Goal: Task Accomplishment & Management: Manage account settings

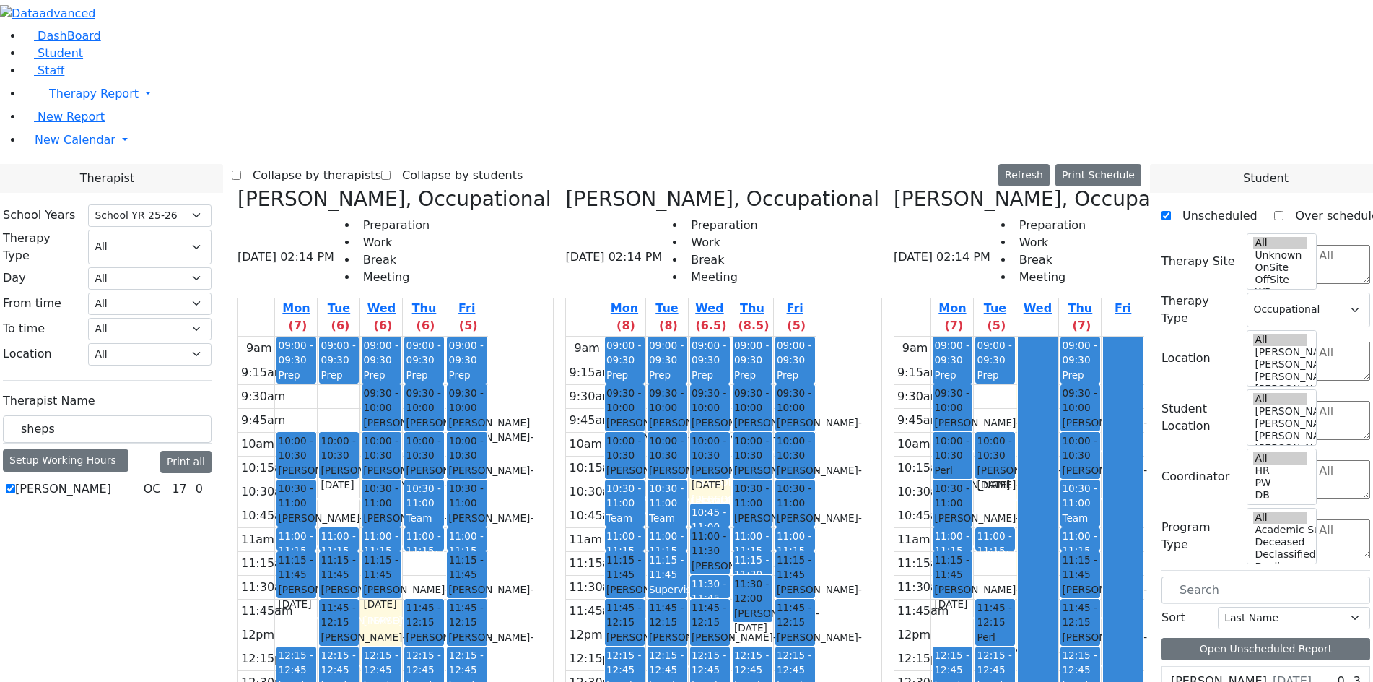
select select "212"
select select "1"
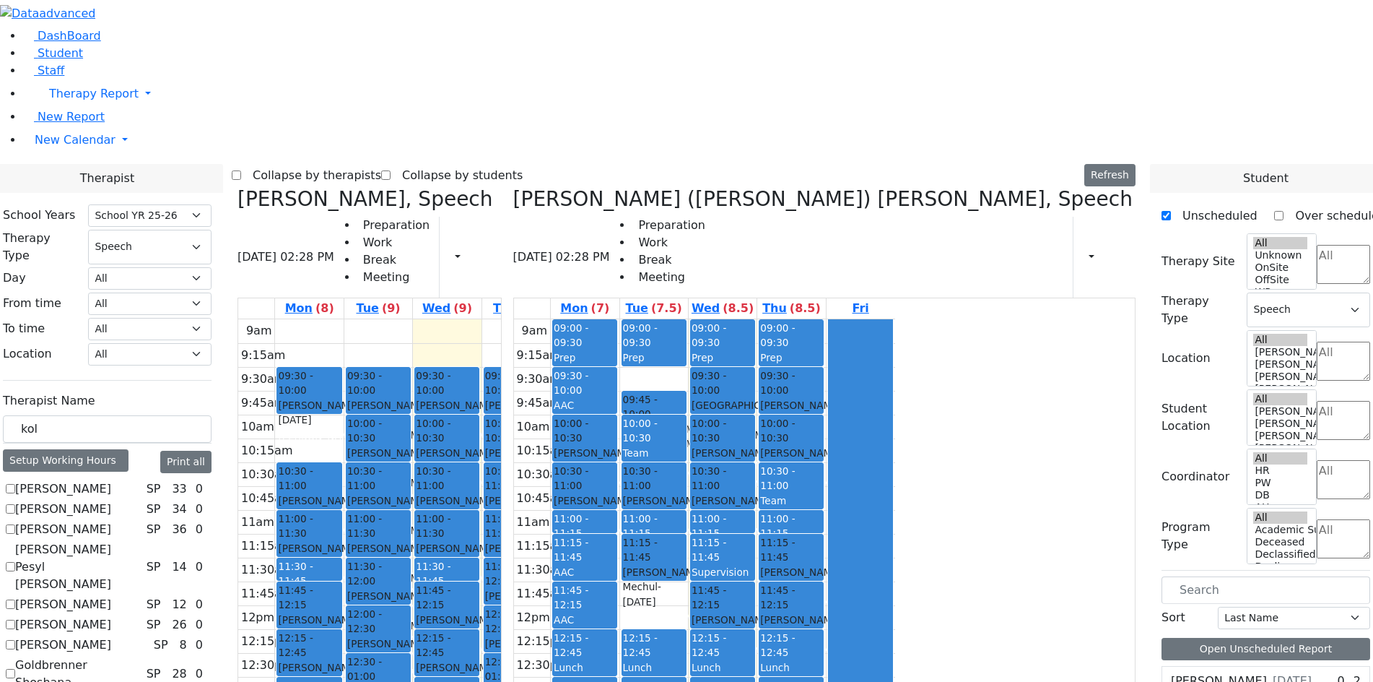
select select "212"
select select "3"
click at [469, 447] on button "Delete Schedule" at bounding box center [502, 444] width 96 height 22
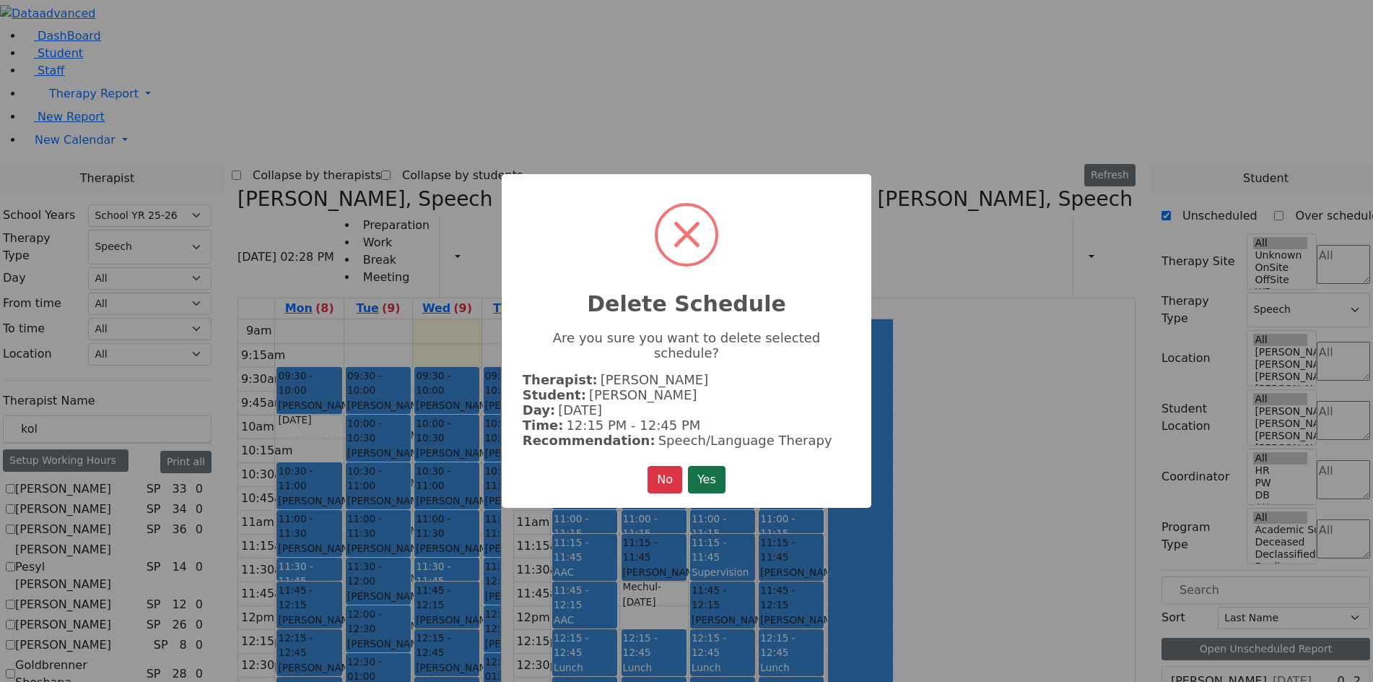
click at [698, 466] on button "Yes" at bounding box center [707, 479] width 38 height 27
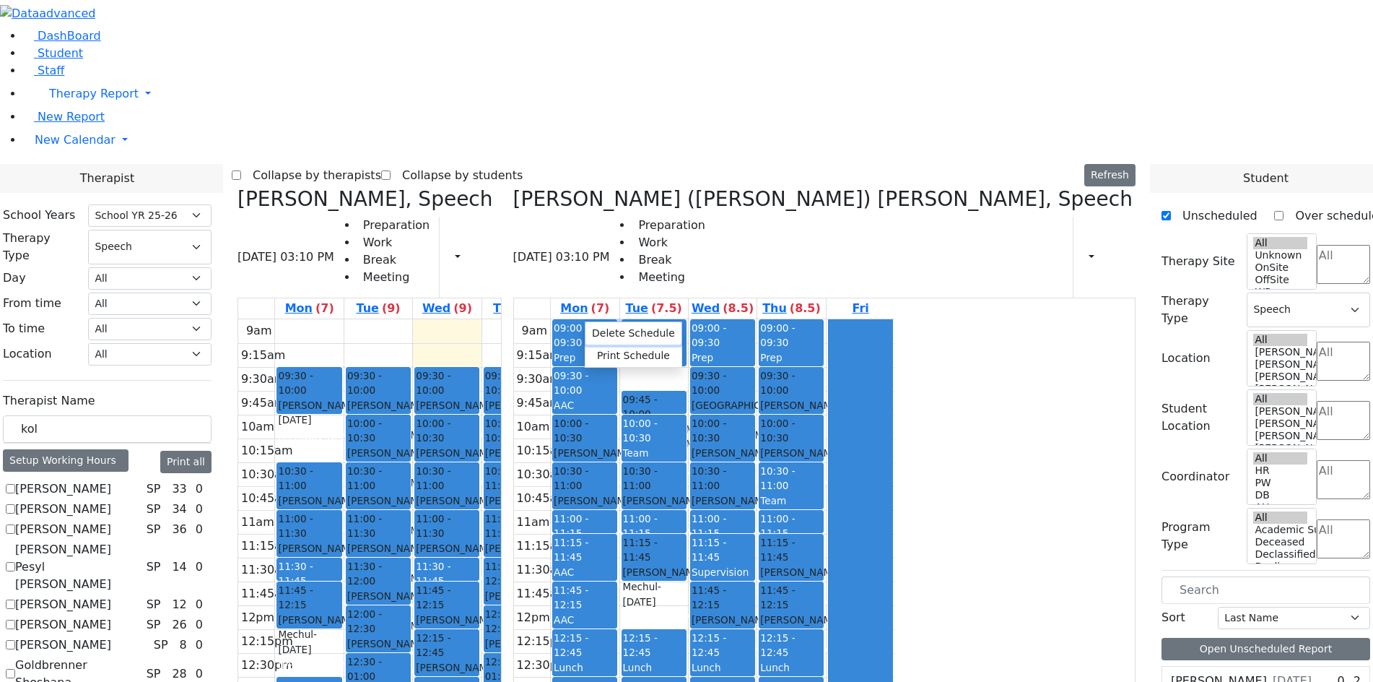
click at [599, 332] on button "Delete Schedule" at bounding box center [634, 333] width 96 height 22
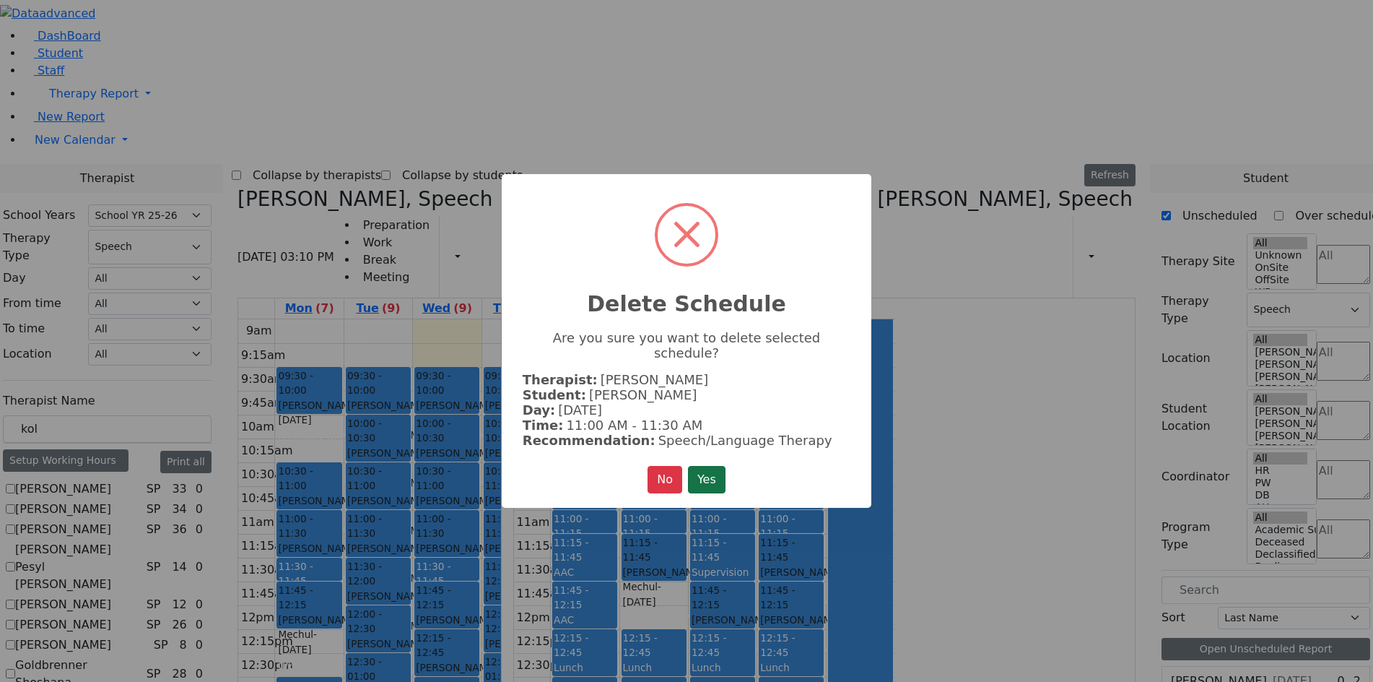
click at [706, 470] on button "Yes" at bounding box center [707, 479] width 38 height 27
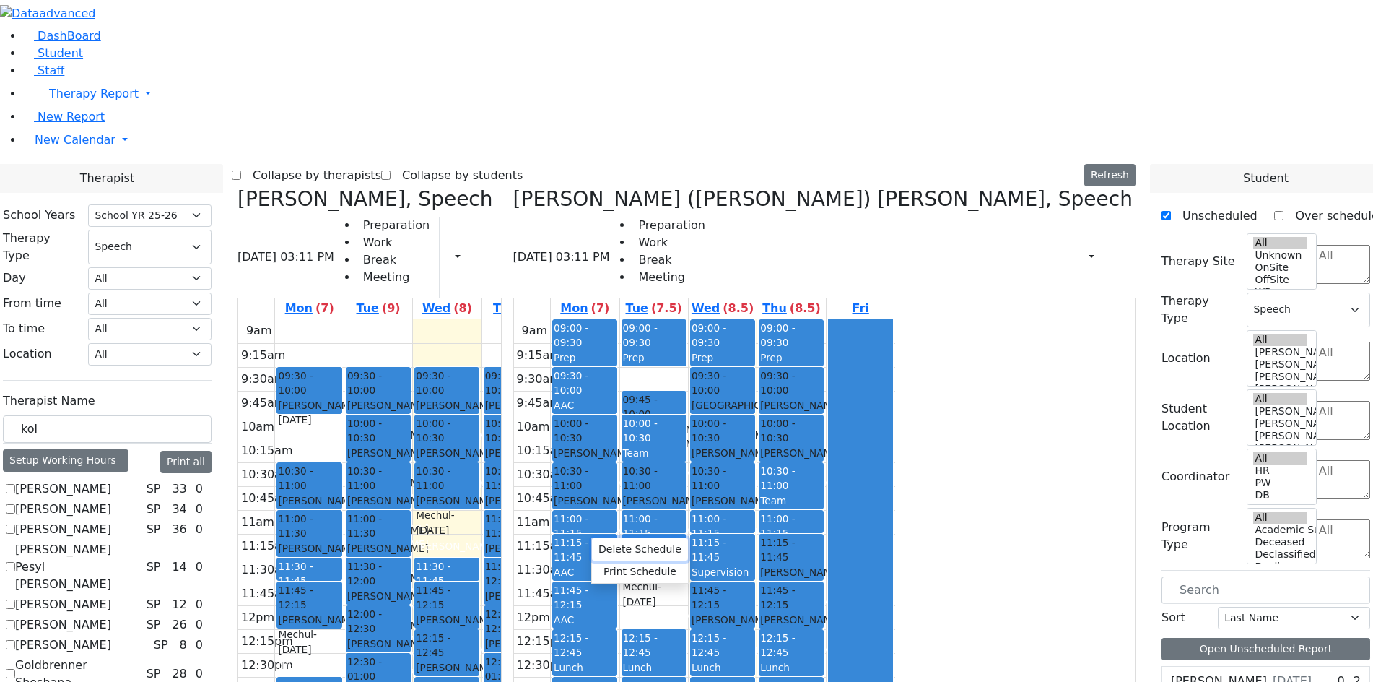
click at [617, 553] on button "Delete Schedule" at bounding box center [640, 549] width 96 height 22
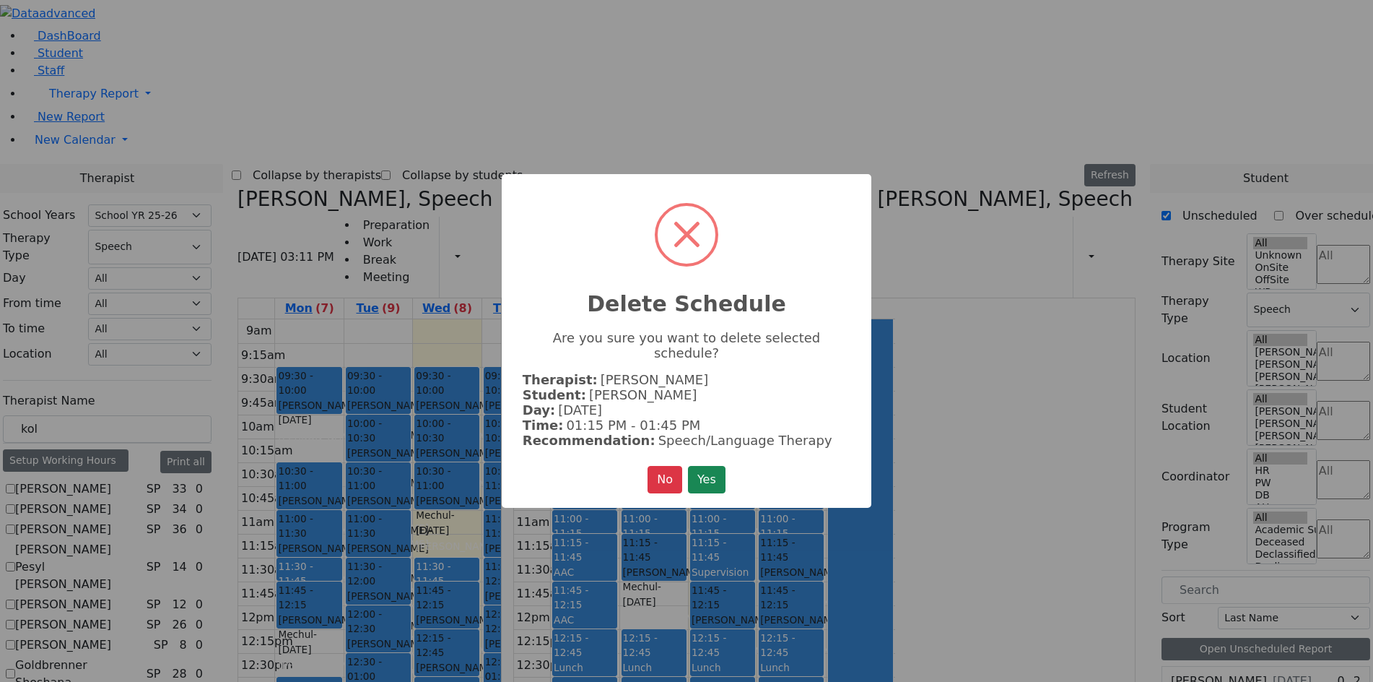
click at [703, 485] on div "× Delete Schedule Are you sure you want to delete selected schedule? Therapist:…" at bounding box center [687, 341] width 370 height 334
click at [704, 472] on button "Yes" at bounding box center [707, 479] width 38 height 27
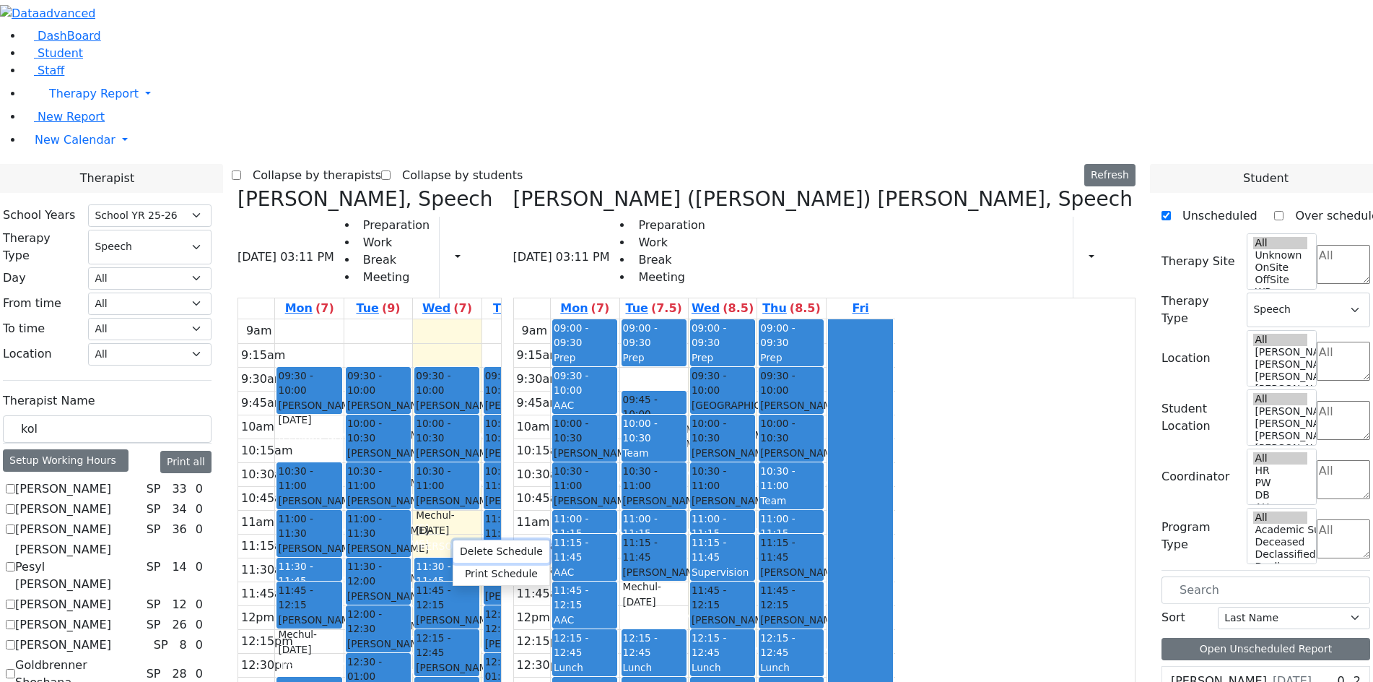
click at [472, 545] on button "Delete Schedule" at bounding box center [501, 551] width 96 height 22
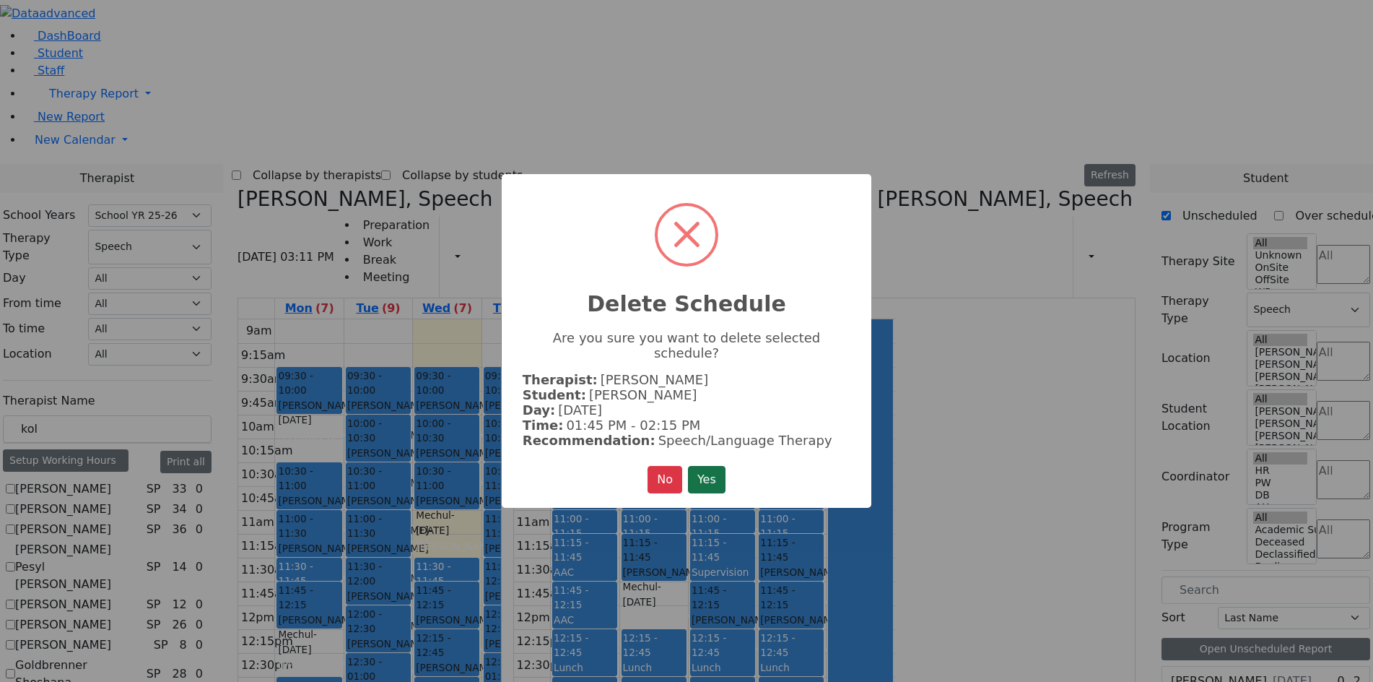
click at [718, 466] on button "Yes" at bounding box center [707, 479] width 38 height 27
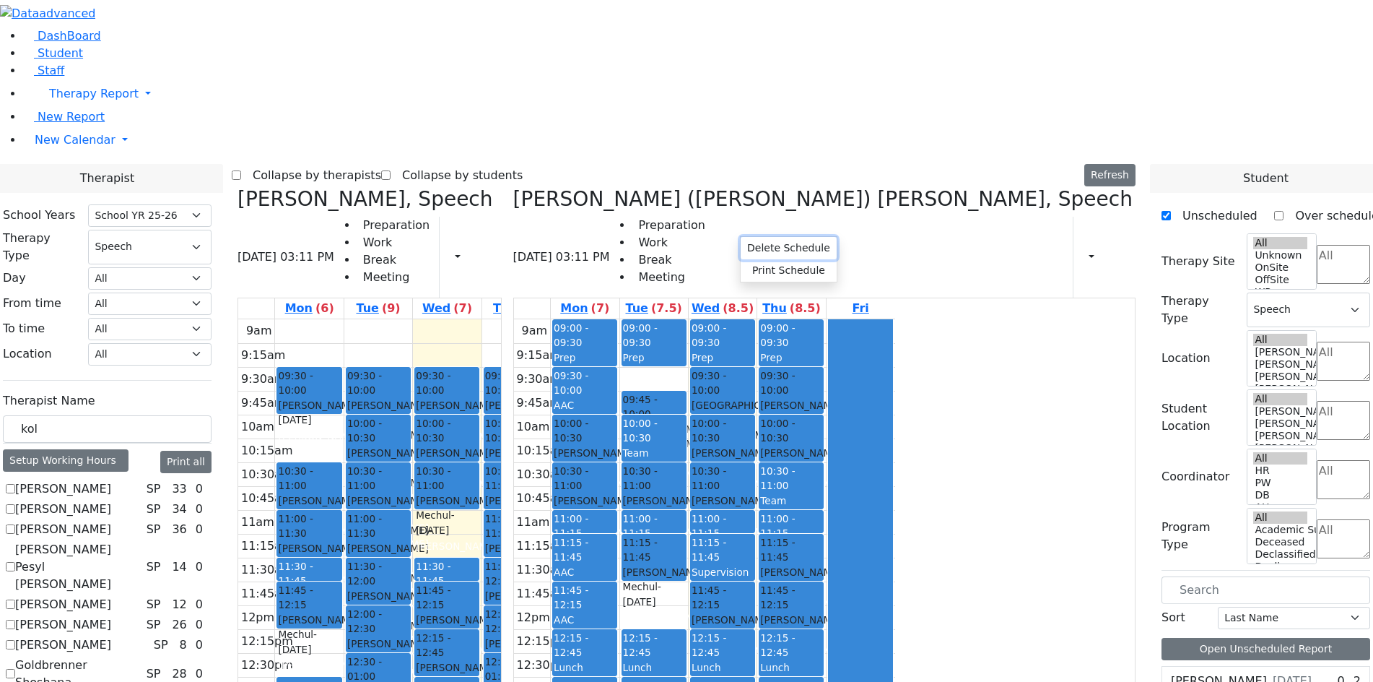
click at [751, 249] on button "Delete Schedule" at bounding box center [789, 248] width 96 height 22
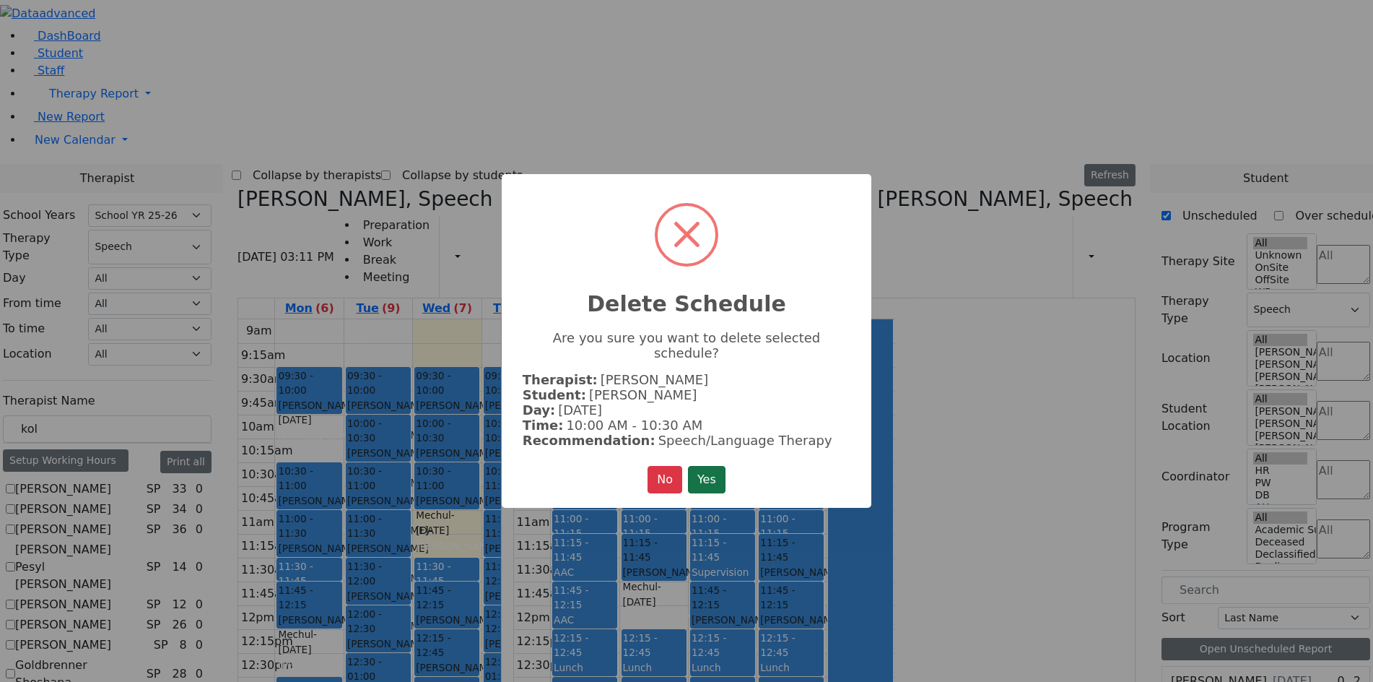
click at [701, 479] on button "Yes" at bounding box center [707, 479] width 38 height 27
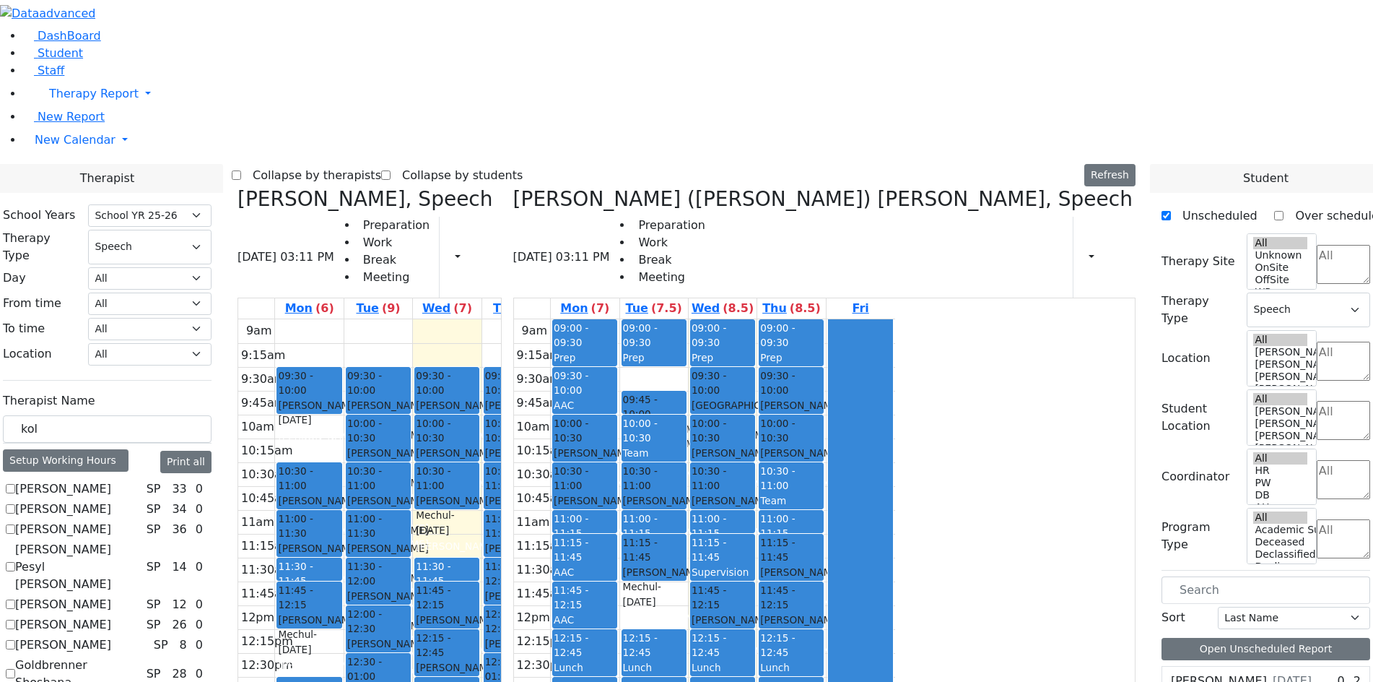
click at [617, 493] on div "[PERSON_NAME] - [DATE]" at bounding box center [585, 508] width 63 height 30
click at [617, 541] on div "[PERSON_NAME] [PERSON_NAME] - [DATE]" at bounding box center [585, 563] width 63 height 44
click at [617, 565] on div "[PERSON_NAME] - [DATE]" at bounding box center [585, 580] width 63 height 30
click at [617, 636] on div "[PERSON_NAME] - [DATE]" at bounding box center [585, 651] width 63 height 30
click at [750, 435] on button "Delete Selected Schedule" at bounding box center [790, 436] width 143 height 22
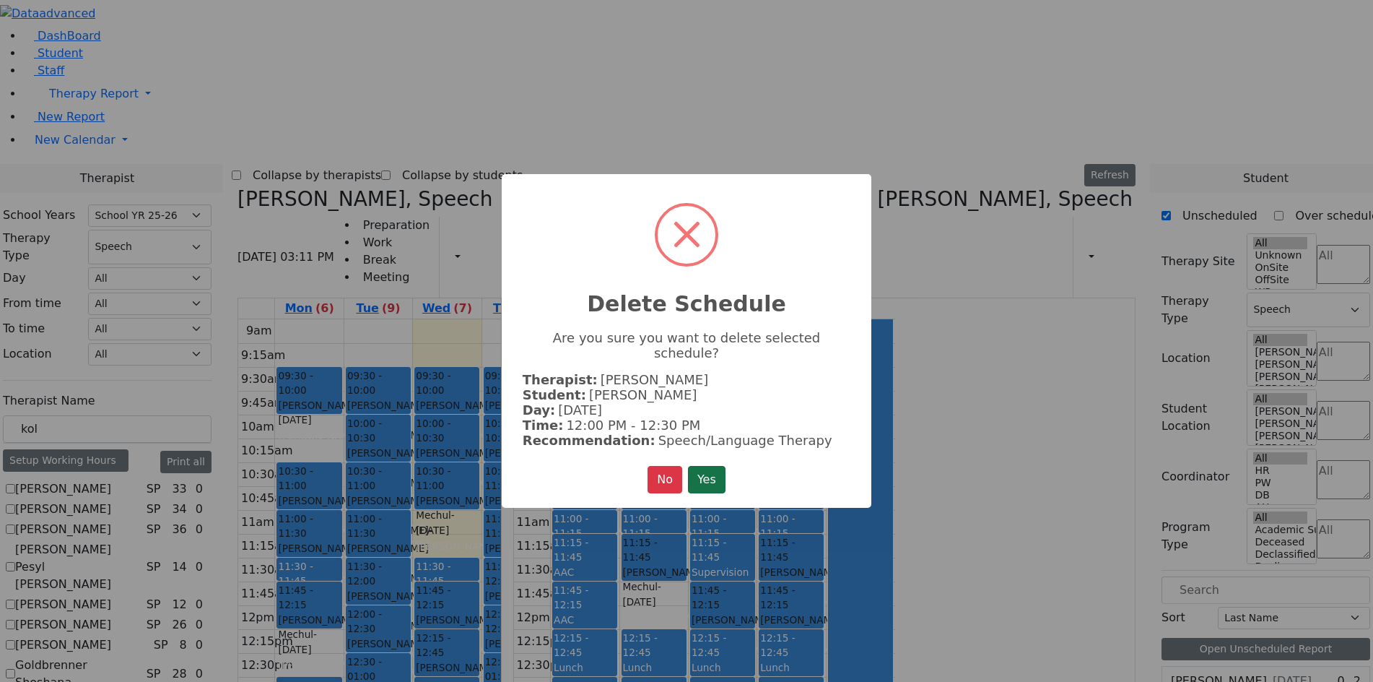
click at [713, 466] on button "Yes" at bounding box center [707, 479] width 38 height 27
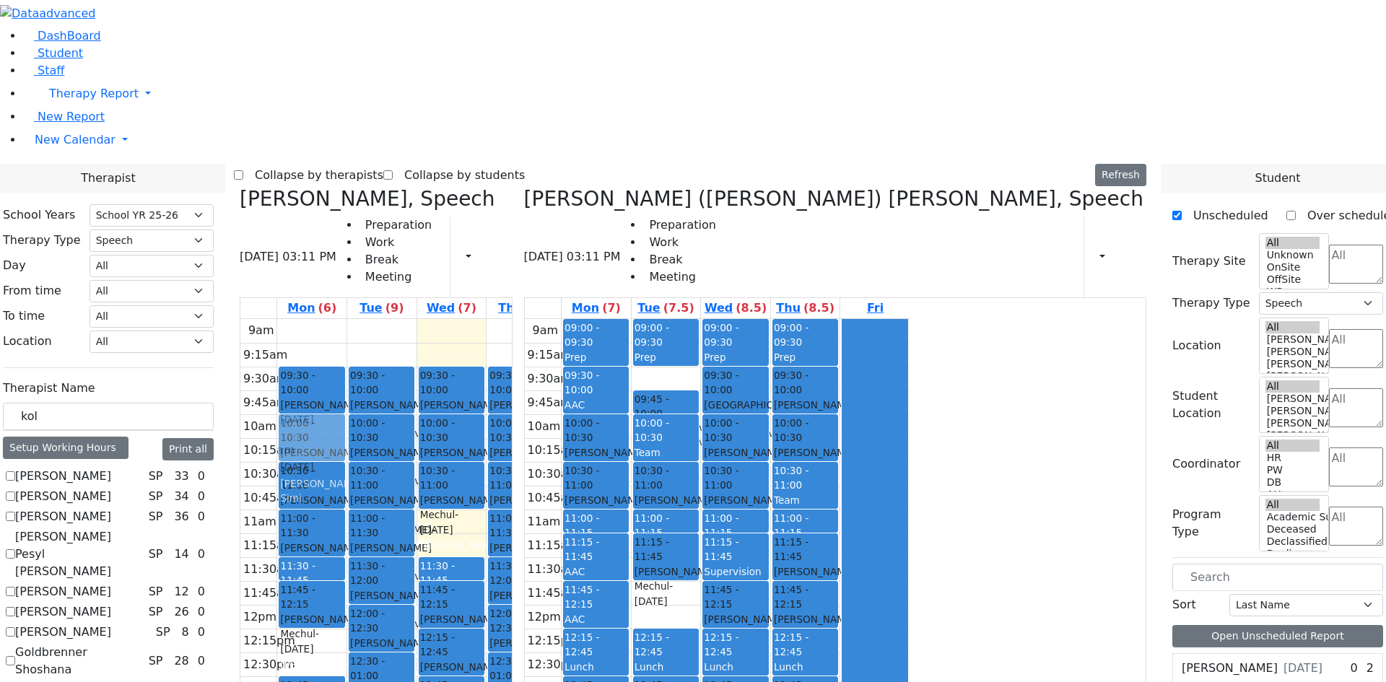
drag, startPoint x: 1064, startPoint y: 622, endPoint x: 482, endPoint y: 214, distance: 711.8
click at [482, 214] on div "[PERSON_NAME], Speech [DATE] 03:11 PM Preparation Work Break Meeting Print Sche…" at bounding box center [693, 539] width 918 height 705
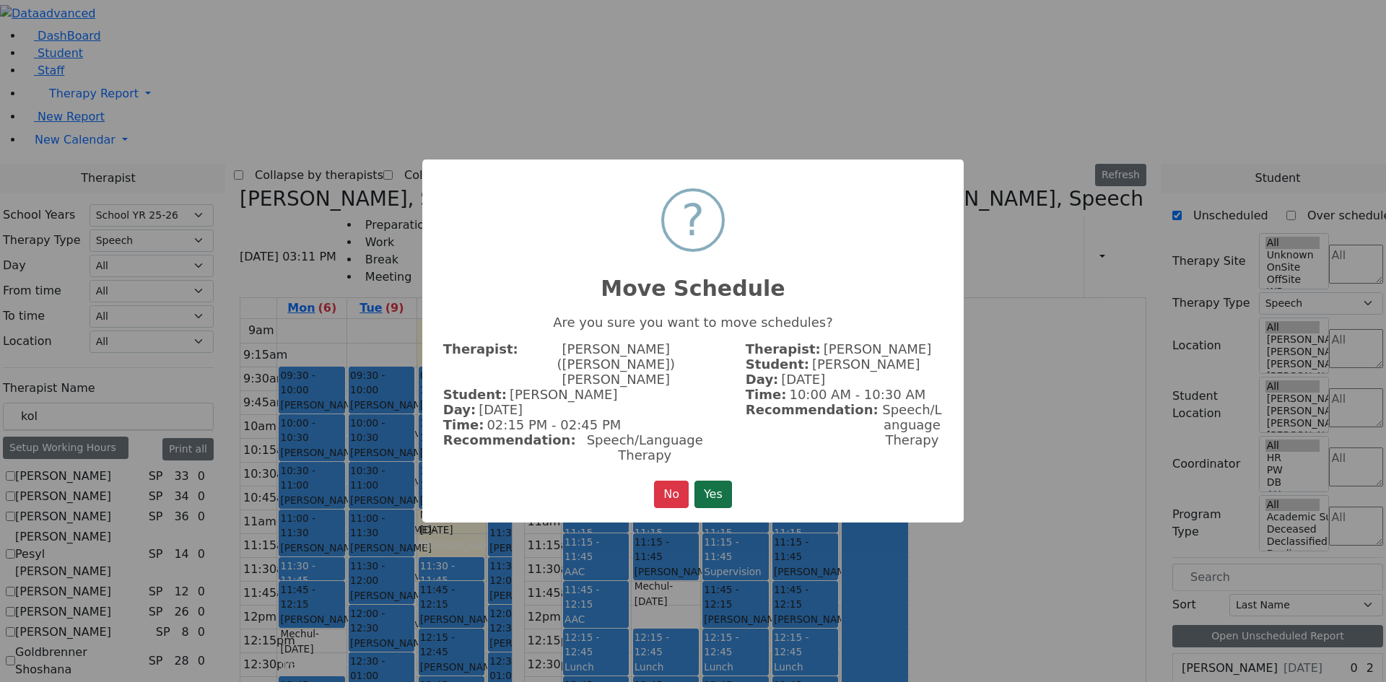
click at [728, 483] on button "Yes" at bounding box center [714, 494] width 38 height 27
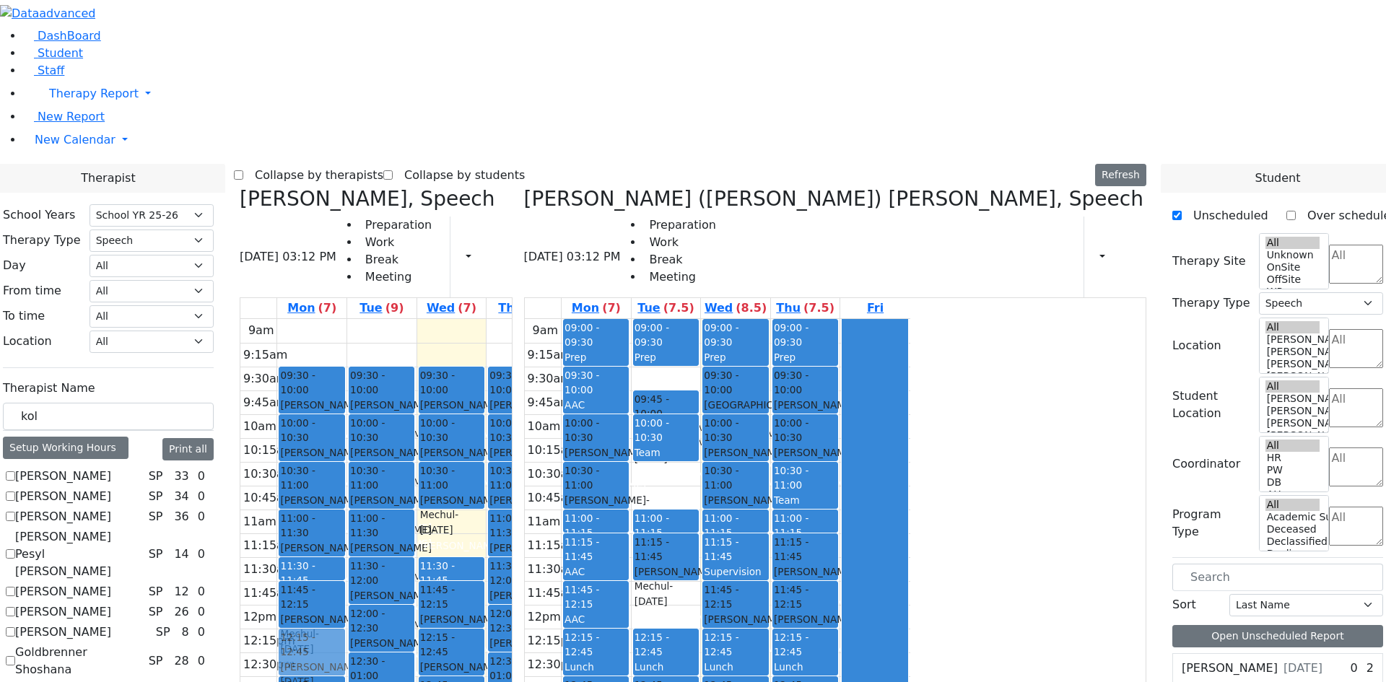
drag, startPoint x: 926, startPoint y: 278, endPoint x: 488, endPoint y: 447, distance: 469.1
click at [488, 447] on div "[PERSON_NAME], Speech [DATE] 03:12 PM Preparation Work Break Meeting Print Sche…" at bounding box center [693, 539] width 918 height 705
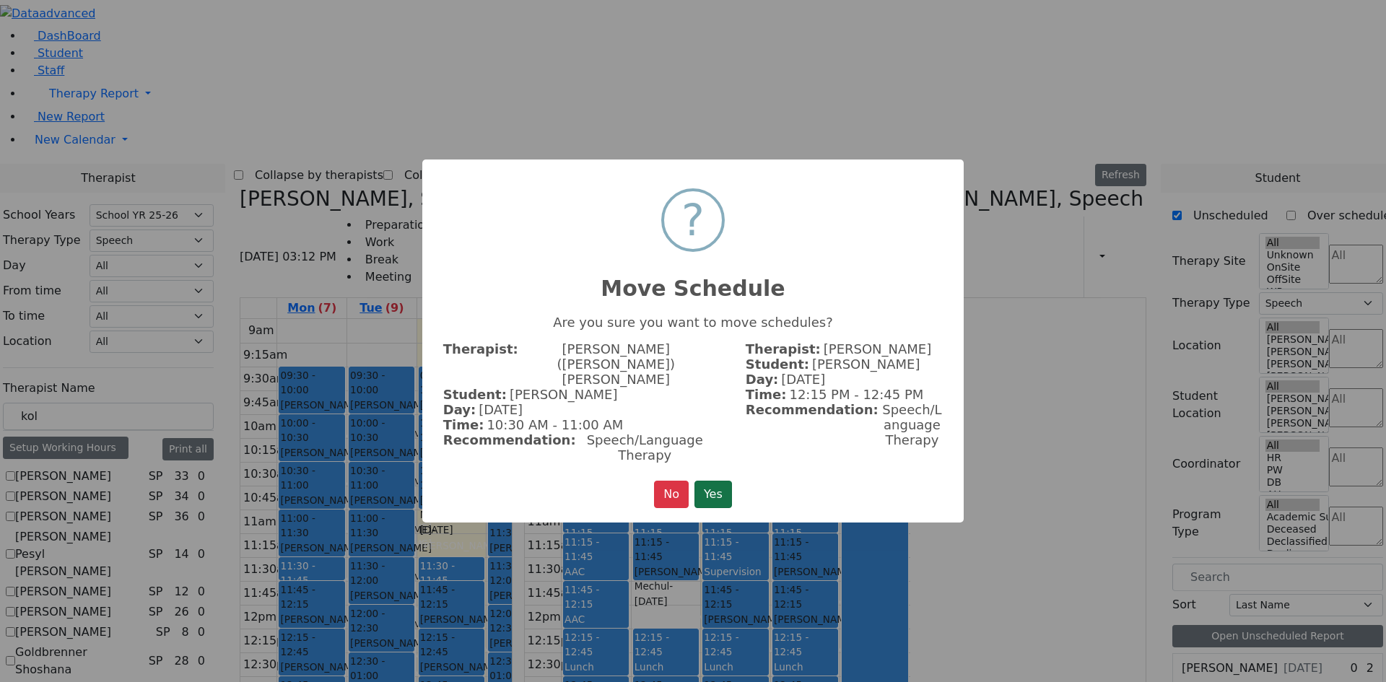
click at [713, 482] on button "Yes" at bounding box center [714, 494] width 38 height 27
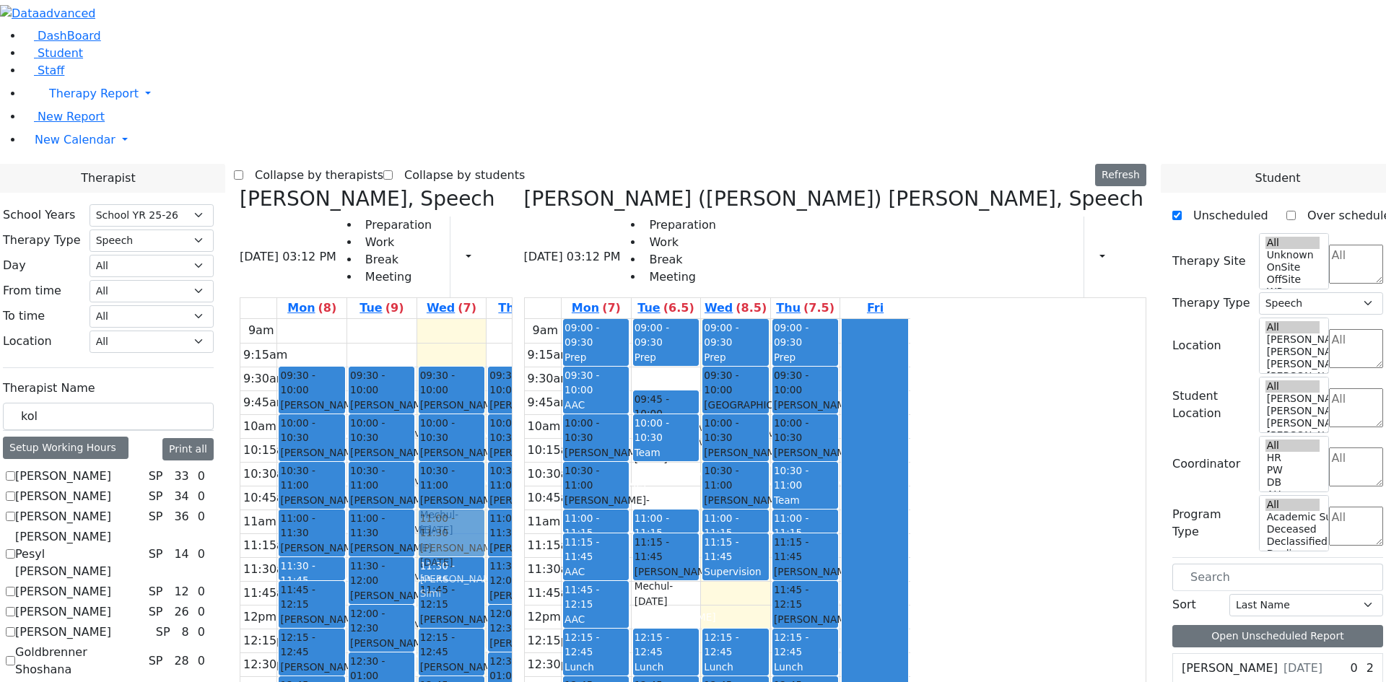
drag, startPoint x: 1006, startPoint y: 394, endPoint x: 585, endPoint y: 314, distance: 428.5
click at [586, 323] on div "[PERSON_NAME], Speech [DATE] 03:12 PM Preparation Work Break Meeting Print Sche…" at bounding box center [693, 539] width 918 height 705
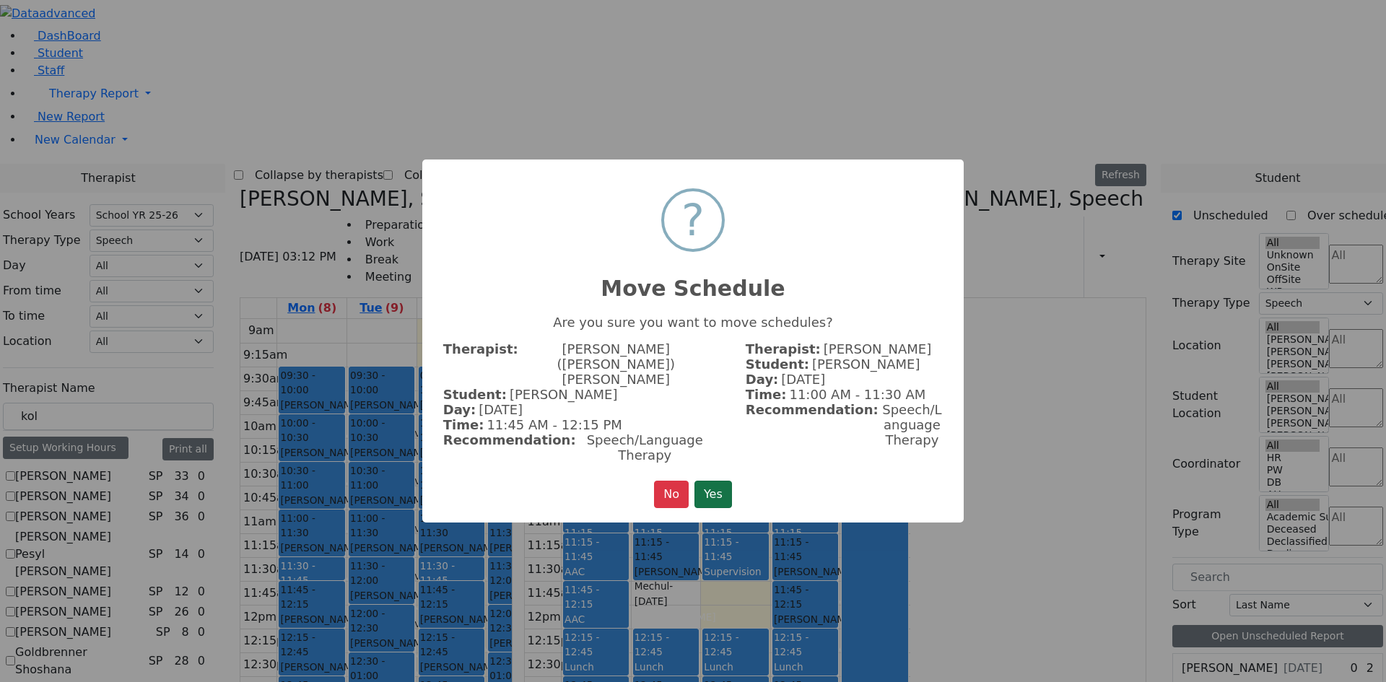
click at [706, 481] on button "Yes" at bounding box center [714, 494] width 38 height 27
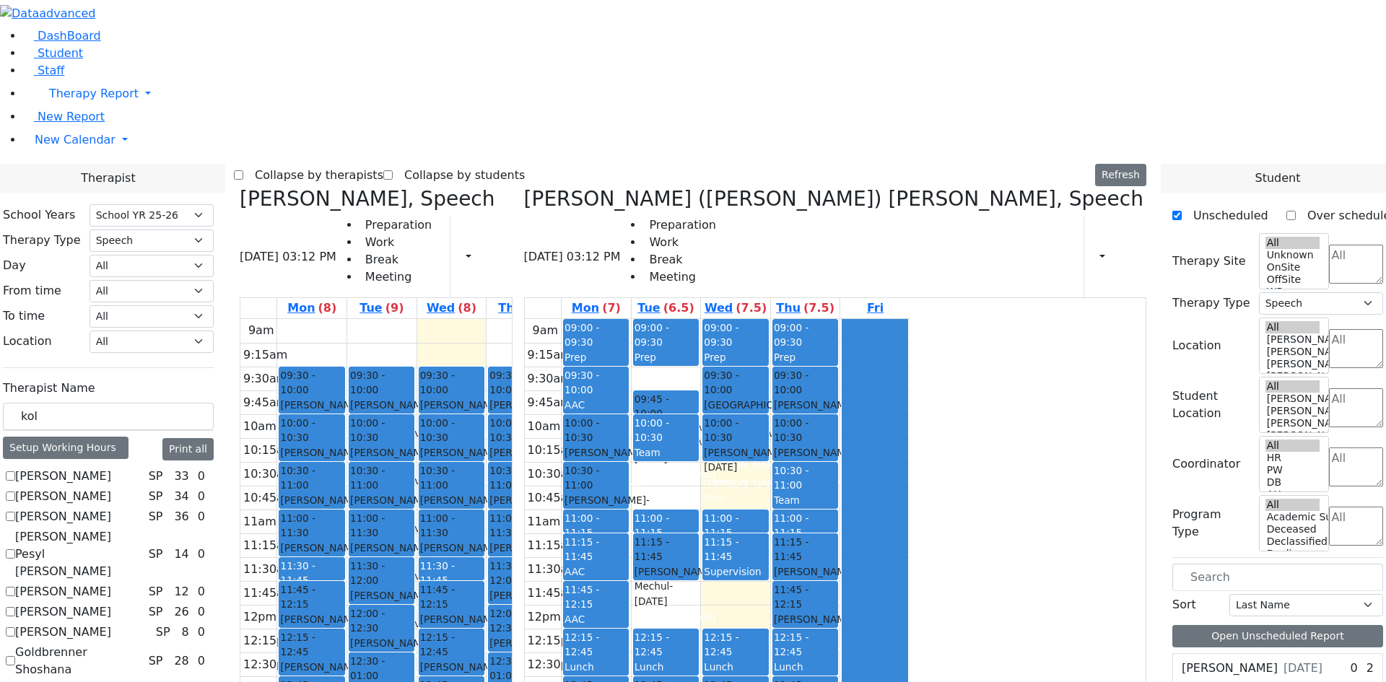
drag, startPoint x: 983, startPoint y: 278, endPoint x: 731, endPoint y: 235, distance: 255.6
click at [731, 235] on div "[PERSON_NAME], Speech [DATE] 03:12 PM Preparation Work Break Meeting Print Sche…" at bounding box center [693, 539] width 918 height 705
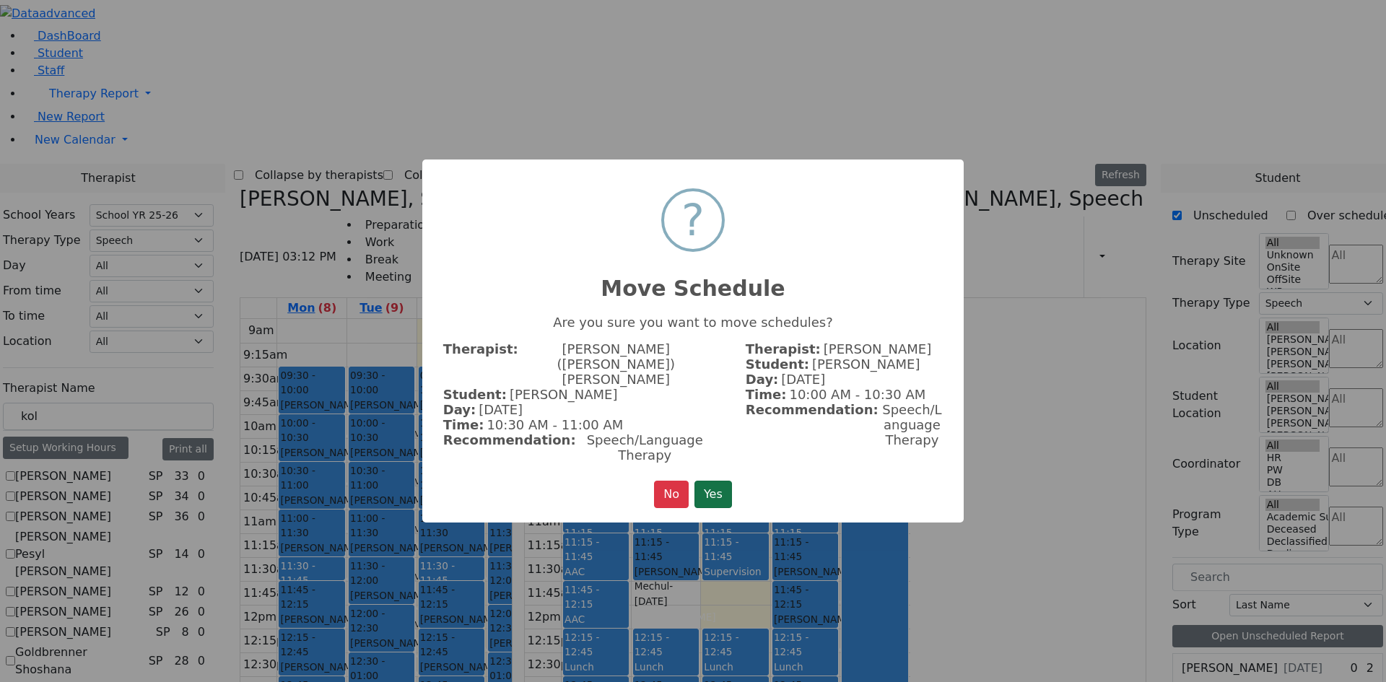
click at [716, 481] on button "Yes" at bounding box center [714, 494] width 38 height 27
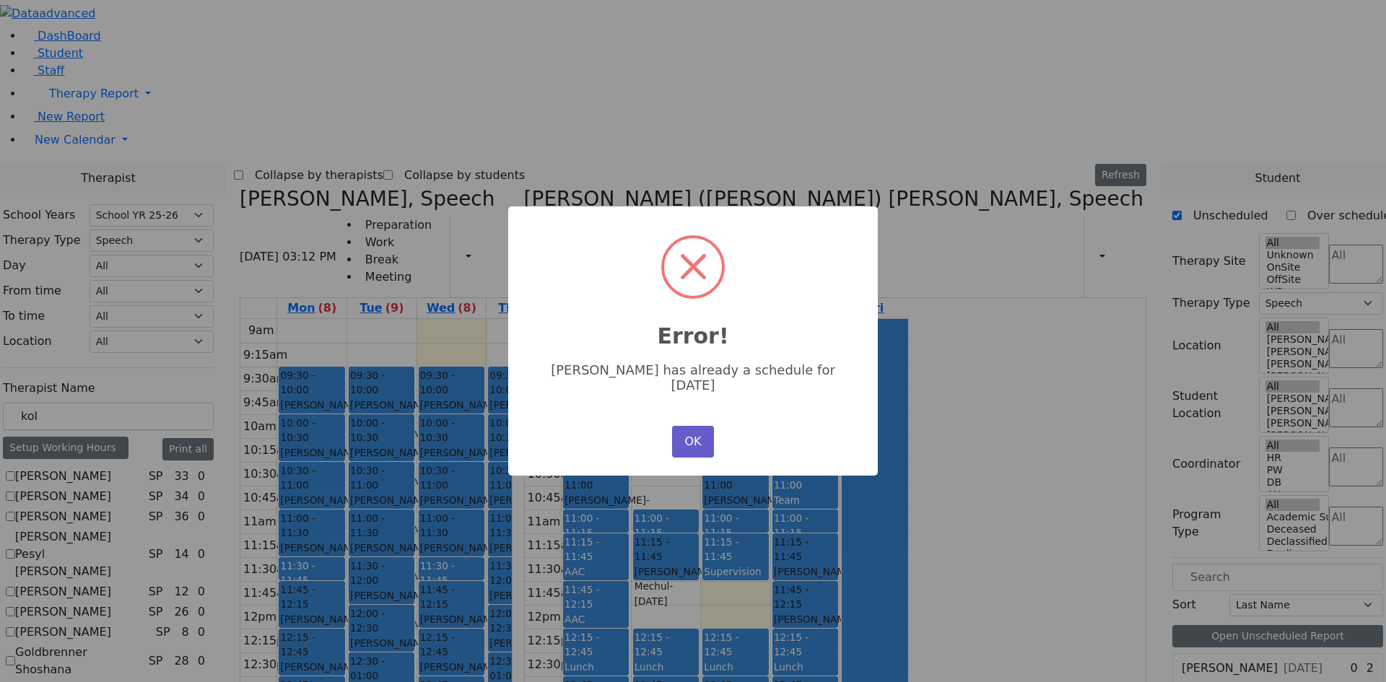
click at [703, 427] on button "OK" at bounding box center [693, 442] width 42 height 32
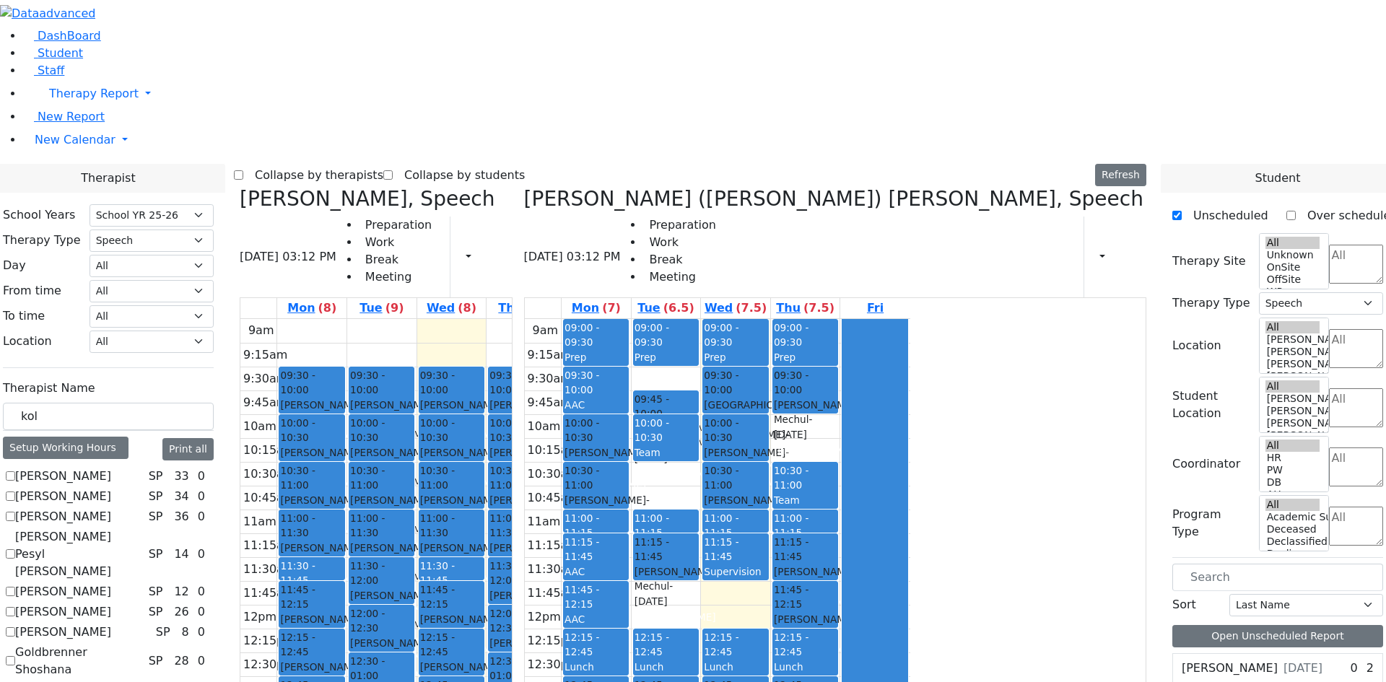
drag, startPoint x: 1074, startPoint y: 221, endPoint x: 770, endPoint y: 221, distance: 304.0
click at [758, 224] on div "[PERSON_NAME], Speech [DATE] 03:12 PM Preparation Work Break Meeting Print Sche…" at bounding box center [693, 539] width 918 height 705
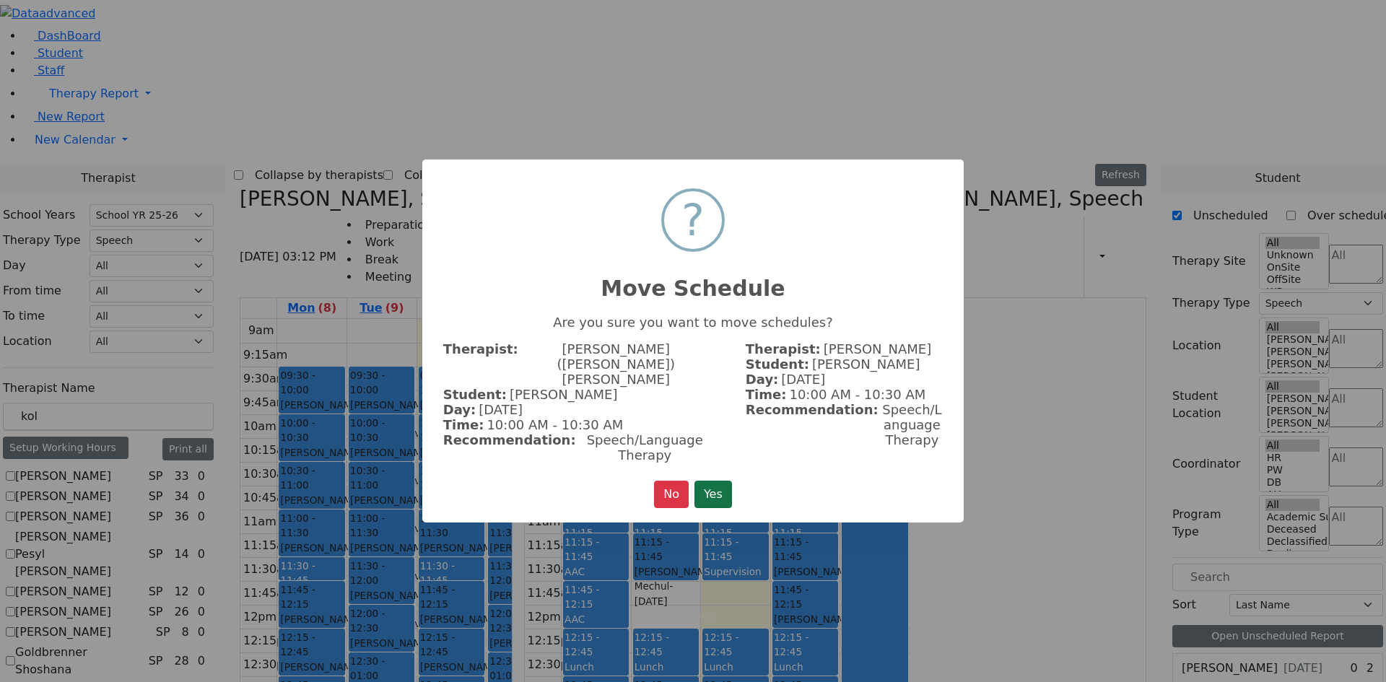
click at [730, 481] on button "Yes" at bounding box center [714, 494] width 38 height 27
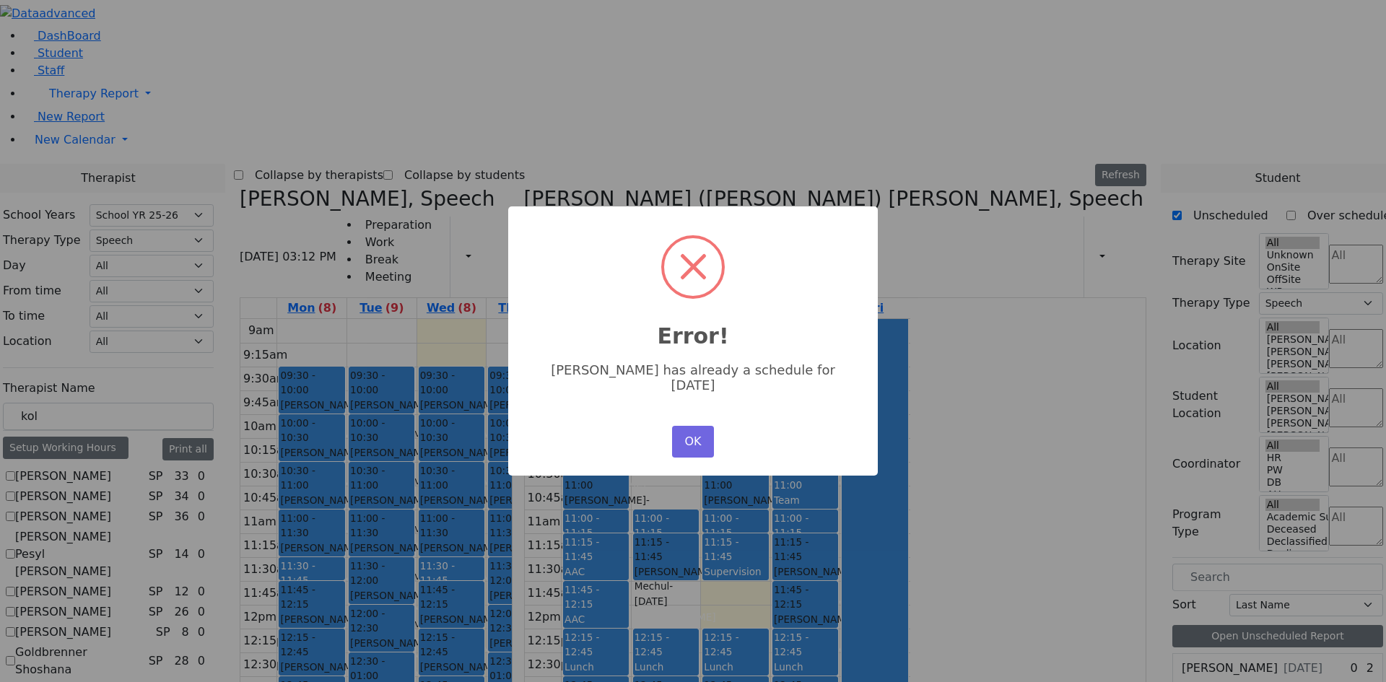
click at [711, 448] on div "× Error! [PERSON_NAME] has already a schedule for [DATE] OK No Cancel" at bounding box center [693, 341] width 370 height 269
click at [690, 426] on button "OK" at bounding box center [693, 442] width 42 height 32
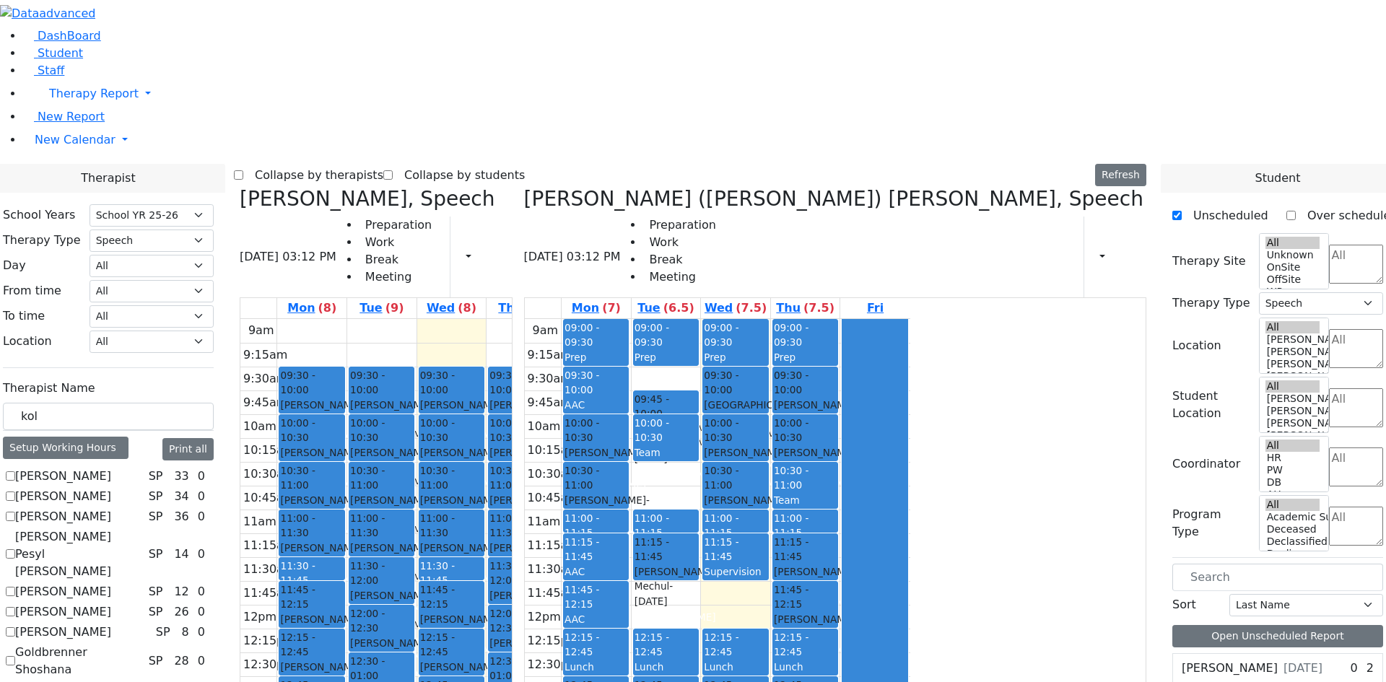
click at [837, 446] on div "[PERSON_NAME] - [DATE]" at bounding box center [805, 461] width 63 height 30
drag, startPoint x: 1072, startPoint y: 222, endPoint x: 607, endPoint y: 526, distance: 556.2
click at [607, 526] on div "[PERSON_NAME], Speech [DATE] 03:12 PM Preparation Work Break Meeting Print Sche…" at bounding box center [693, 539] width 918 height 705
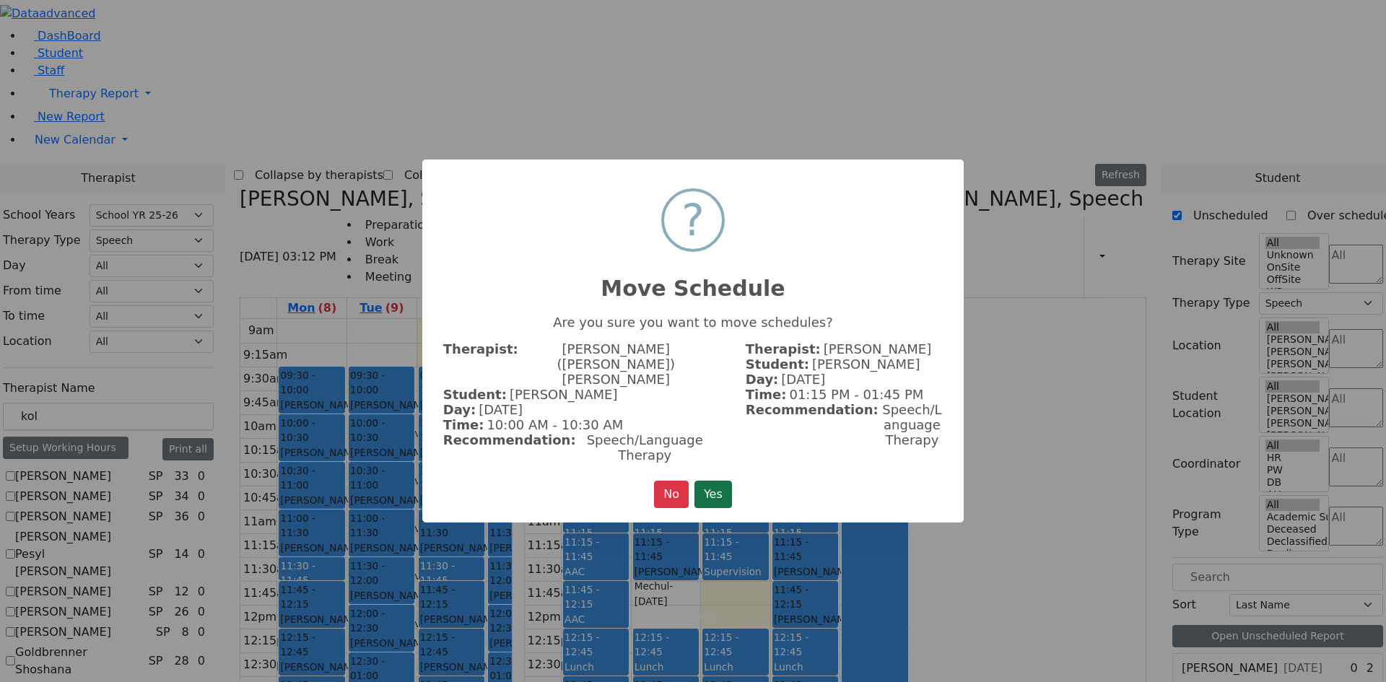
click at [729, 481] on button "Yes" at bounding box center [714, 494] width 38 height 27
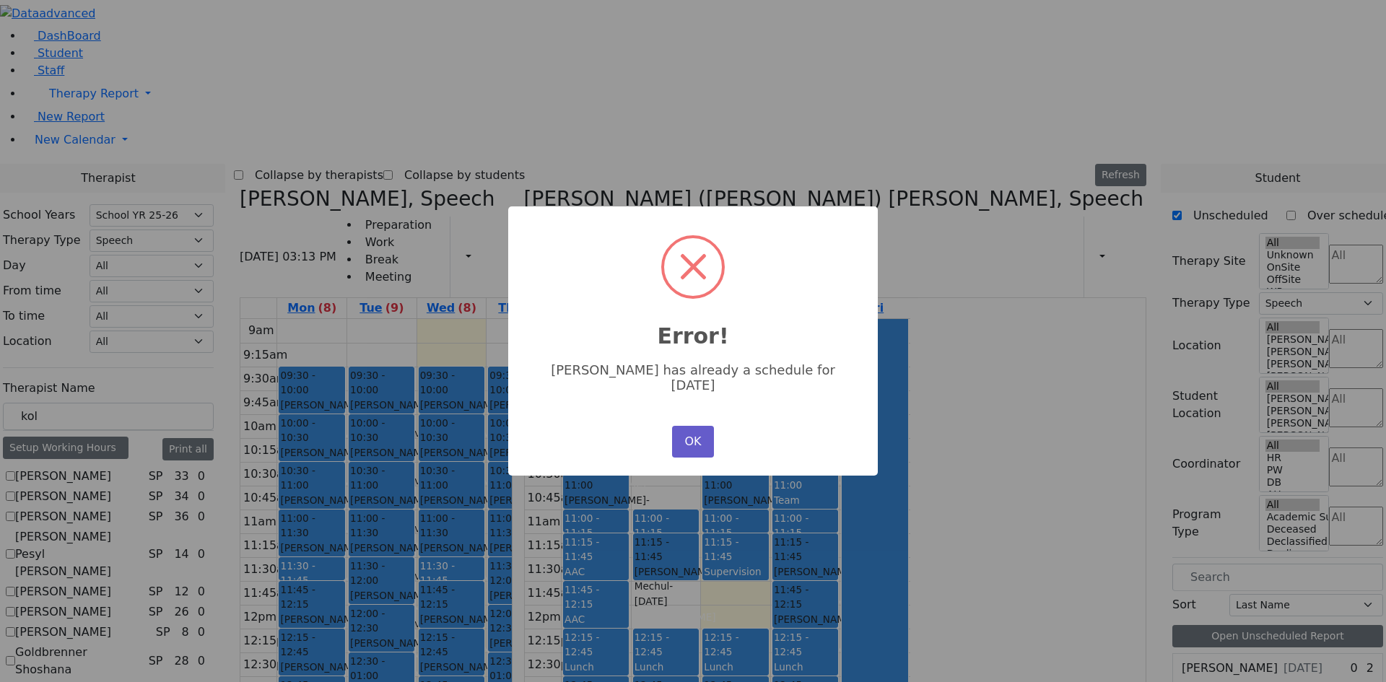
click at [696, 432] on button "OK" at bounding box center [693, 442] width 42 height 32
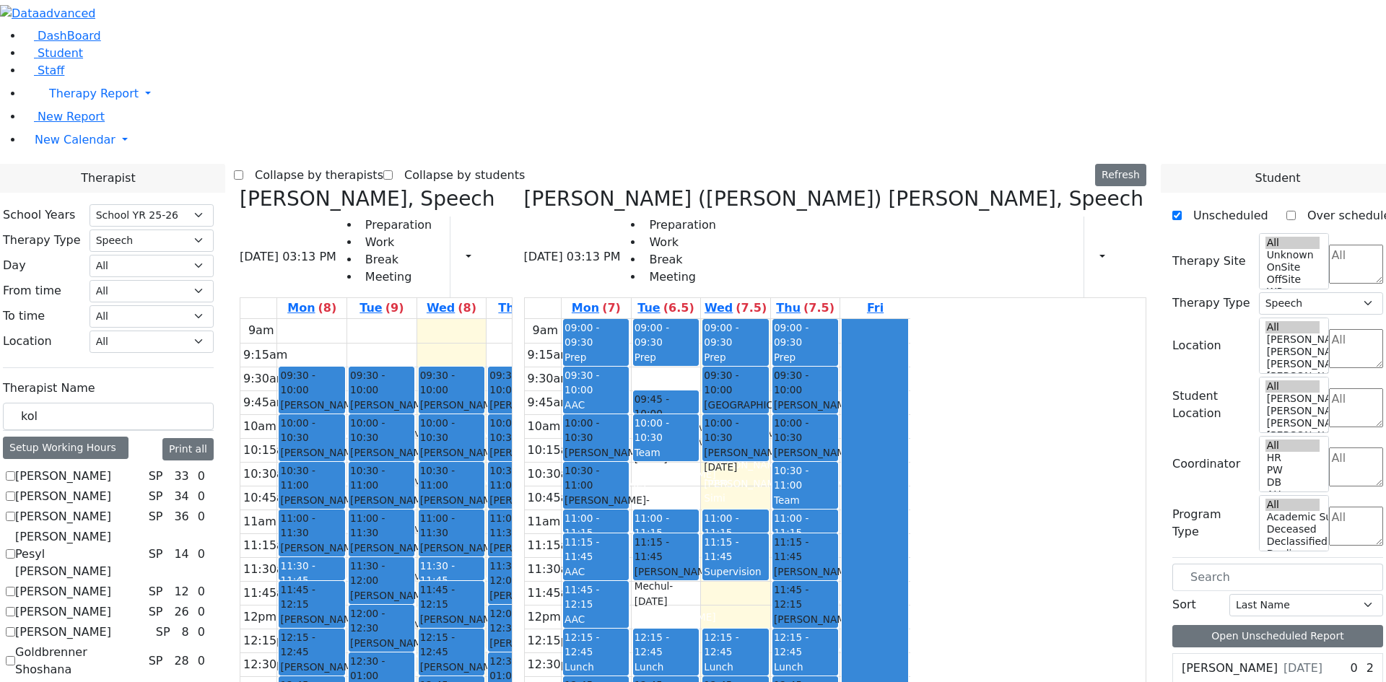
drag, startPoint x: 983, startPoint y: 283, endPoint x: 591, endPoint y: 550, distance: 473.5
click at [591, 550] on div "[PERSON_NAME], Speech [DATE] 03:13 PM Preparation Work Break Meeting Print Sche…" at bounding box center [693, 539] width 918 height 705
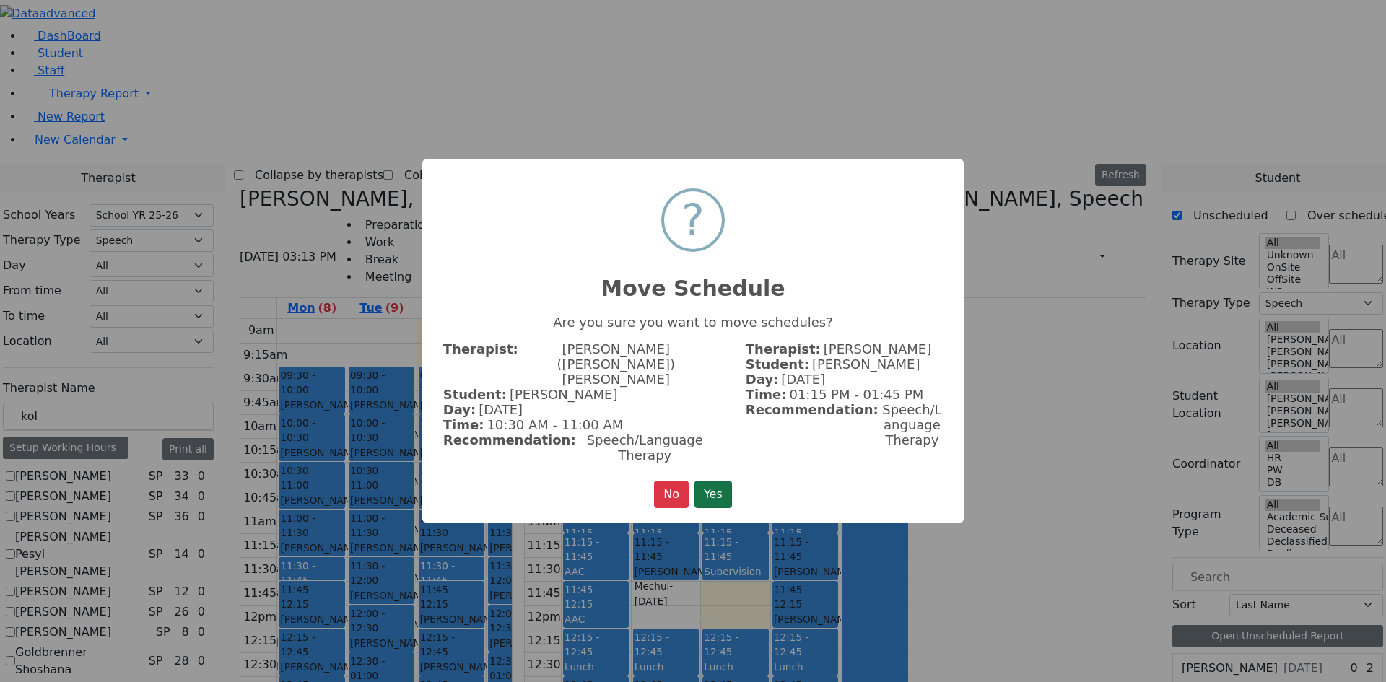
click at [713, 481] on button "Yes" at bounding box center [714, 494] width 38 height 27
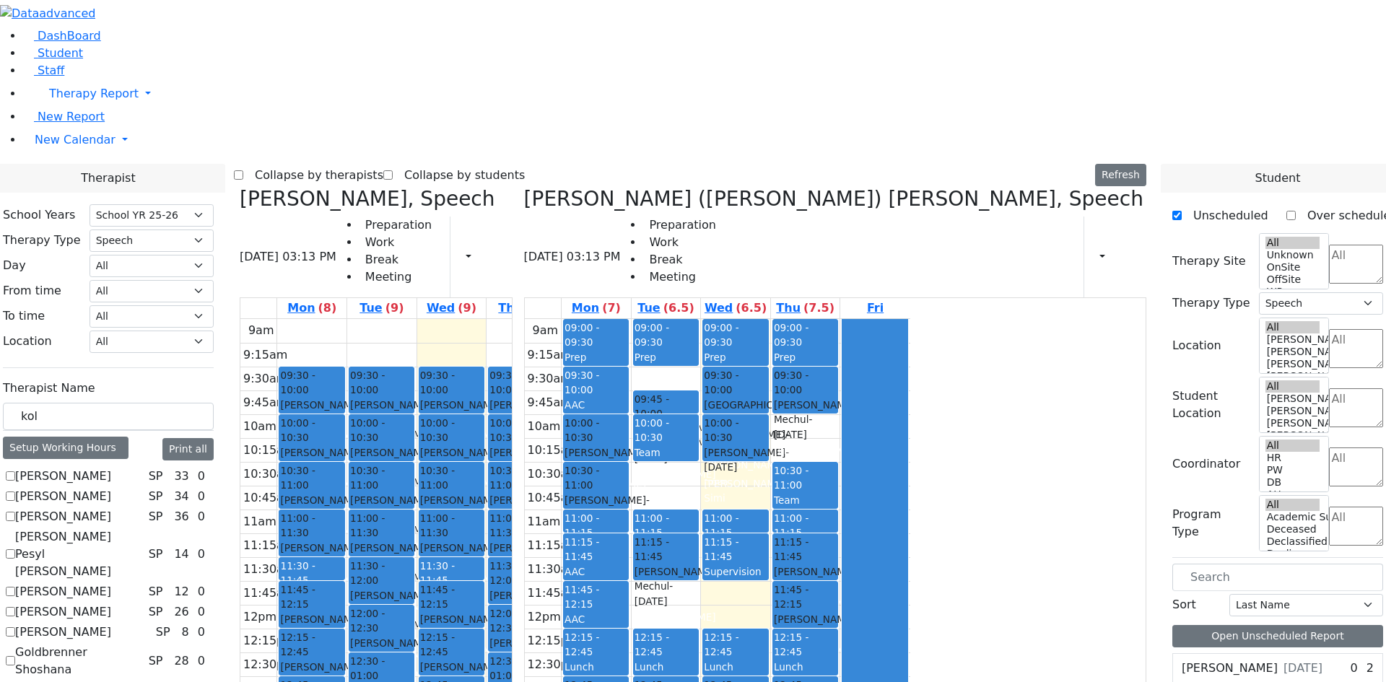
drag, startPoint x: 1056, startPoint y: 227, endPoint x: 734, endPoint y: 218, distance: 322.2
click at [734, 218] on div "[PERSON_NAME], Speech [DATE] 03:13 PM Preparation Work Break Meeting Print Sche…" at bounding box center [693, 539] width 918 height 705
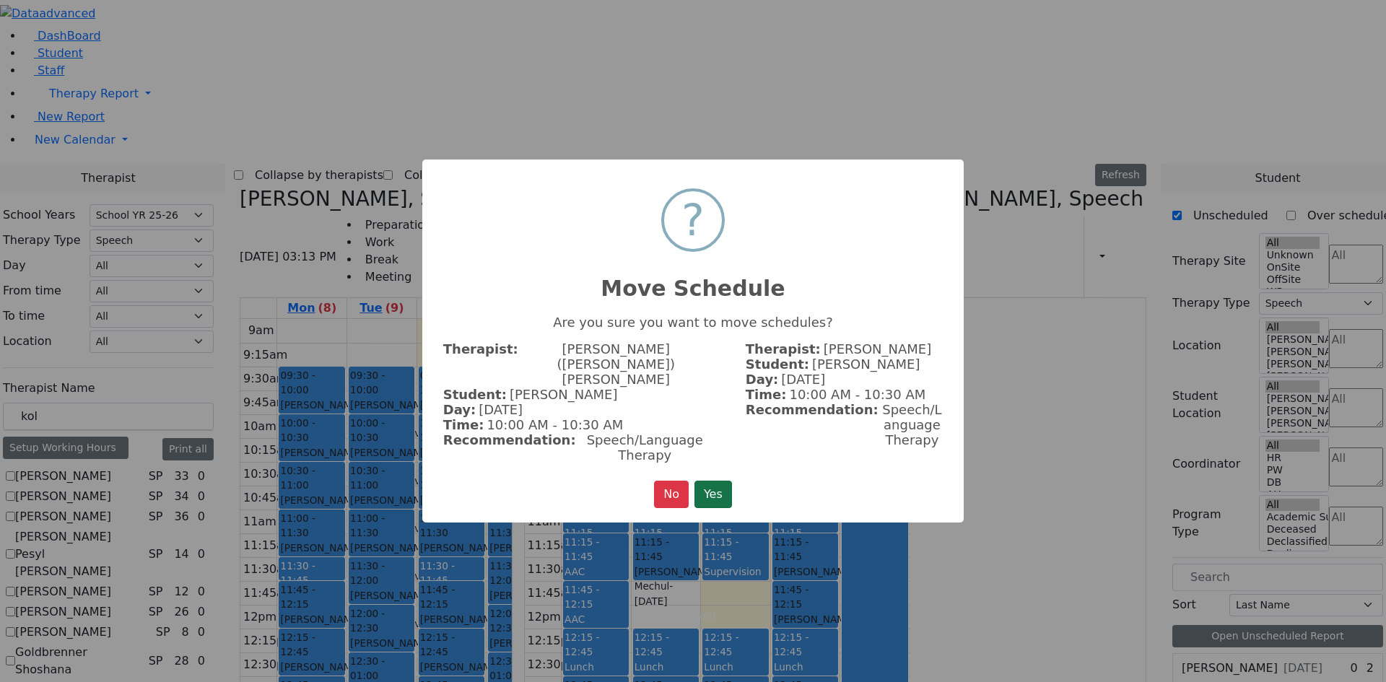
click at [715, 481] on button "Yes" at bounding box center [714, 494] width 38 height 27
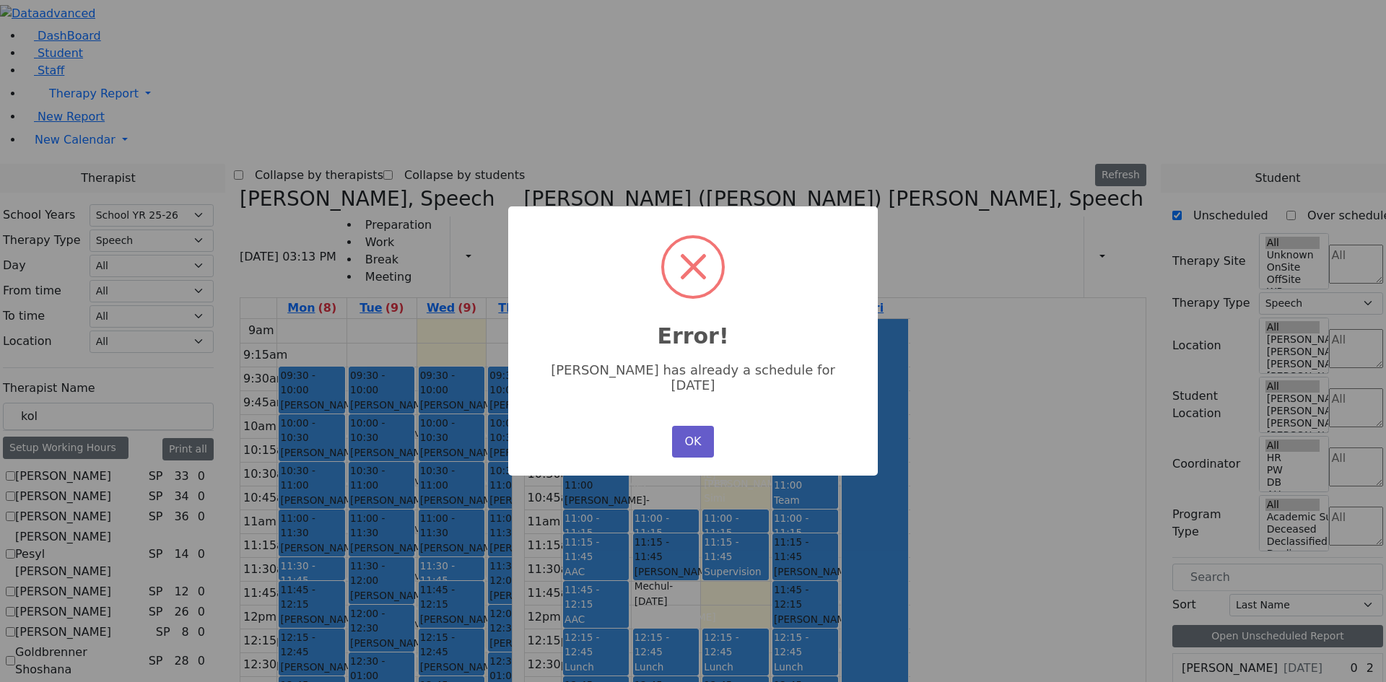
click at [696, 435] on button "OK" at bounding box center [693, 442] width 42 height 32
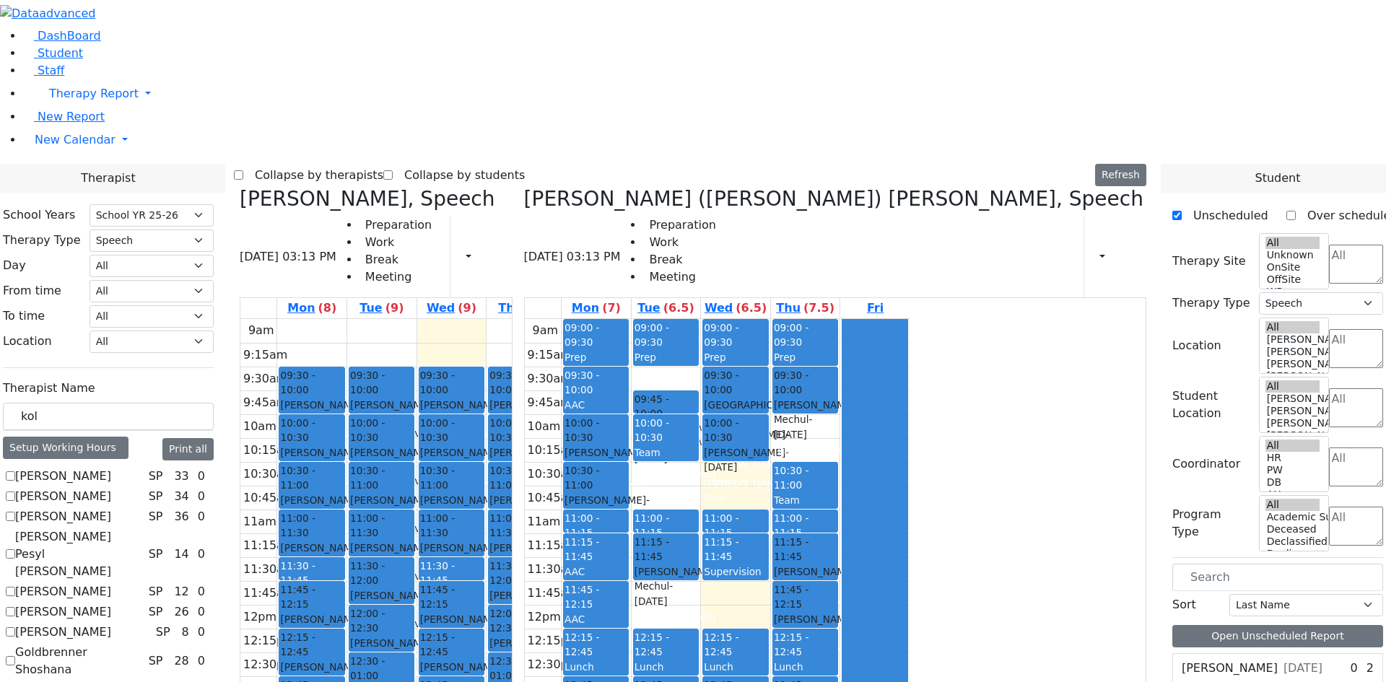
drag, startPoint x: 1057, startPoint y: 223, endPoint x: 482, endPoint y: 581, distance: 677.2
click at [481, 582] on div "[PERSON_NAME], Speech [DATE] 03:13 PM Preparation Work Break Meeting Print Sche…" at bounding box center [693, 539] width 918 height 705
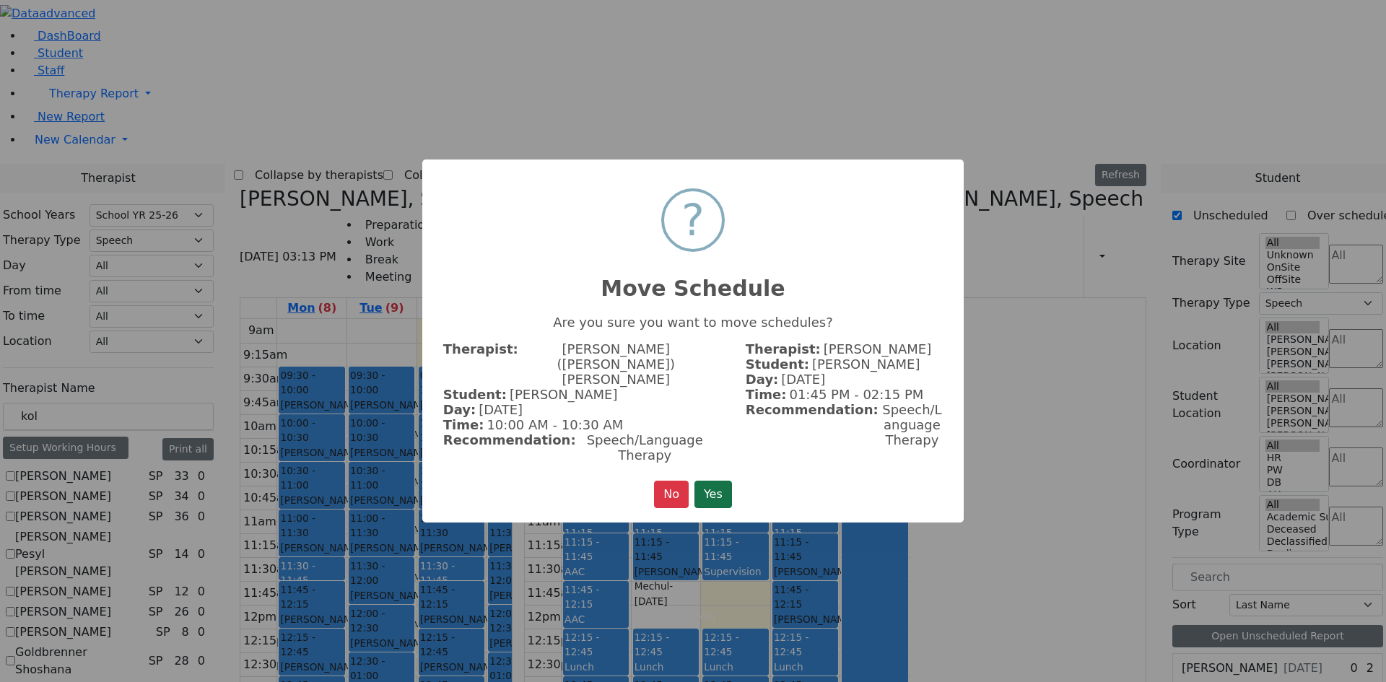
click at [712, 481] on button "Yes" at bounding box center [714, 494] width 38 height 27
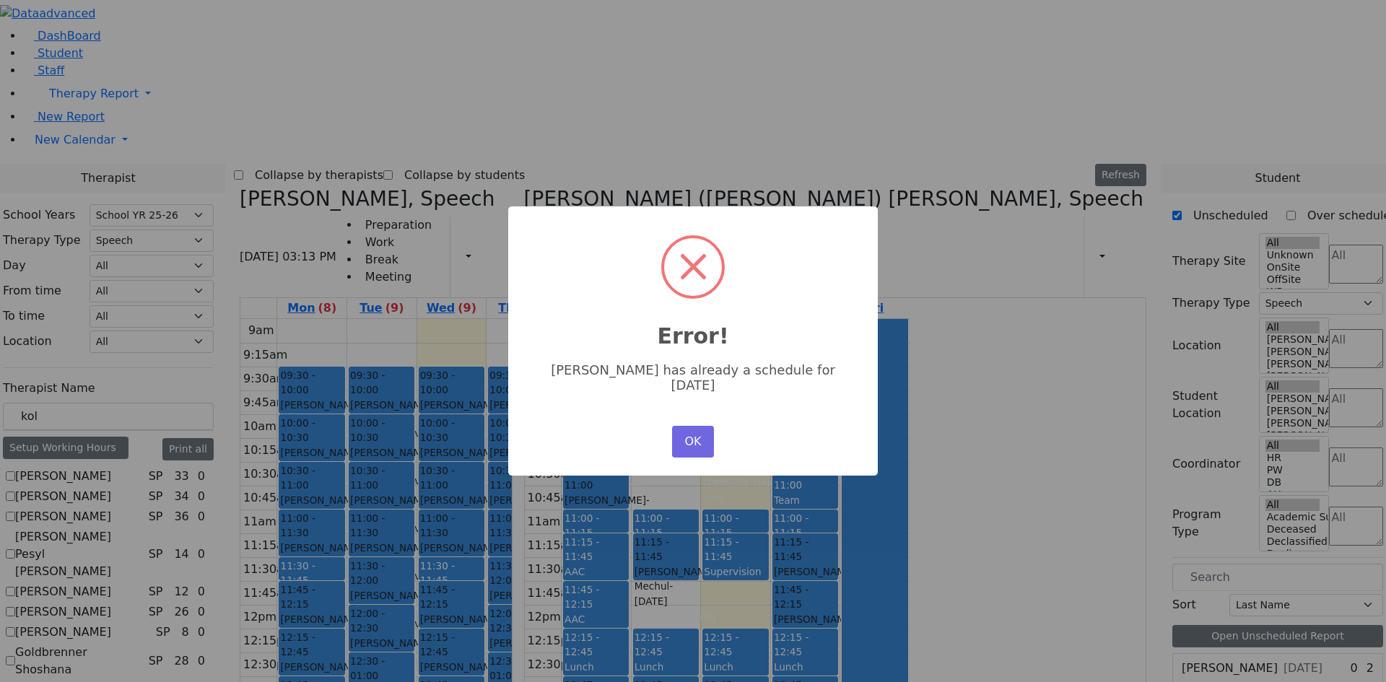
click at [698, 446] on div "OK No Cancel" at bounding box center [693, 441] width 49 height 39
click at [702, 435] on button "OK" at bounding box center [693, 442] width 42 height 32
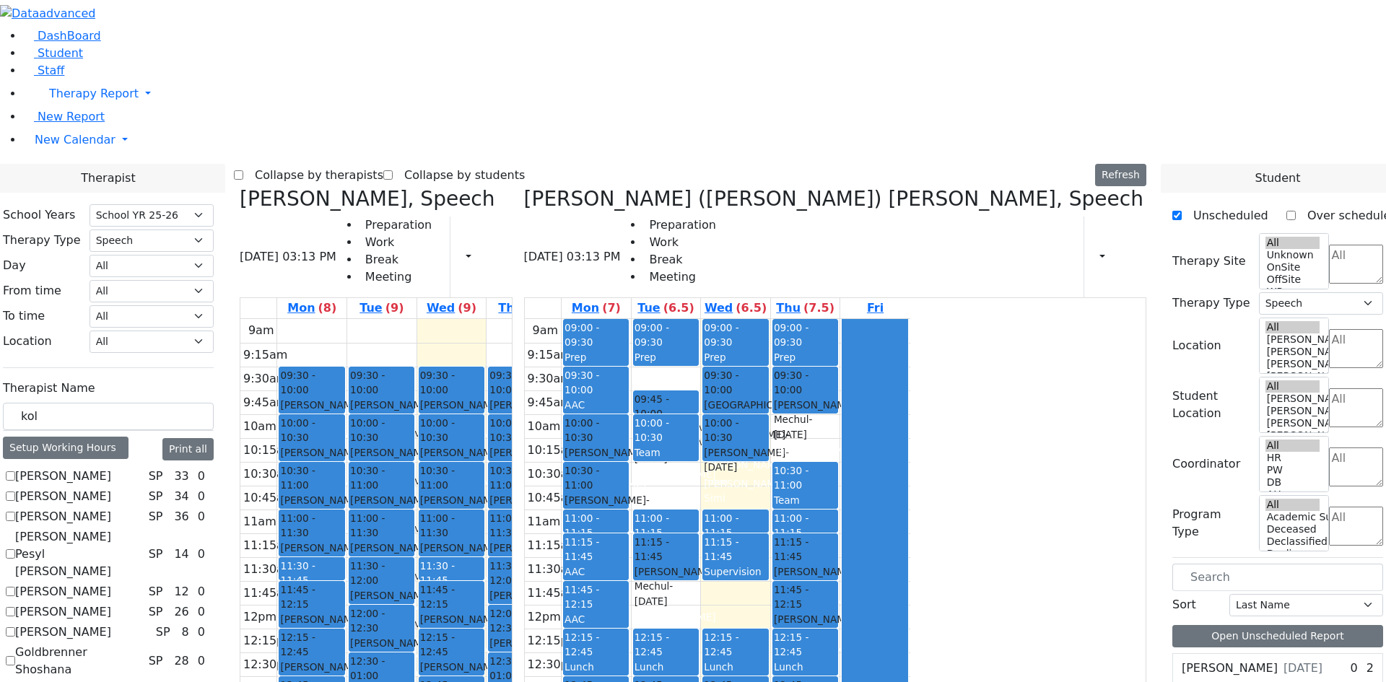
drag, startPoint x: 1059, startPoint y: 227, endPoint x: 594, endPoint y: 640, distance: 621.9
click at [594, 640] on div "[PERSON_NAME], Speech [DATE] 03:13 PM Preparation Work Break Meeting Print Sche…" at bounding box center [693, 539] width 918 height 705
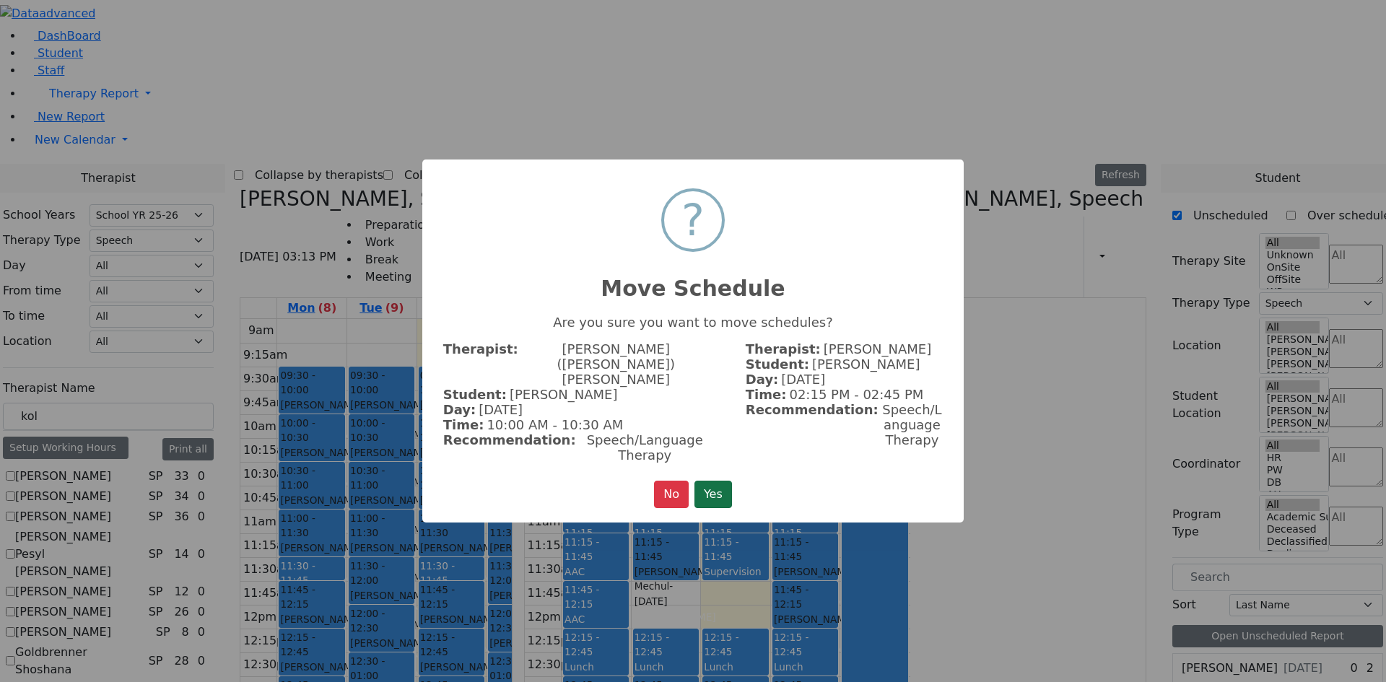
click at [725, 481] on button "Yes" at bounding box center [714, 494] width 38 height 27
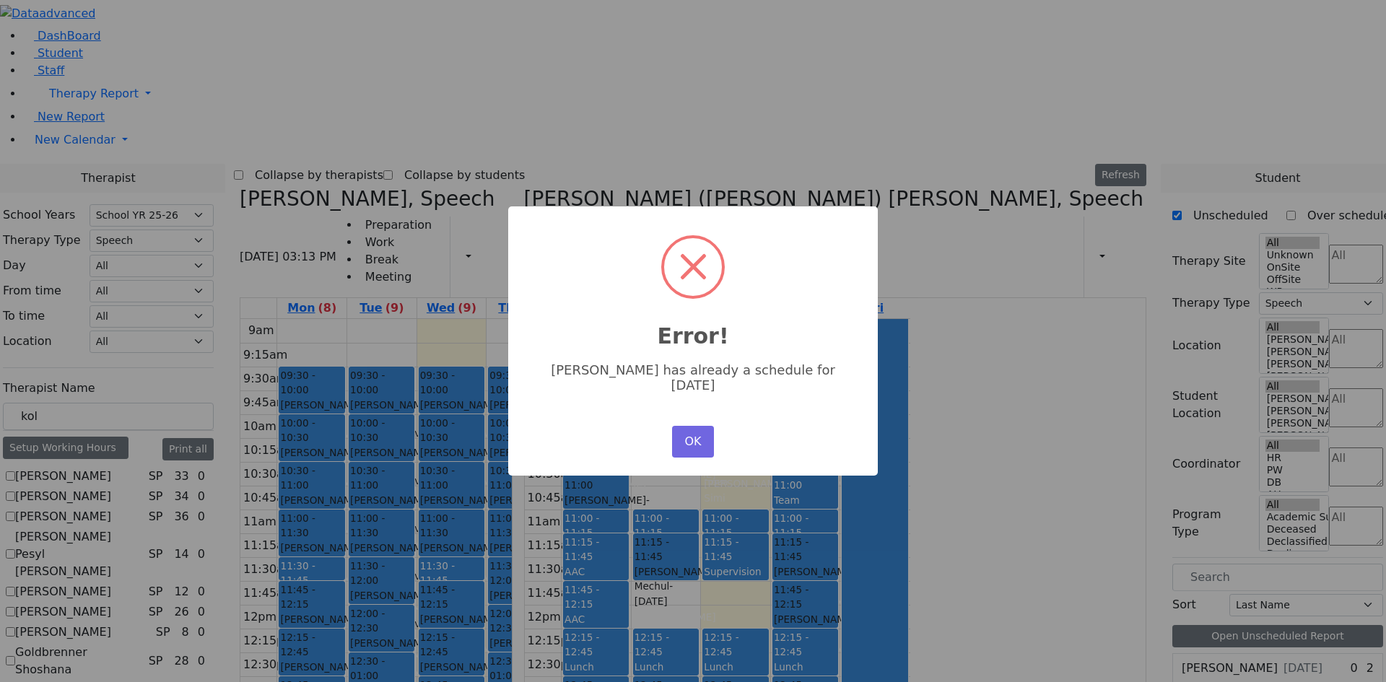
click at [708, 443] on div "OK No Cancel" at bounding box center [693, 441] width 49 height 39
click at [696, 427] on button "OK" at bounding box center [693, 442] width 42 height 32
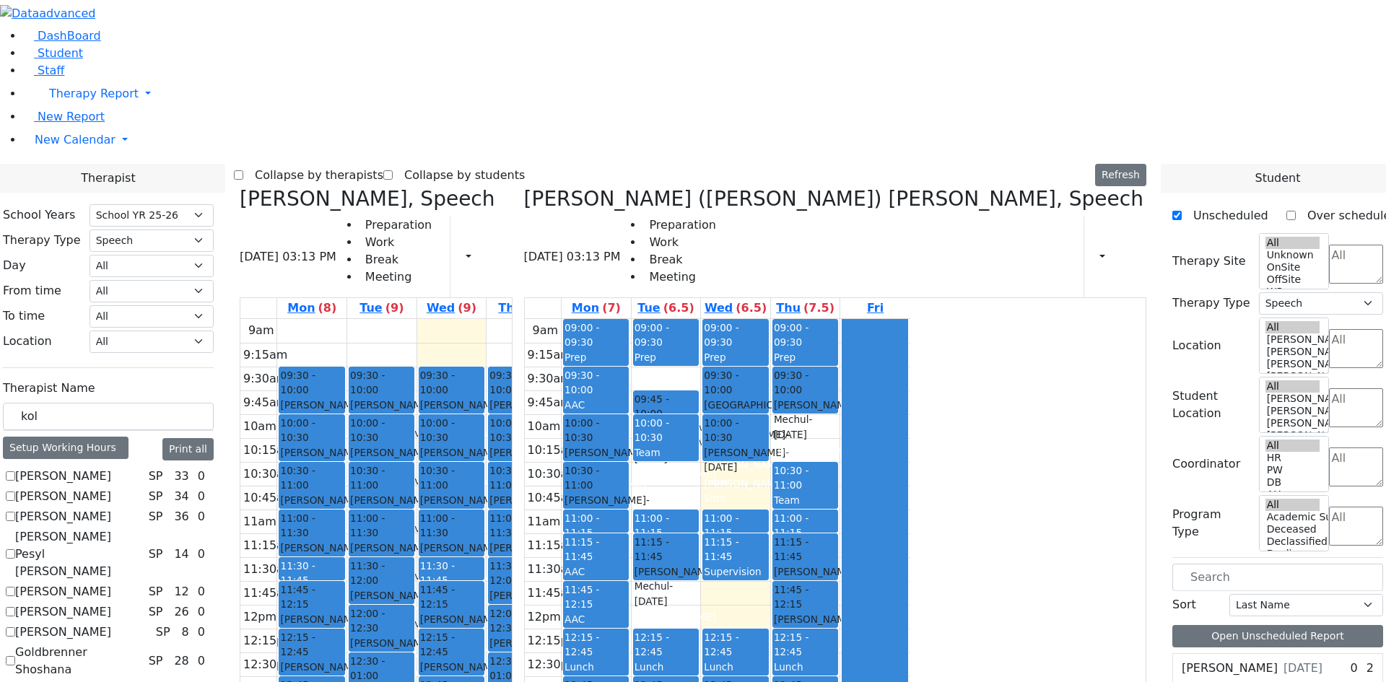
drag, startPoint x: 1046, startPoint y: 217, endPoint x: 731, endPoint y: 220, distance: 314.1
click at [731, 220] on div "[PERSON_NAME], Speech [DATE] 03:13 PM Preparation Work Break Meeting Print Sche…" at bounding box center [693, 539] width 918 height 705
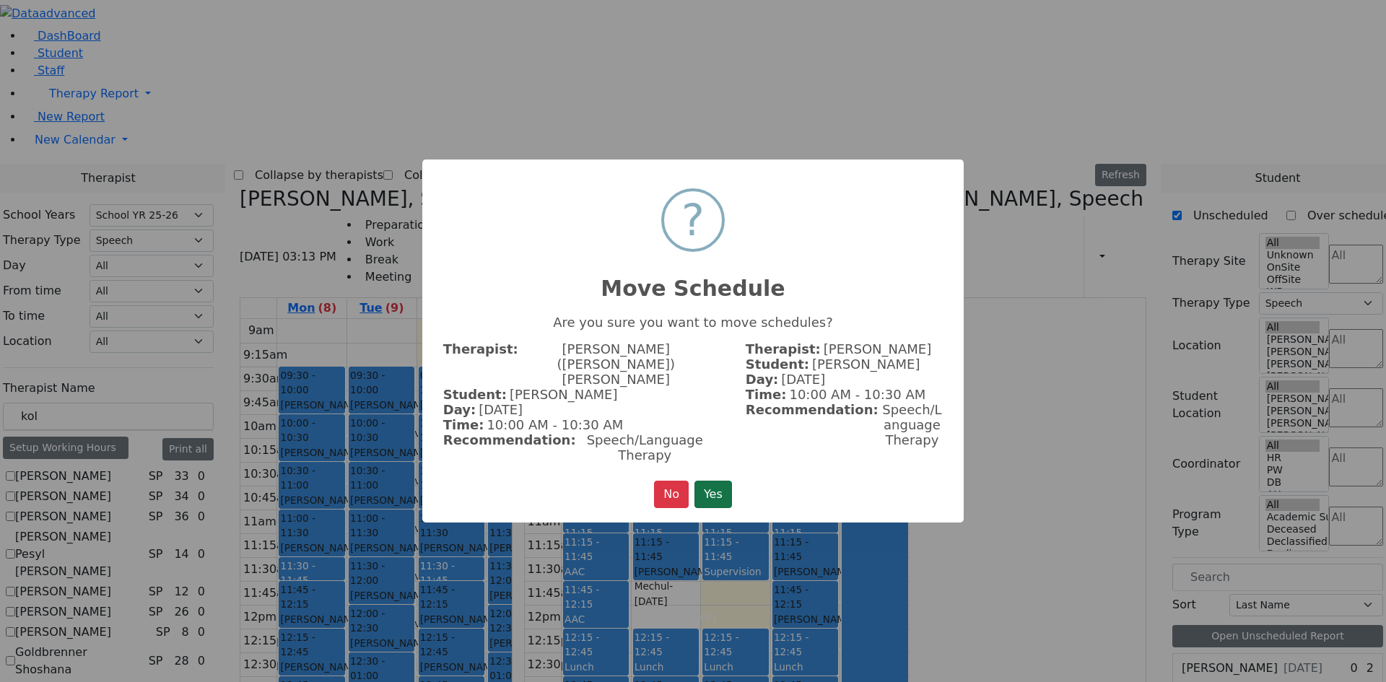
click at [713, 481] on button "Yes" at bounding box center [714, 494] width 38 height 27
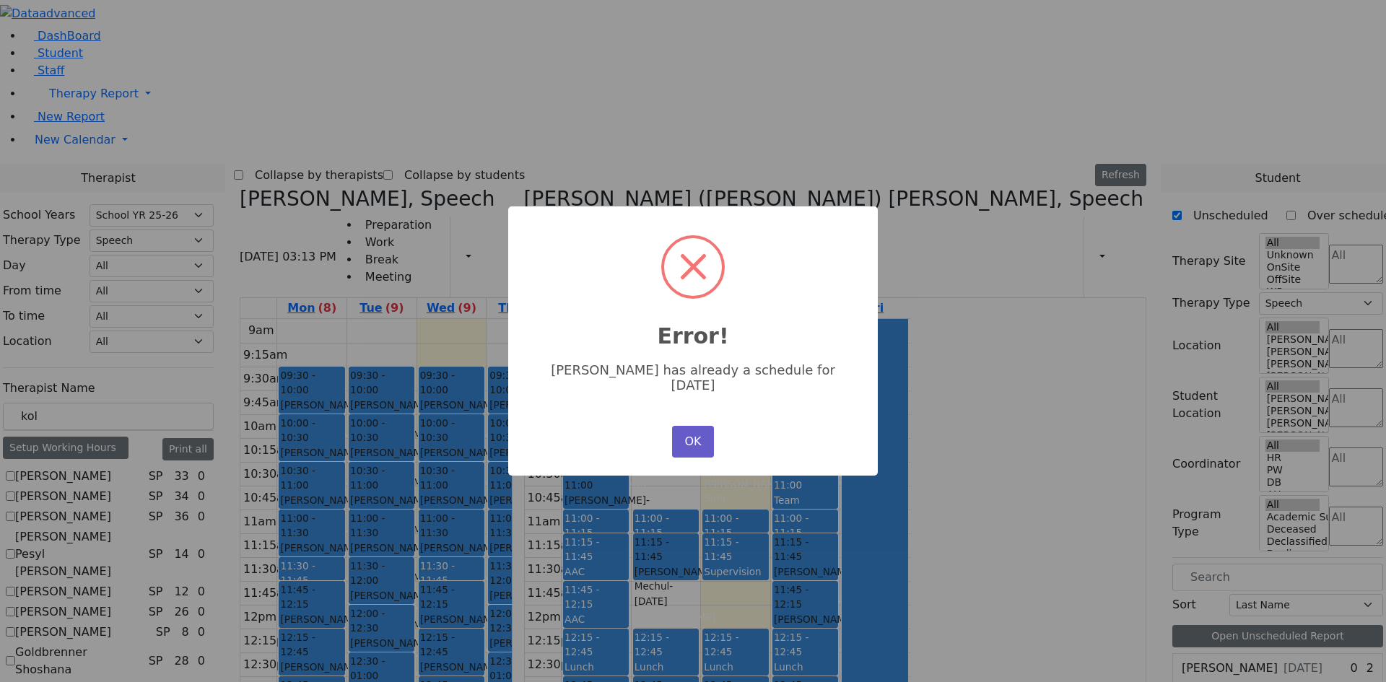
click at [690, 426] on button "OK" at bounding box center [693, 442] width 42 height 32
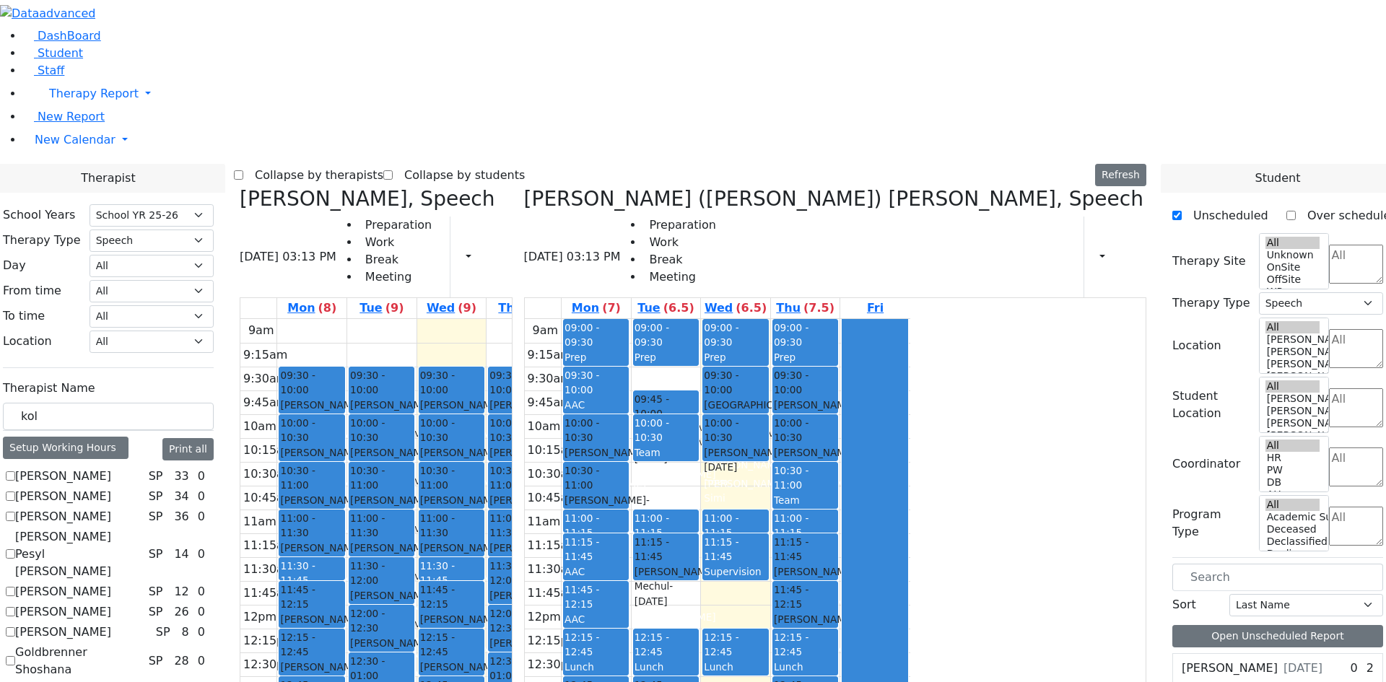
drag, startPoint x: 991, startPoint y: 490, endPoint x: 456, endPoint y: 581, distance: 542.6
click at [456, 581] on div "[PERSON_NAME], Speech [DATE] 03:13 PM Preparation Work Break Meeting Print Sche…" at bounding box center [693, 539] width 918 height 705
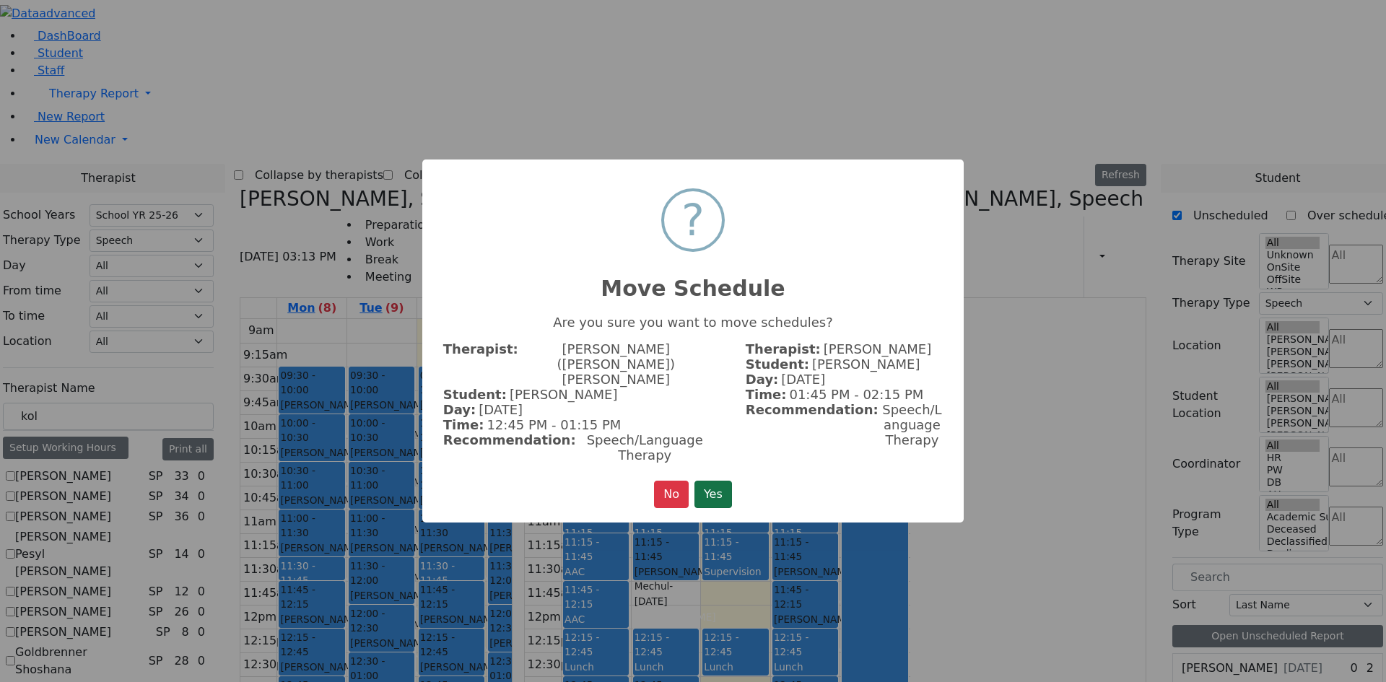
click at [722, 481] on button "Yes" at bounding box center [714, 494] width 38 height 27
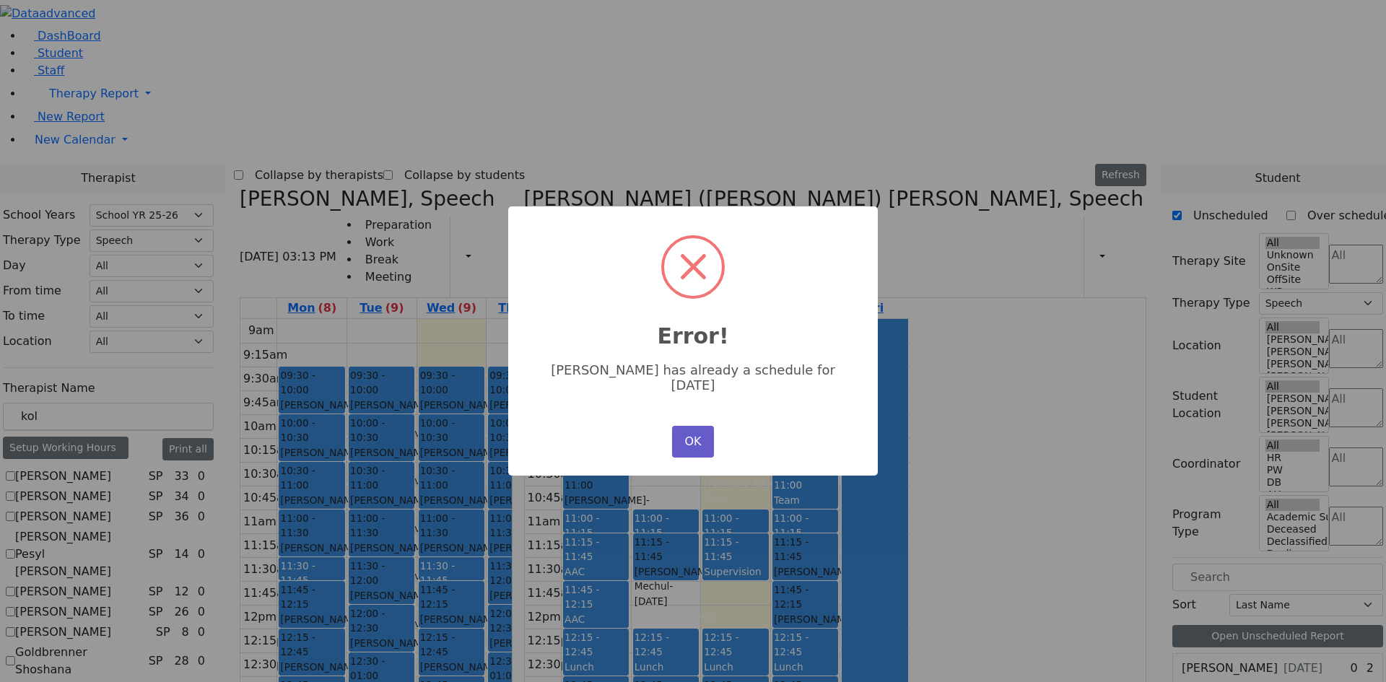
click at [699, 436] on button "OK" at bounding box center [693, 442] width 42 height 32
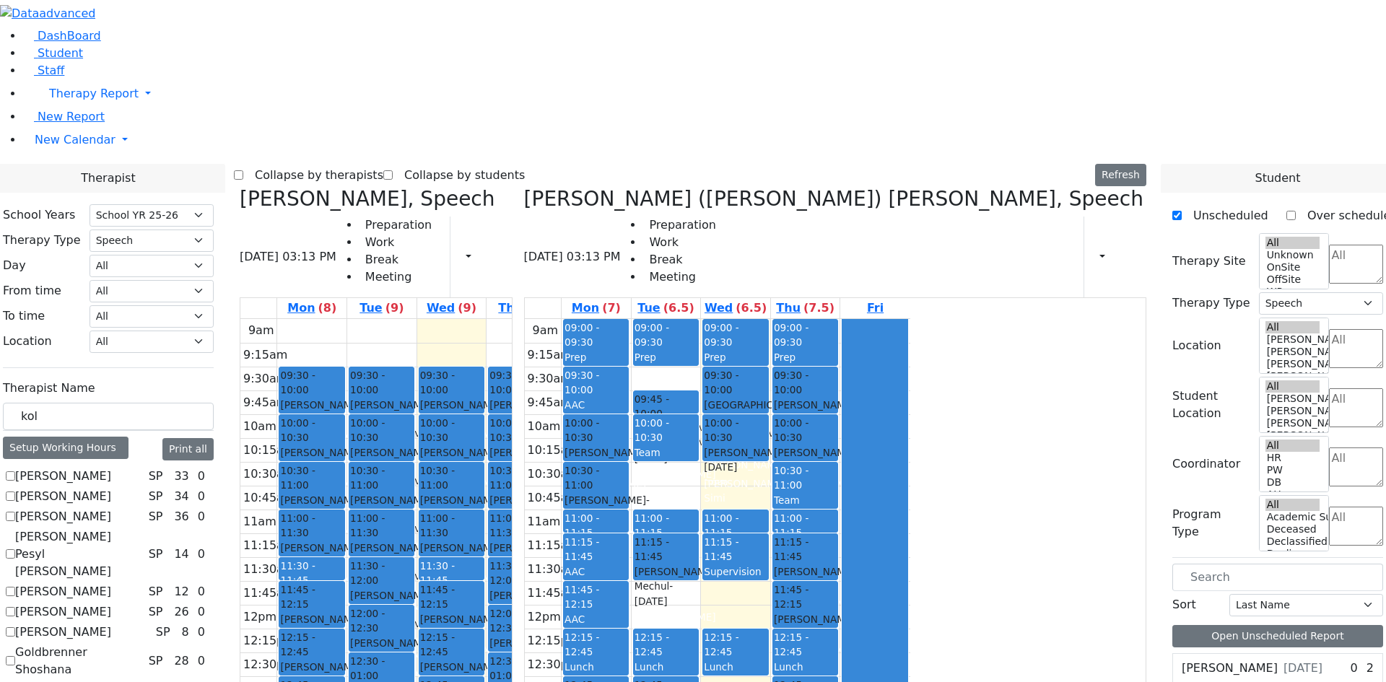
drag, startPoint x: 994, startPoint y: 489, endPoint x: 742, endPoint y: 220, distance: 368.3
click at [742, 220] on div "[PERSON_NAME], Speech [DATE] 03:13 PM Preparation Work Break Meeting Print Sche…" at bounding box center [693, 539] width 918 height 705
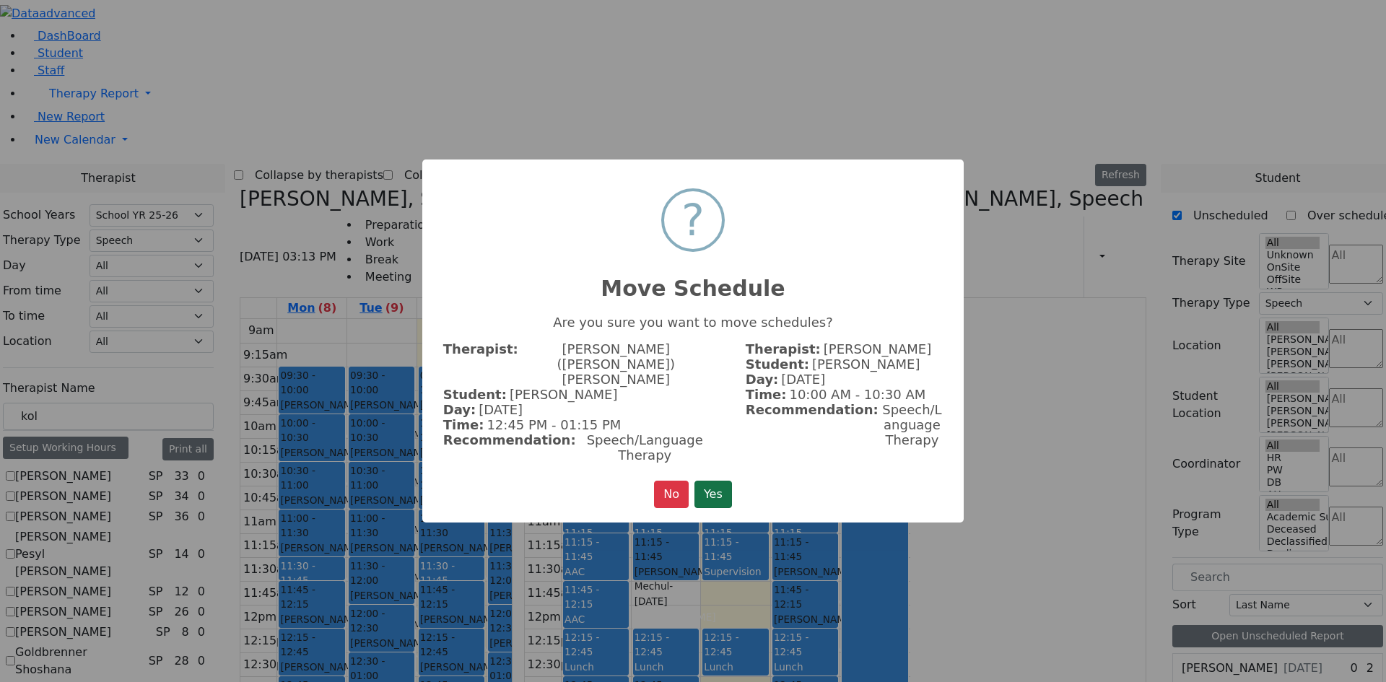
click at [718, 485] on button "Yes" at bounding box center [714, 494] width 38 height 27
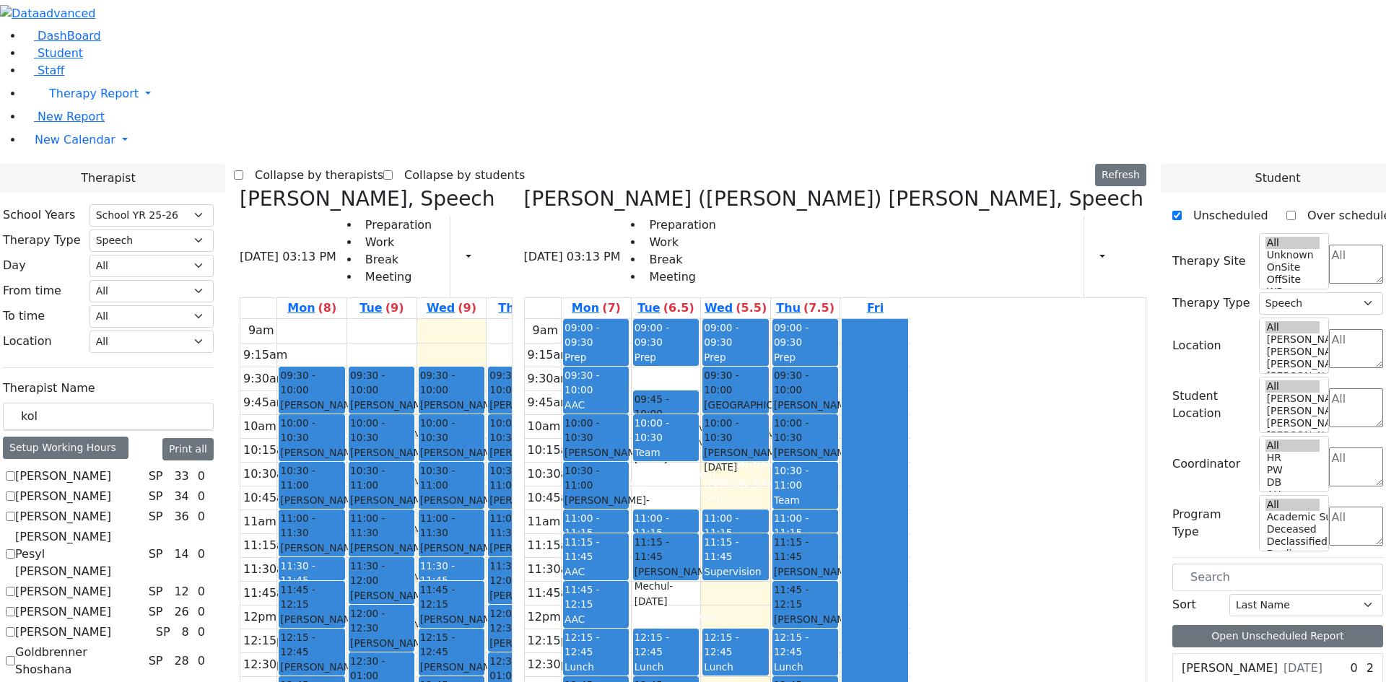
drag, startPoint x: 921, startPoint y: 544, endPoint x: 435, endPoint y: 591, distance: 488.2
click at [433, 593] on div "[PERSON_NAME], Speech [DATE] 03:13 PM Preparation Work Break Meeting Print Sche…" at bounding box center [693, 539] width 918 height 705
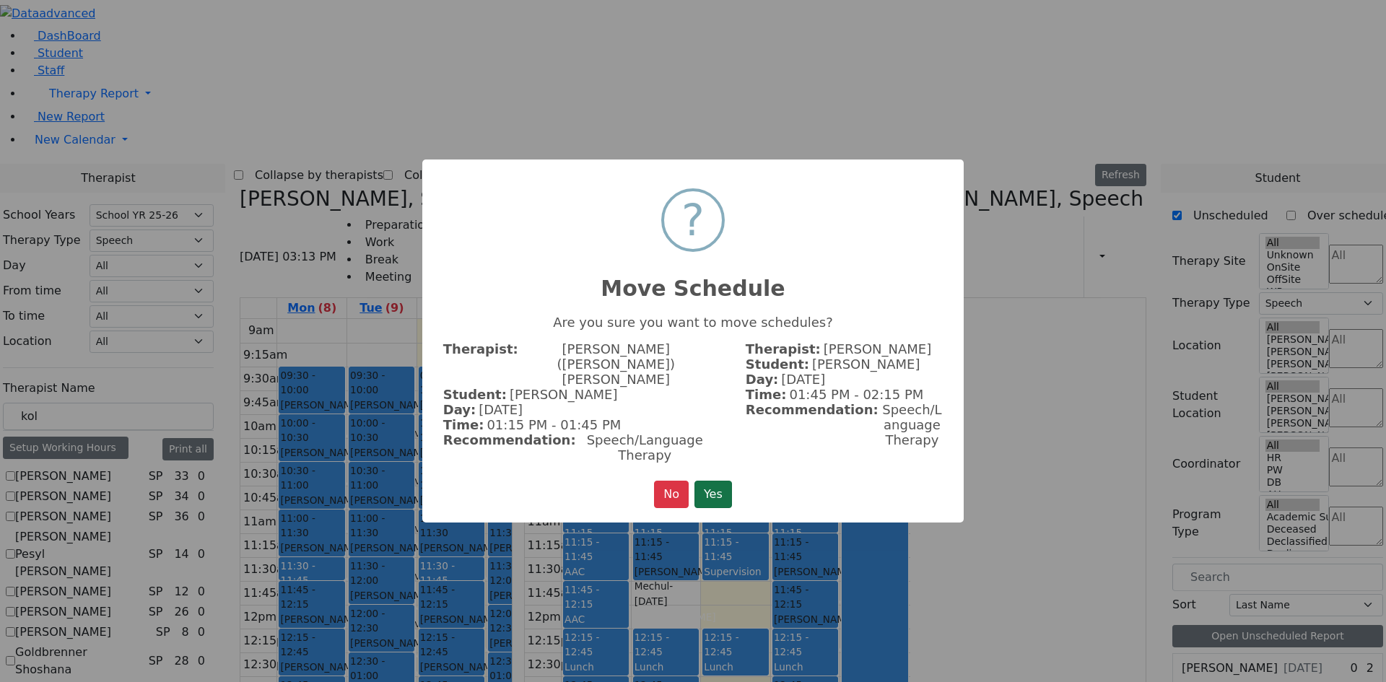
click at [711, 481] on button "Yes" at bounding box center [714, 494] width 38 height 27
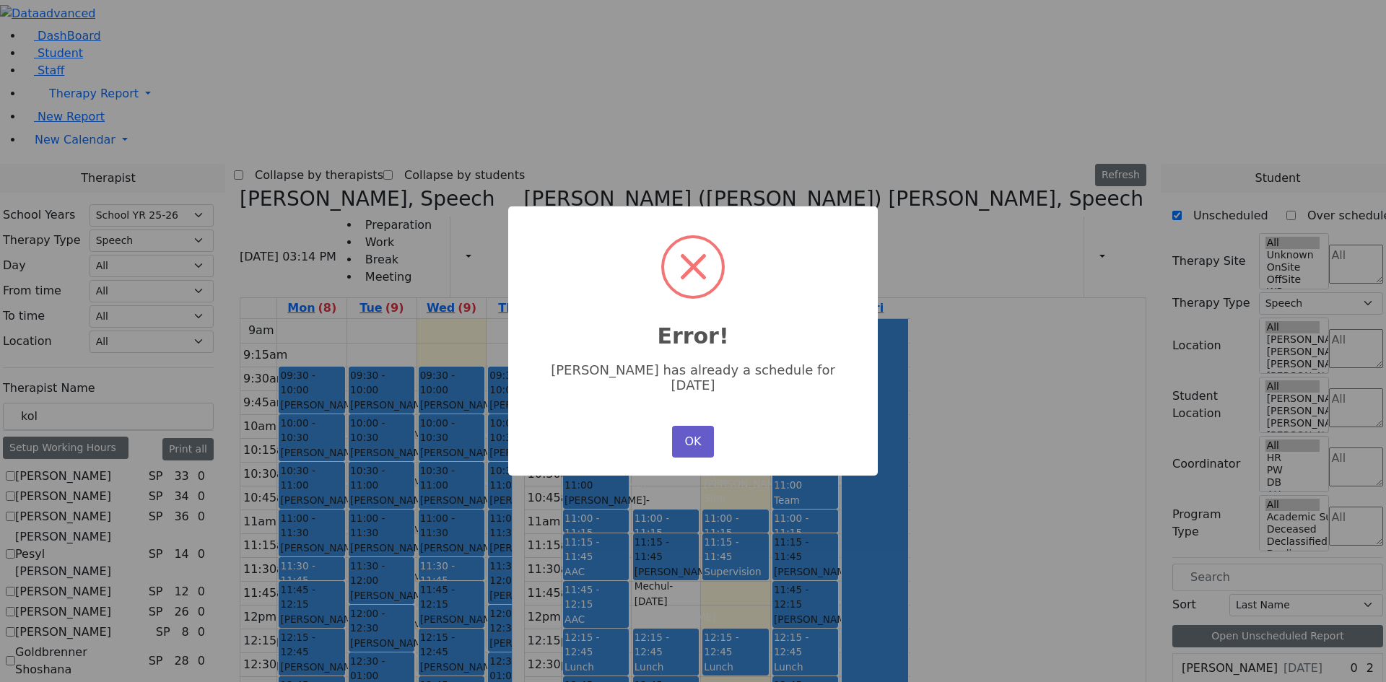
click at [698, 439] on button "OK" at bounding box center [693, 442] width 42 height 32
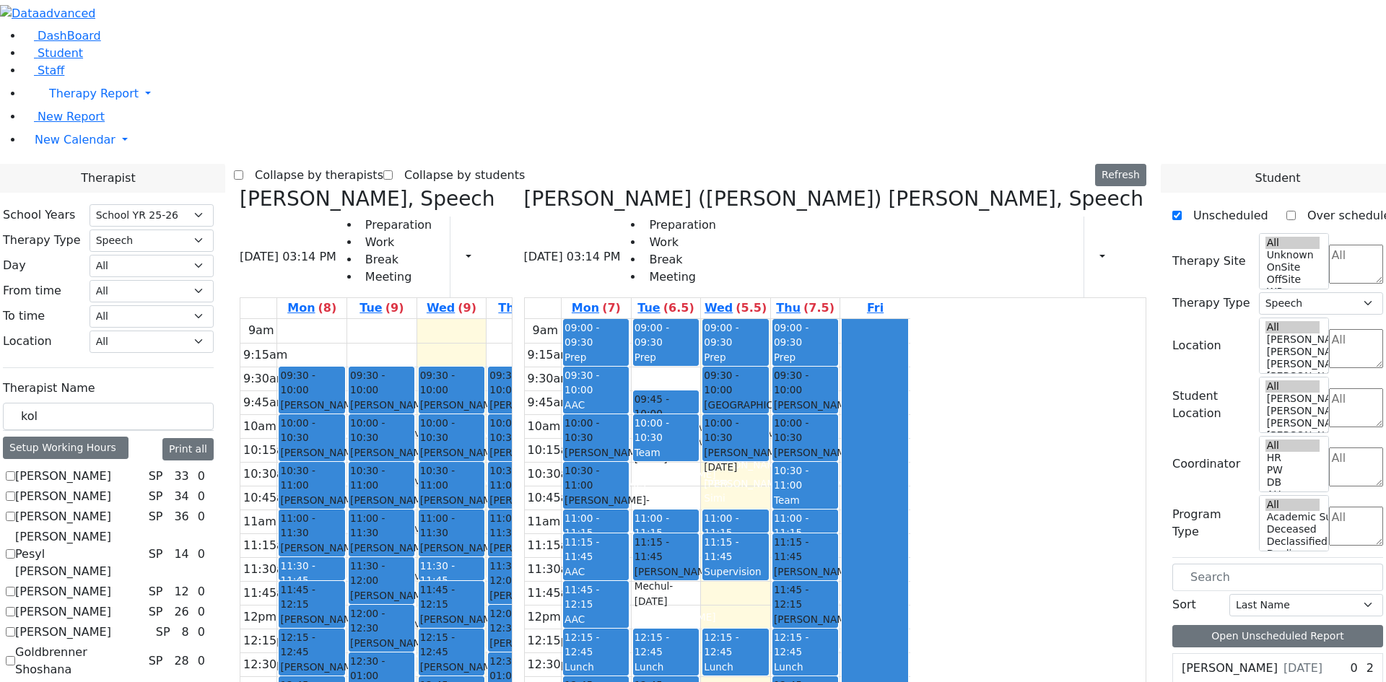
drag, startPoint x: 914, startPoint y: 537, endPoint x: 601, endPoint y: 625, distance: 325.3
click at [601, 625] on div "[PERSON_NAME], Speech [DATE] 03:14 PM Preparation Work Break Meeting Print Sche…" at bounding box center [693, 539] width 918 height 705
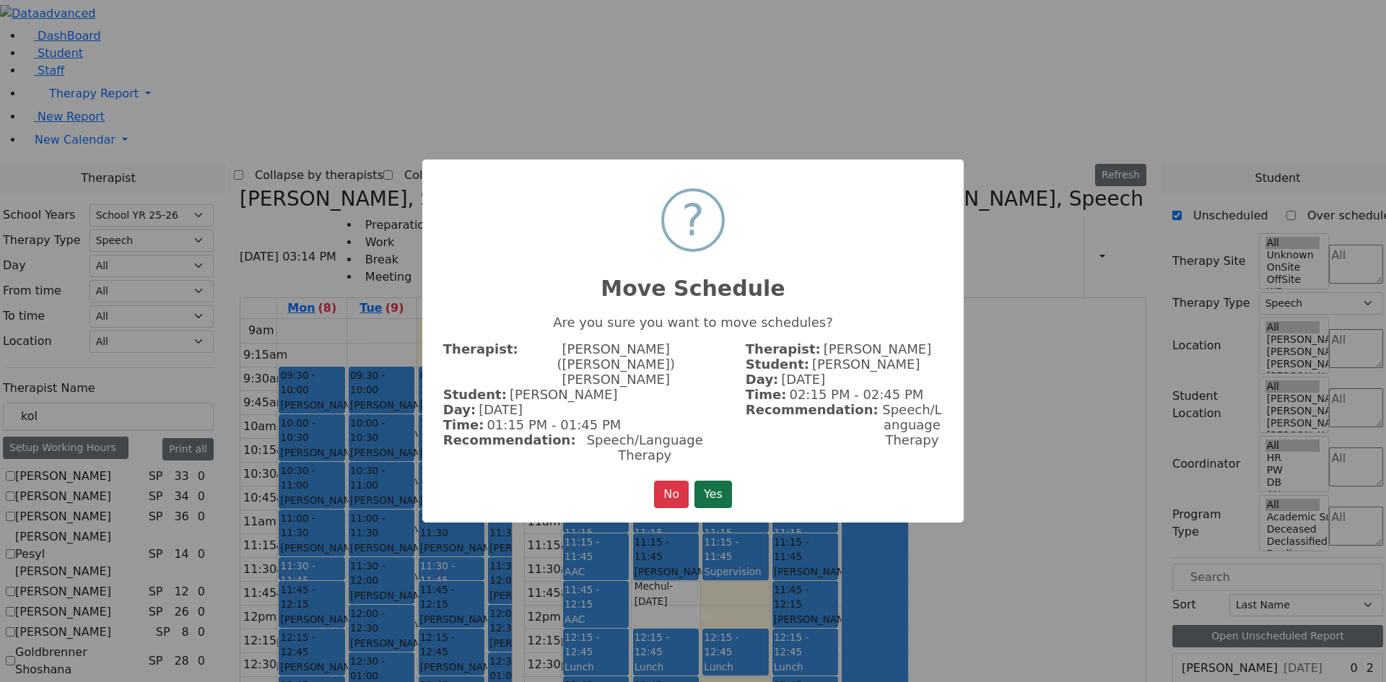
click at [713, 482] on button "Yes" at bounding box center [714, 494] width 38 height 27
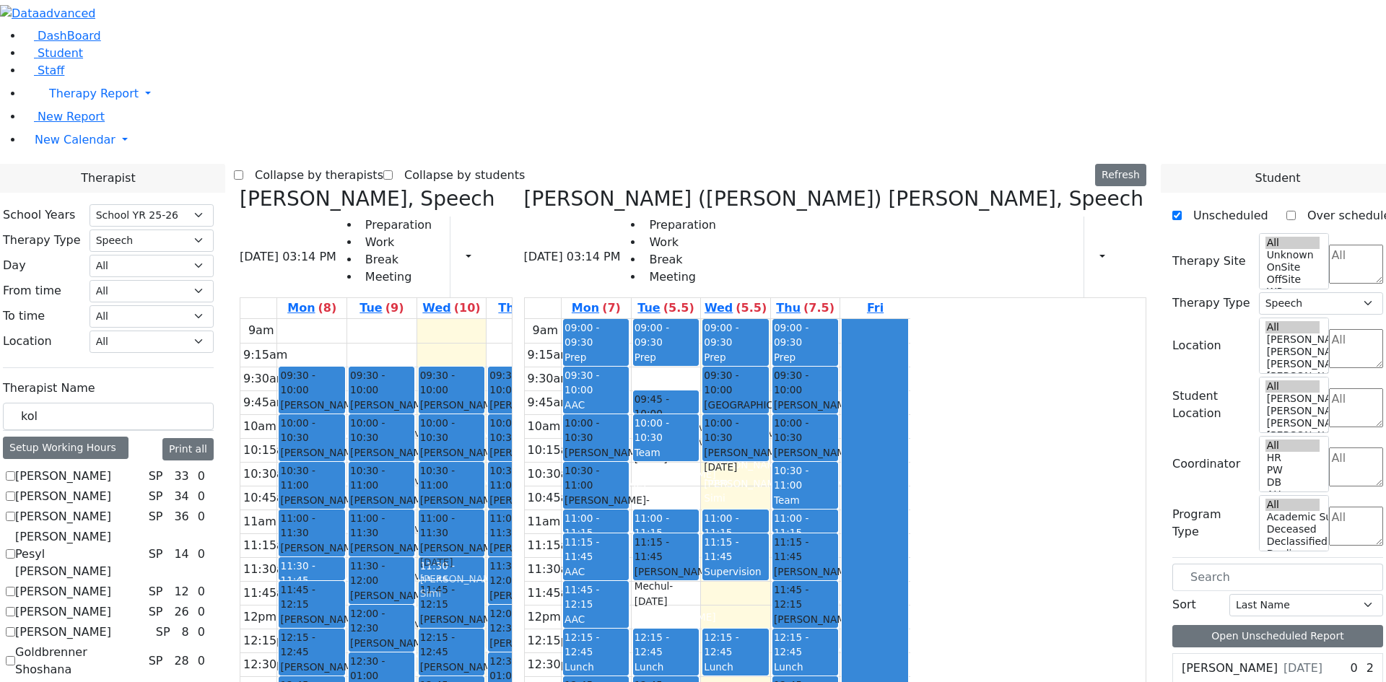
drag, startPoint x: 607, startPoint y: 624, endPoint x: 605, endPoint y: 316, distance: 308.3
click at [487, 319] on div "09:30 - 10:00 [PERSON_NAME] - [DATE] [PERSON_NAME] 10:00 - 10:30 [PERSON_NAME] …" at bounding box center [451, 605] width 69 height 572
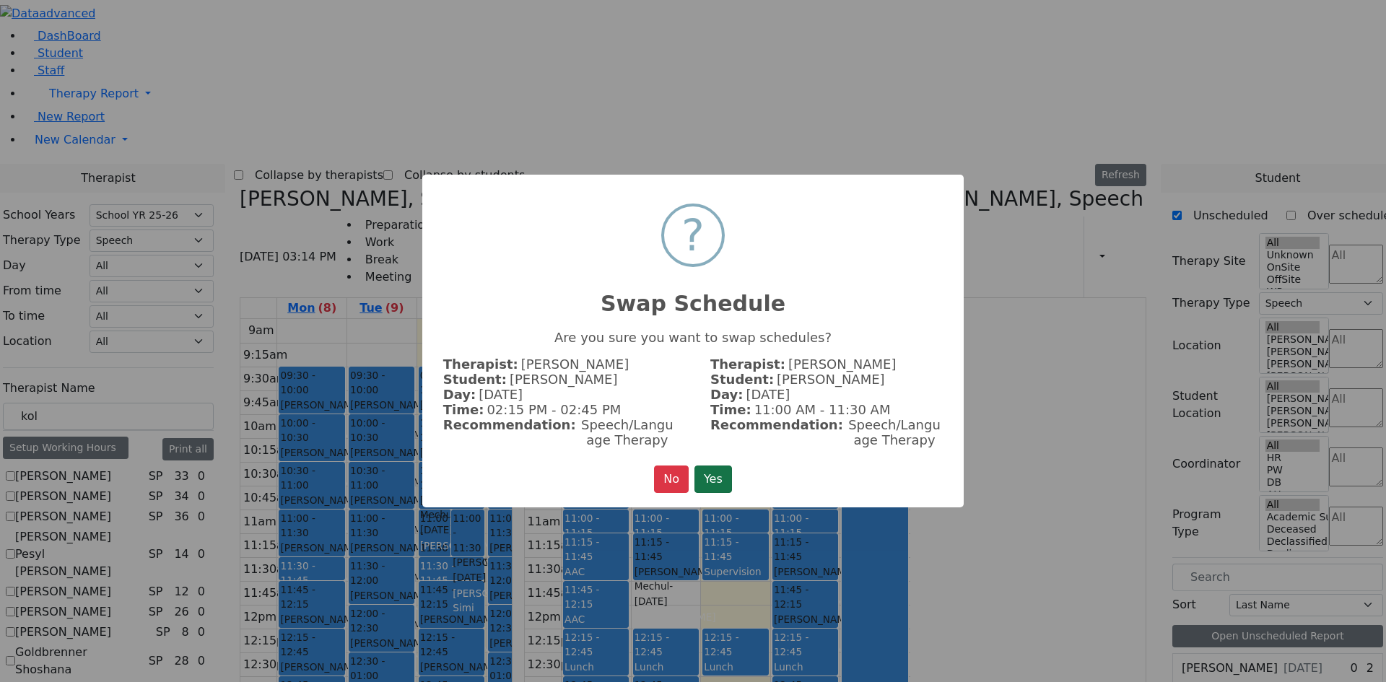
click at [711, 485] on button "Yes" at bounding box center [714, 479] width 38 height 27
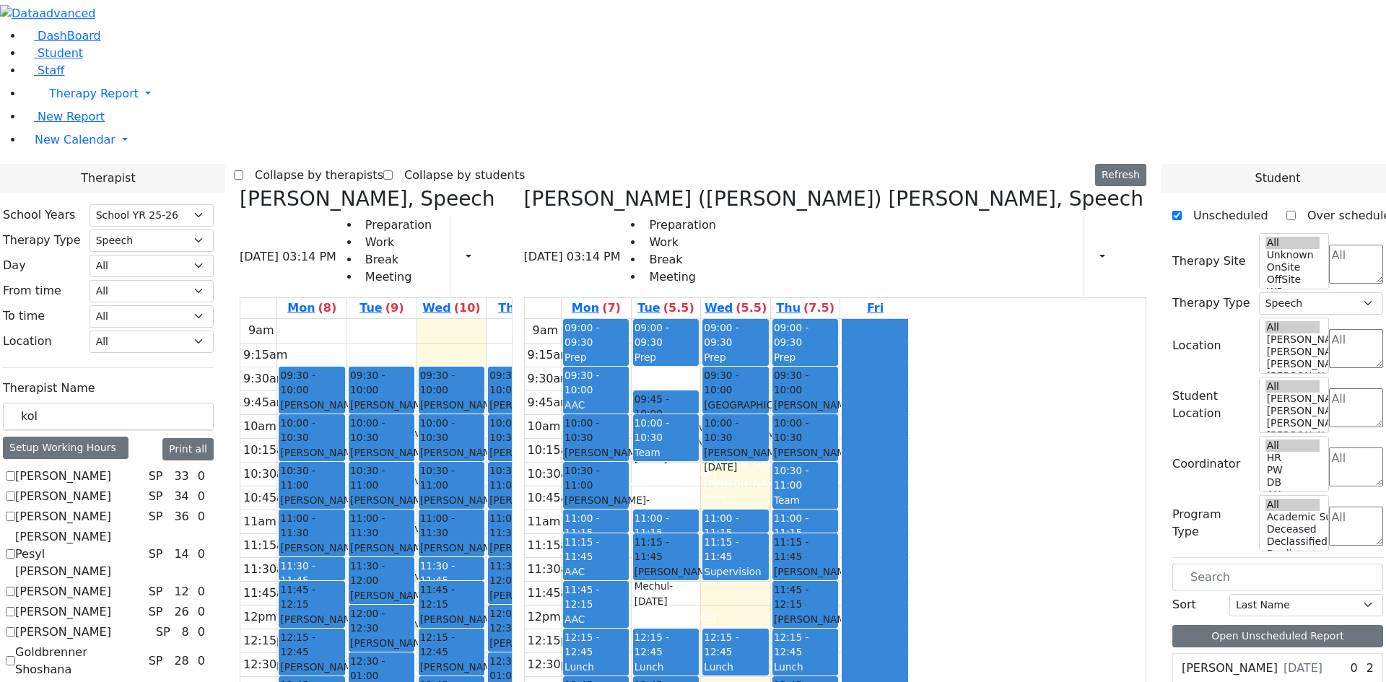
drag, startPoint x: 602, startPoint y: 633, endPoint x: 465, endPoint y: 589, distance: 143.4
click at [465, 589] on tr "09:30 - 10:00 [PERSON_NAME] - [DATE] [PERSON_NAME] 10:00 - 10:30 [PERSON_NAME] …" at bounding box center [433, 605] width 386 height 572
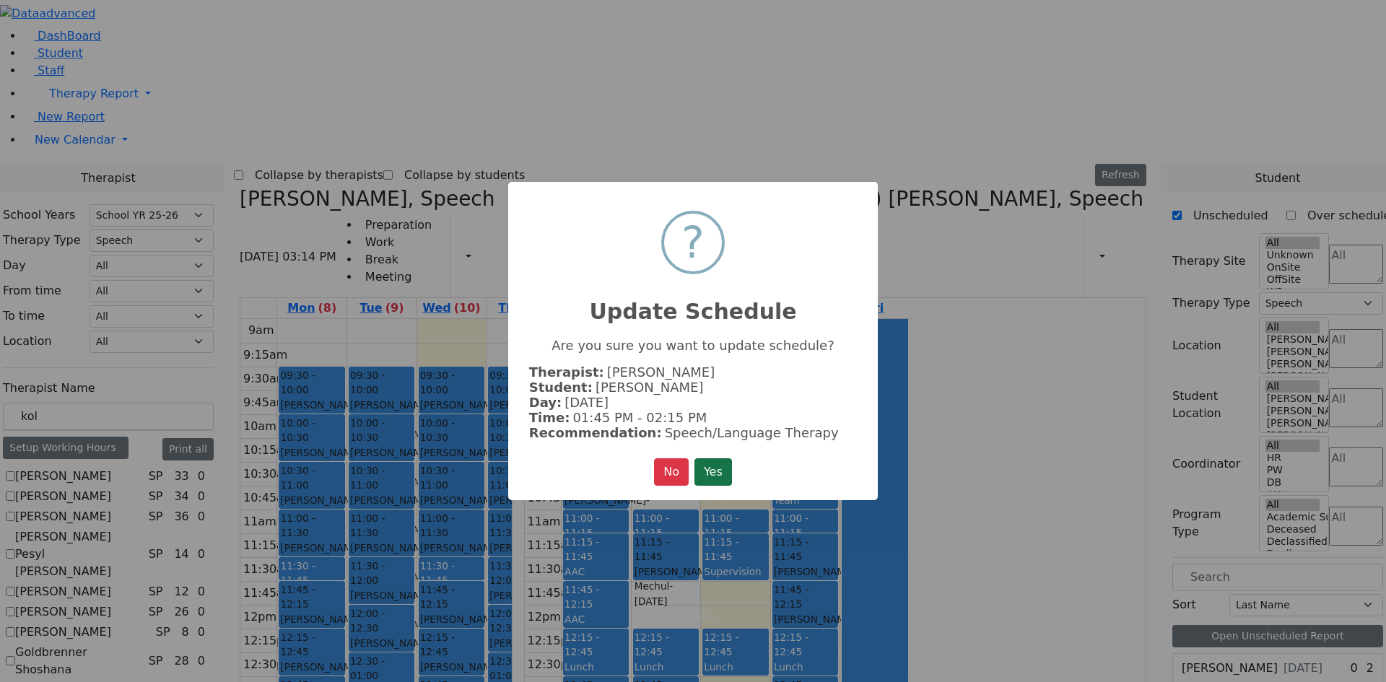
click at [713, 460] on button "Yes" at bounding box center [714, 472] width 38 height 27
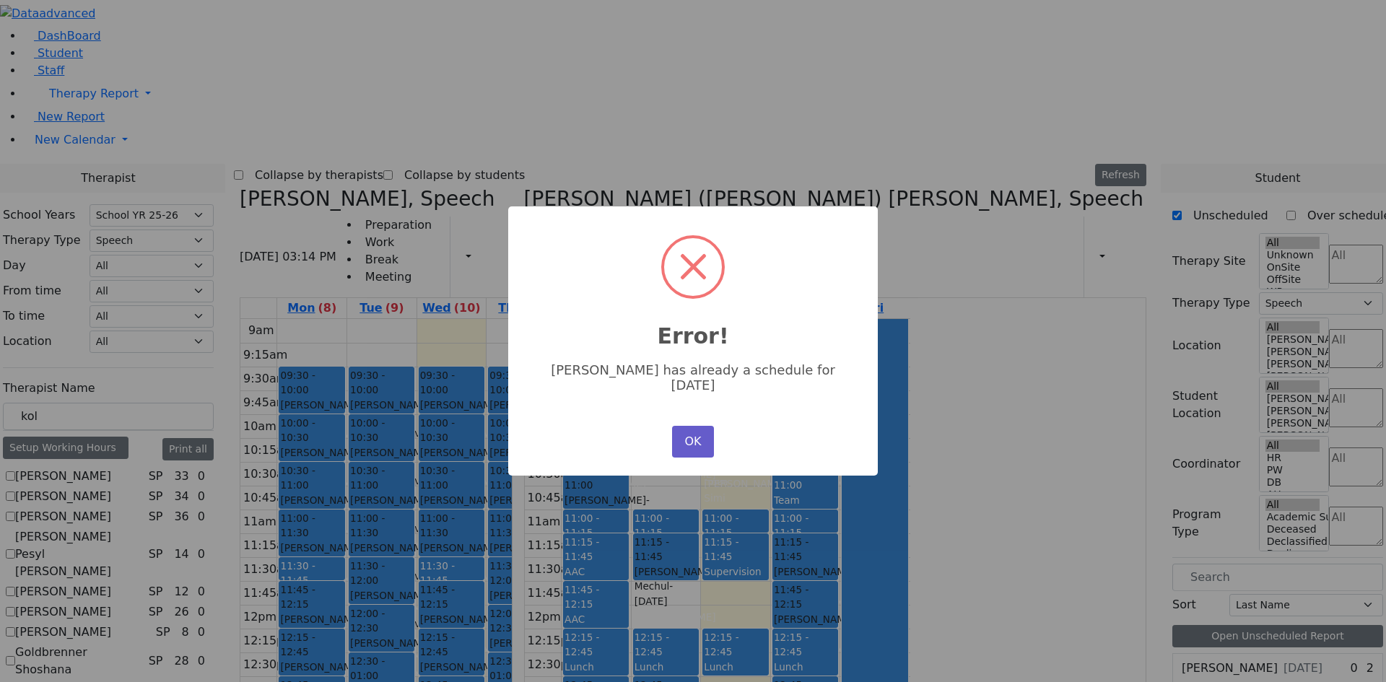
click at [679, 439] on button "OK" at bounding box center [693, 442] width 42 height 32
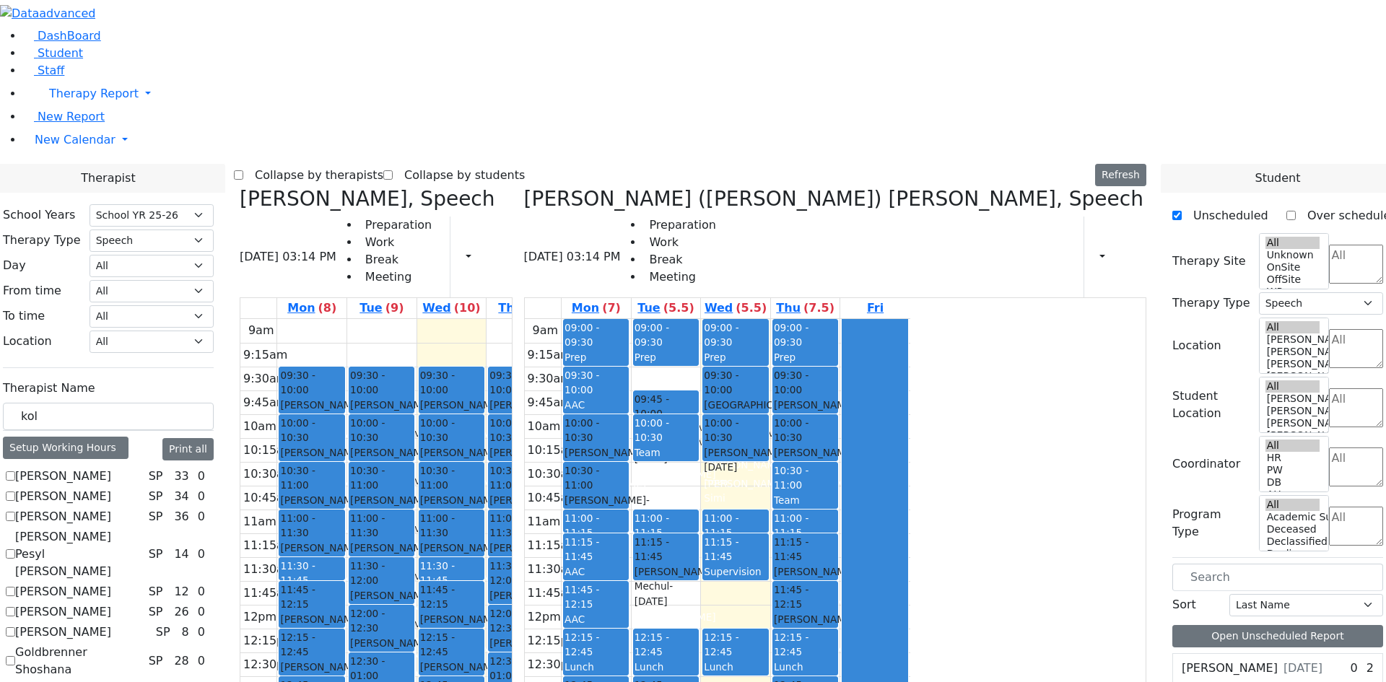
click at [626, 650] on div "9am 9:15am 9:30am 9:45am 10am 10:15am 10:30am 10:45am 11am 11:15am 11:30am 11:4…" at bounding box center [433, 605] width 386 height 572
drag, startPoint x: 594, startPoint y: 528, endPoint x: 454, endPoint y: 585, distance: 150.6
click at [454, 585] on tr "09:30 - 10:00 [PERSON_NAME] - [DATE] [PERSON_NAME] 10:00 - 10:30 [PERSON_NAME] …" at bounding box center [433, 605] width 386 height 572
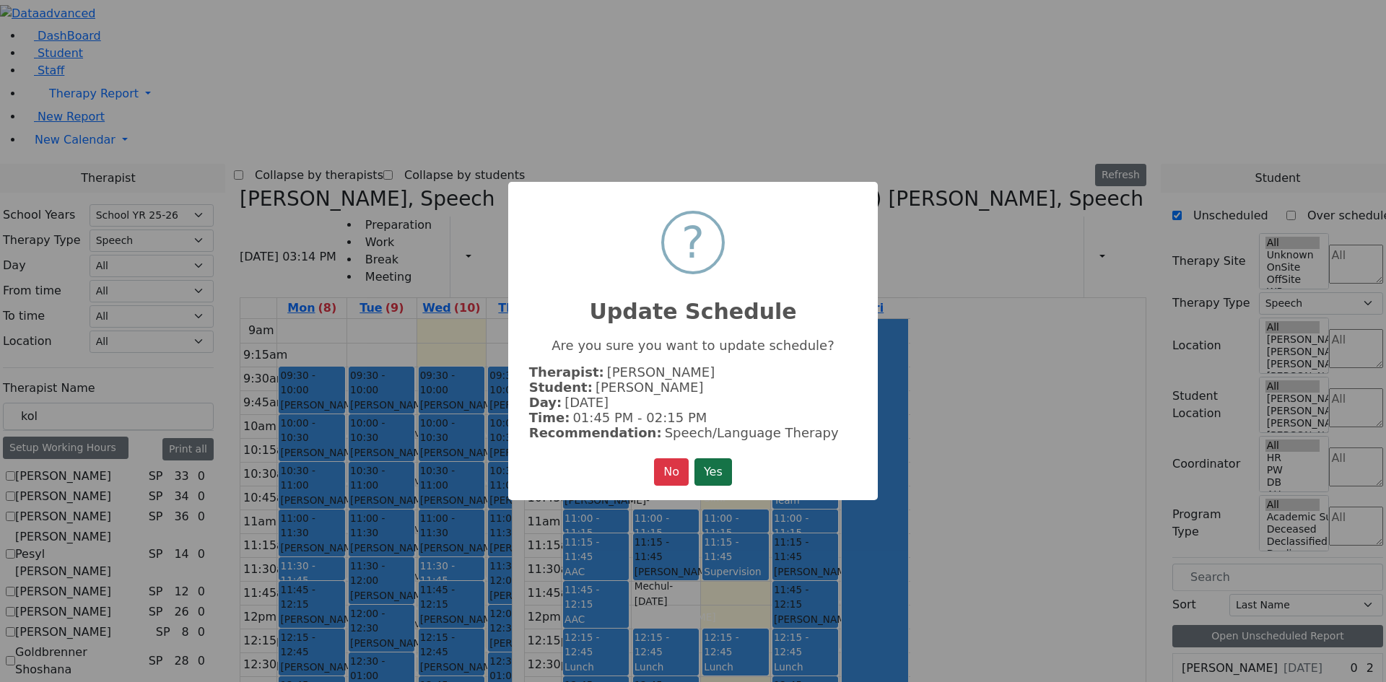
click at [718, 474] on button "Yes" at bounding box center [714, 472] width 38 height 27
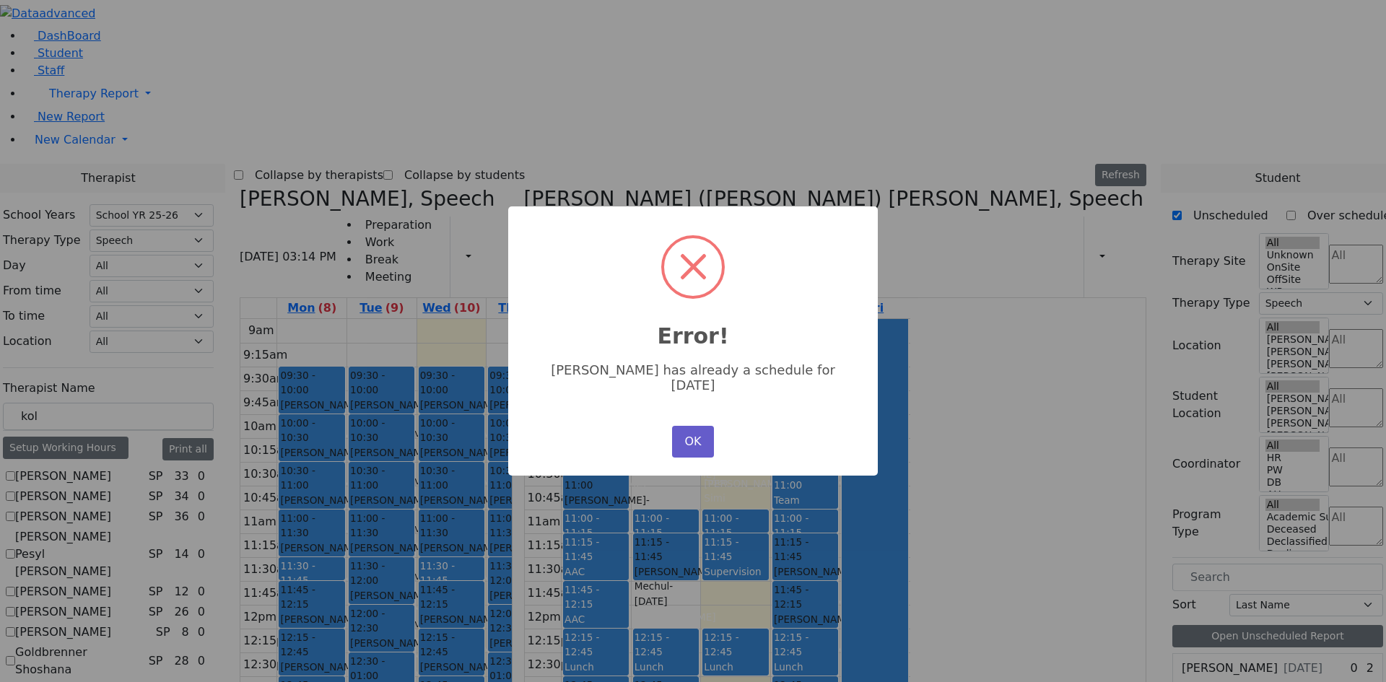
click at [690, 432] on button "OK" at bounding box center [693, 442] width 42 height 32
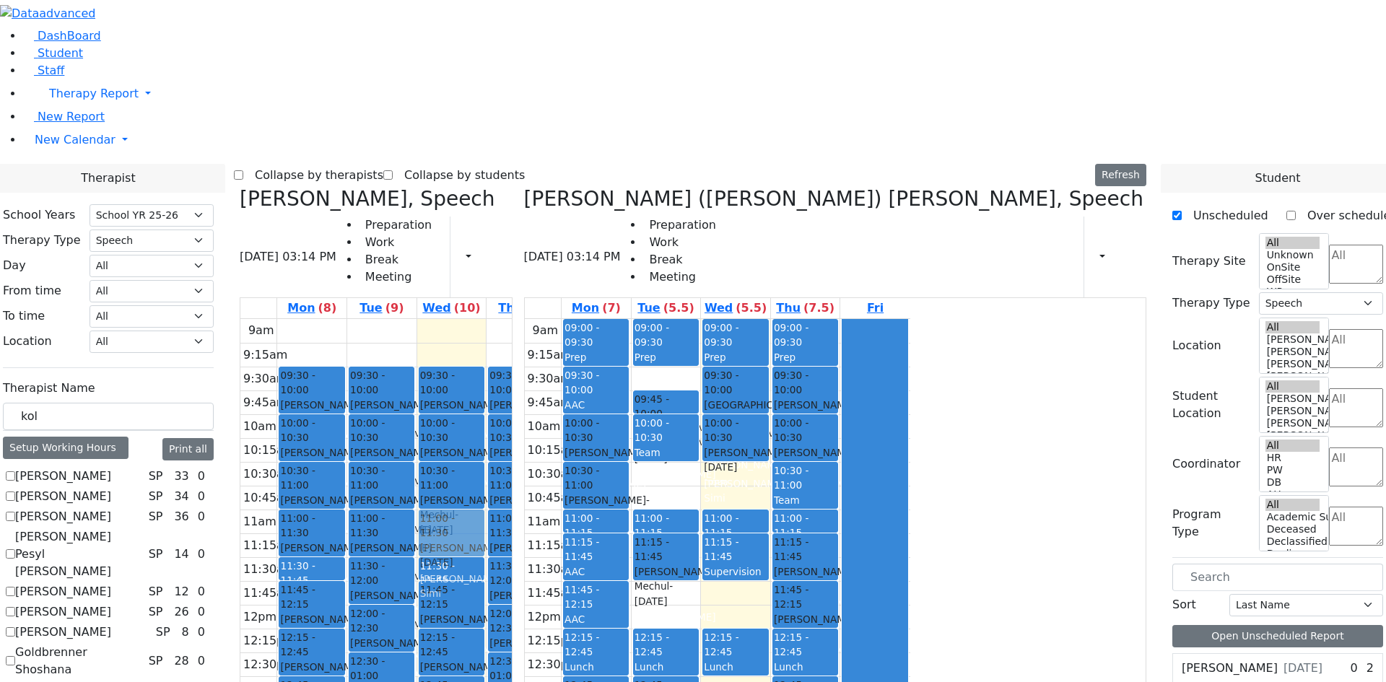
drag, startPoint x: 598, startPoint y: 311, endPoint x: 583, endPoint y: 322, distance: 18.1
click at [487, 319] on div "09:30 - 10:00 [PERSON_NAME] - [DATE] [PERSON_NAME] 10:00 - 10:30 [PERSON_NAME] …" at bounding box center [451, 605] width 69 height 572
drag, startPoint x: 598, startPoint y: 259, endPoint x: 450, endPoint y: 576, distance: 349.9
click at [451, 563] on tr "09:30 - 10:00 [PERSON_NAME] - [DATE] [PERSON_NAME] 10:00 - 10:30 [PERSON_NAME] …" at bounding box center [433, 605] width 386 height 572
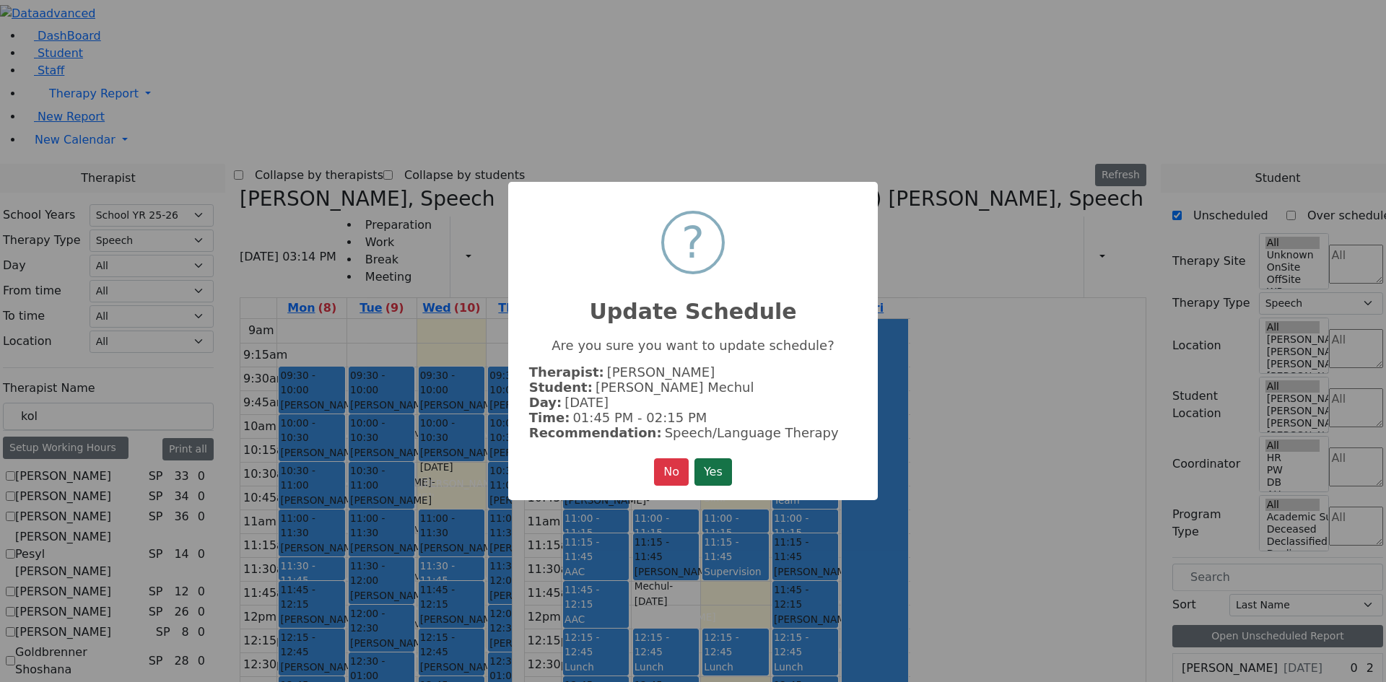
click at [715, 473] on button "Yes" at bounding box center [714, 472] width 38 height 27
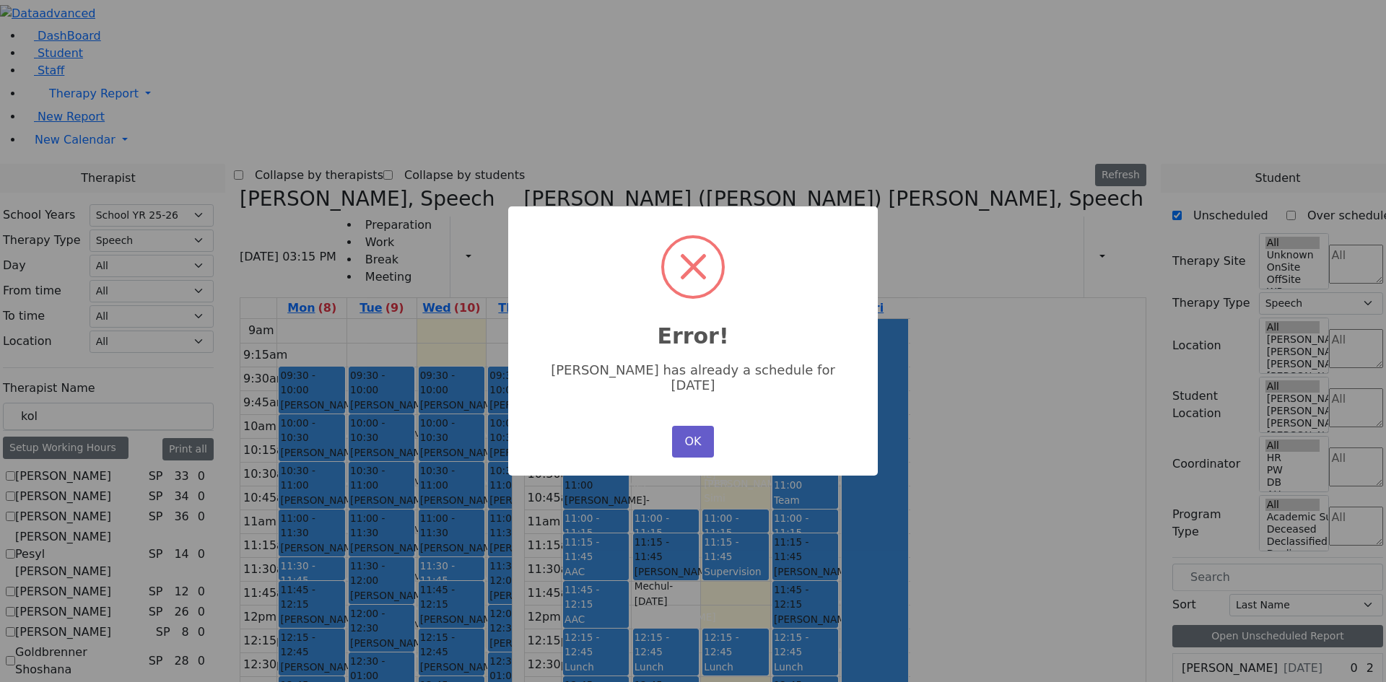
click at [691, 441] on button "OK" at bounding box center [693, 442] width 42 height 32
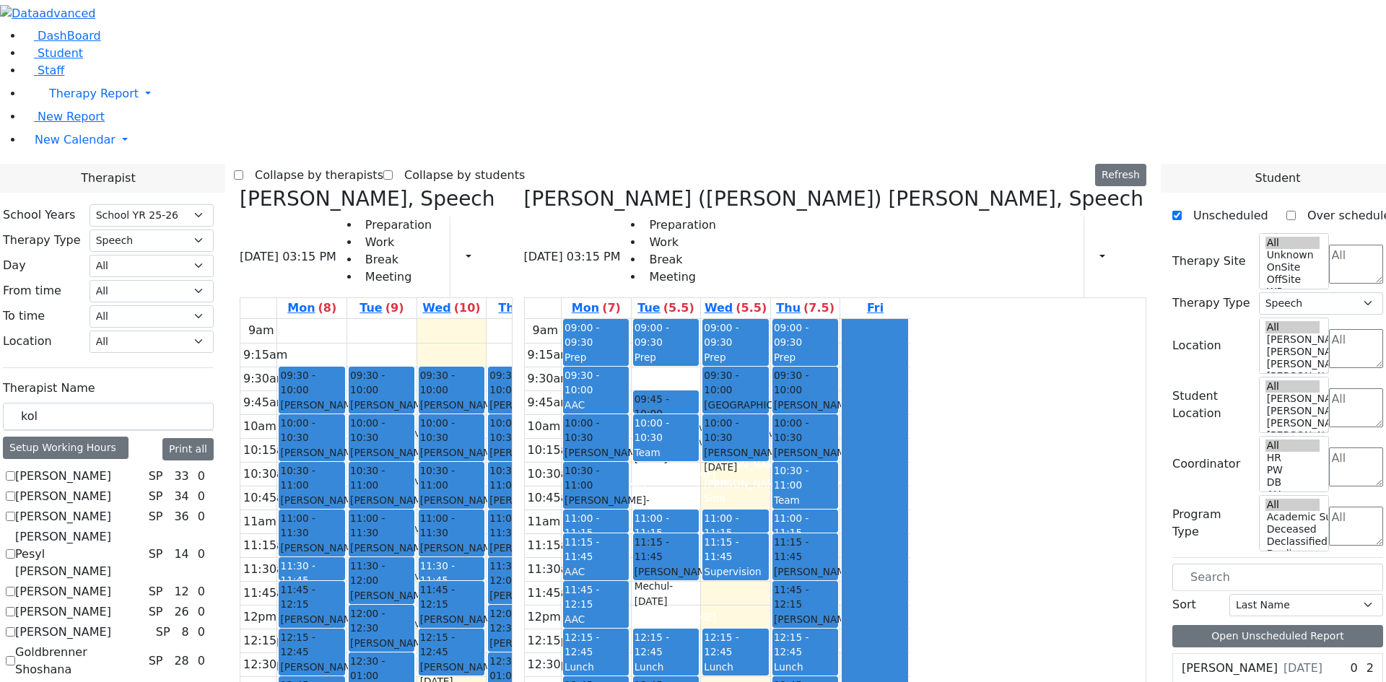
drag, startPoint x: 609, startPoint y: 472, endPoint x: 454, endPoint y: 578, distance: 188.1
click at [449, 573] on tr "09:30 - 10:00 [PERSON_NAME] - [DATE] [PERSON_NAME] 10:00 - 10:30 [PERSON_NAME] …" at bounding box center [433, 605] width 386 height 572
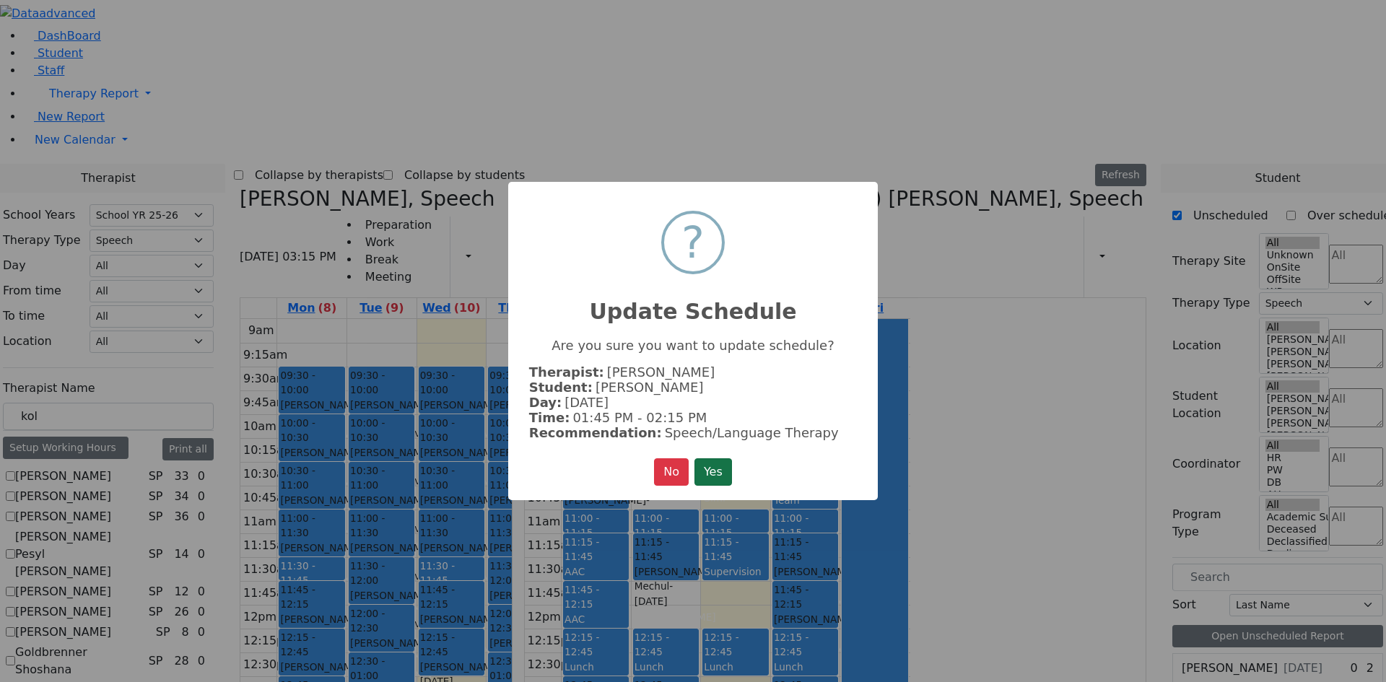
click at [716, 477] on button "Yes" at bounding box center [714, 472] width 38 height 27
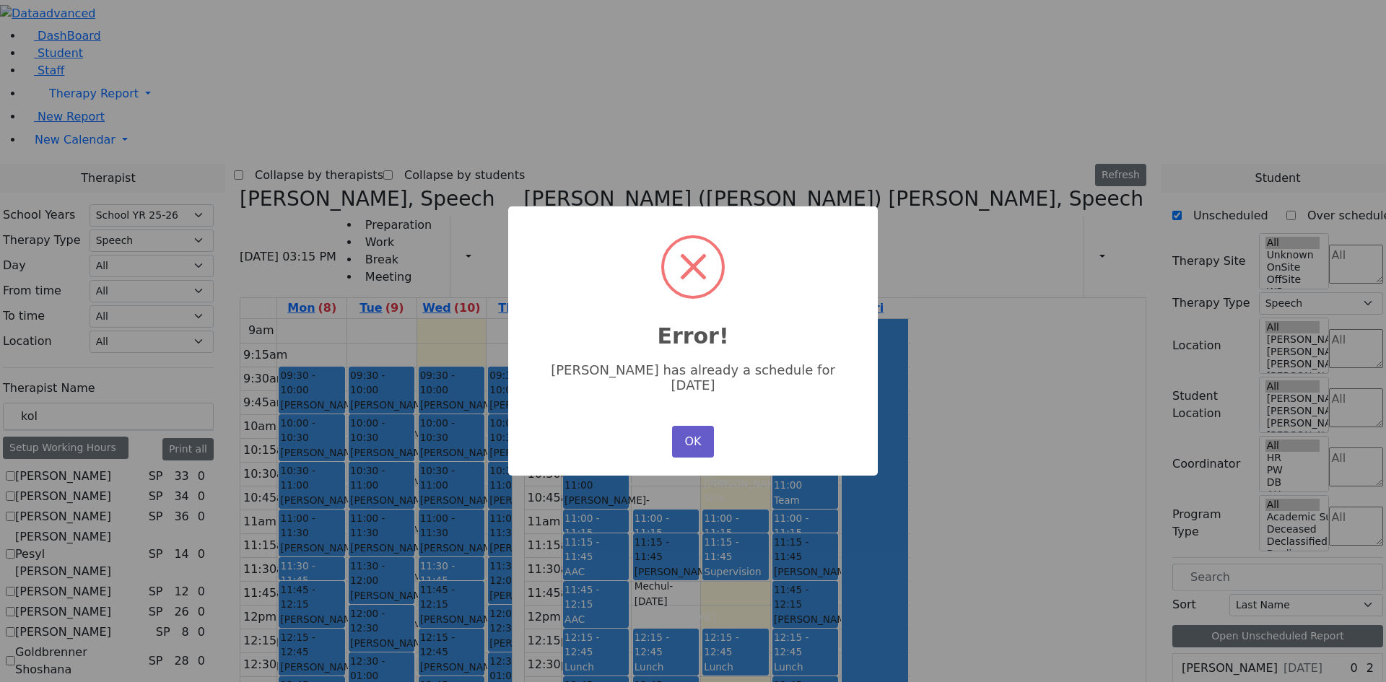
click at [693, 438] on button "OK" at bounding box center [693, 442] width 42 height 32
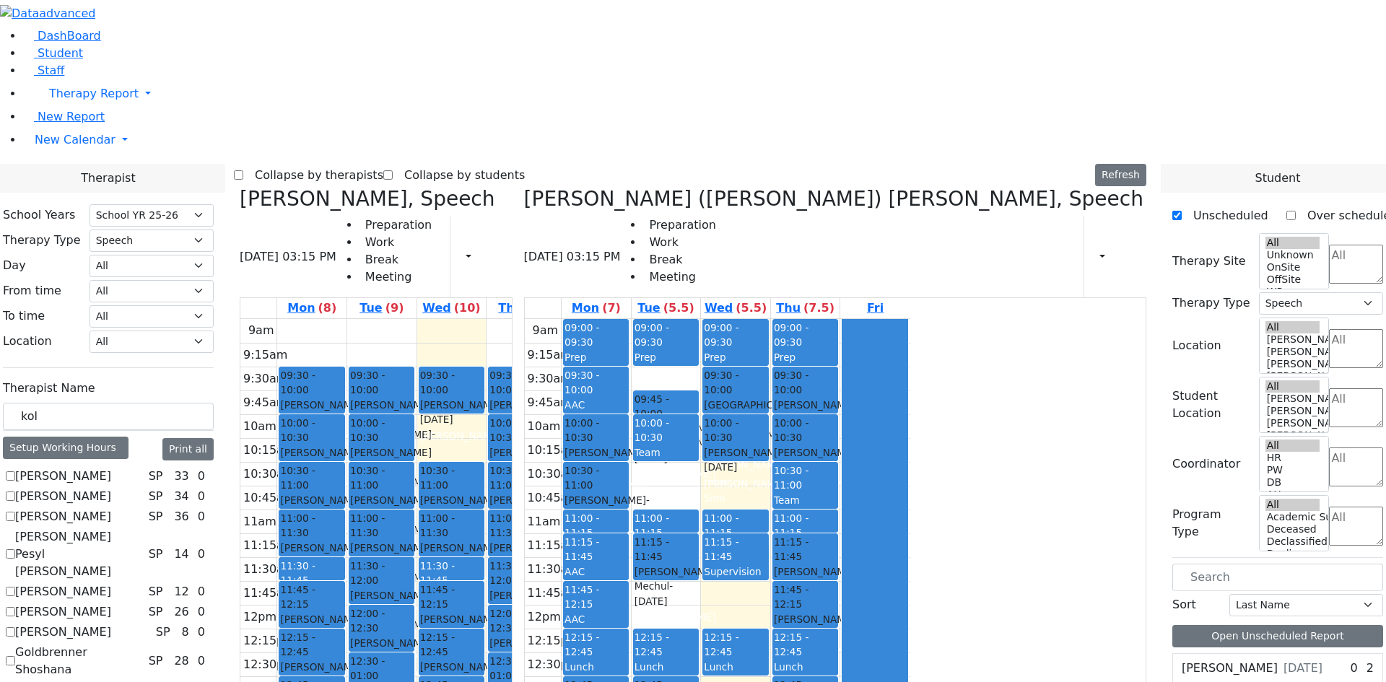
drag, startPoint x: 596, startPoint y: 212, endPoint x: 486, endPoint y: 577, distance: 381.5
click at [486, 577] on tr "09:30 - 10:00 [PERSON_NAME] - [DATE] [PERSON_NAME] 10:00 - 10:30 [PERSON_NAME] …" at bounding box center [433, 605] width 386 height 572
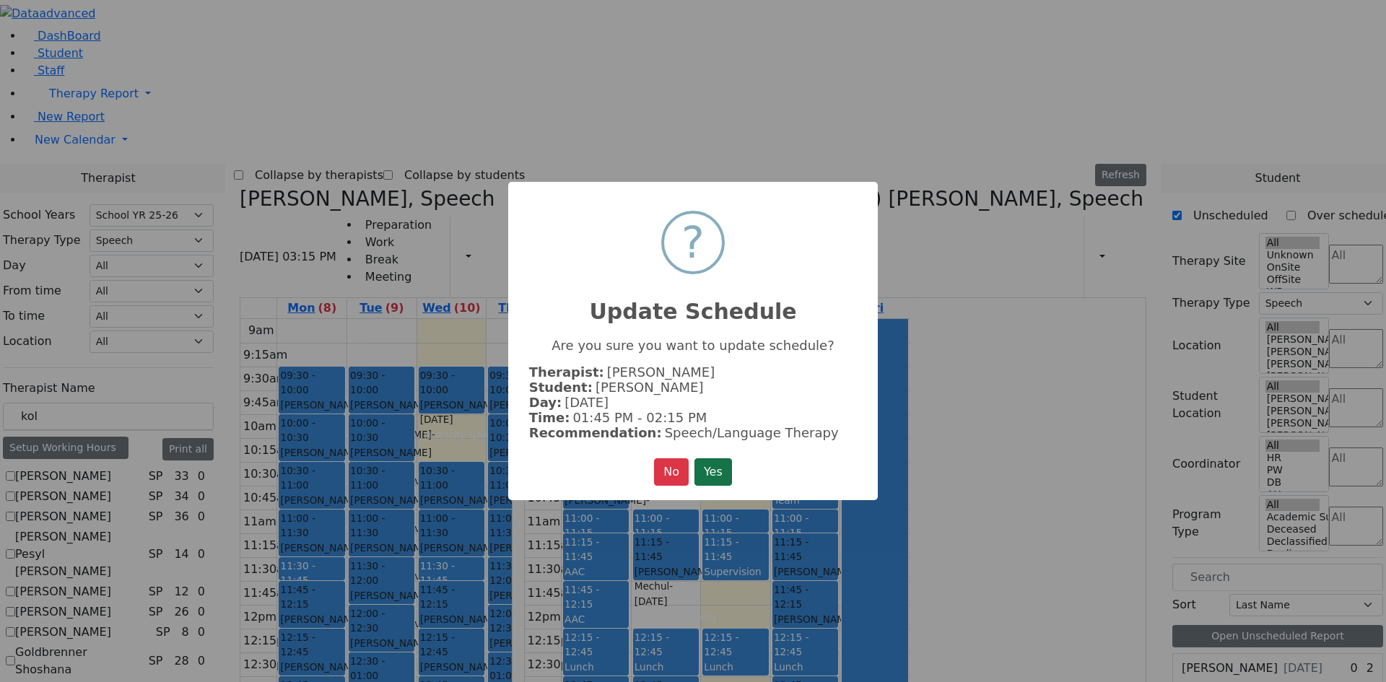
click at [708, 465] on button "Yes" at bounding box center [714, 472] width 38 height 27
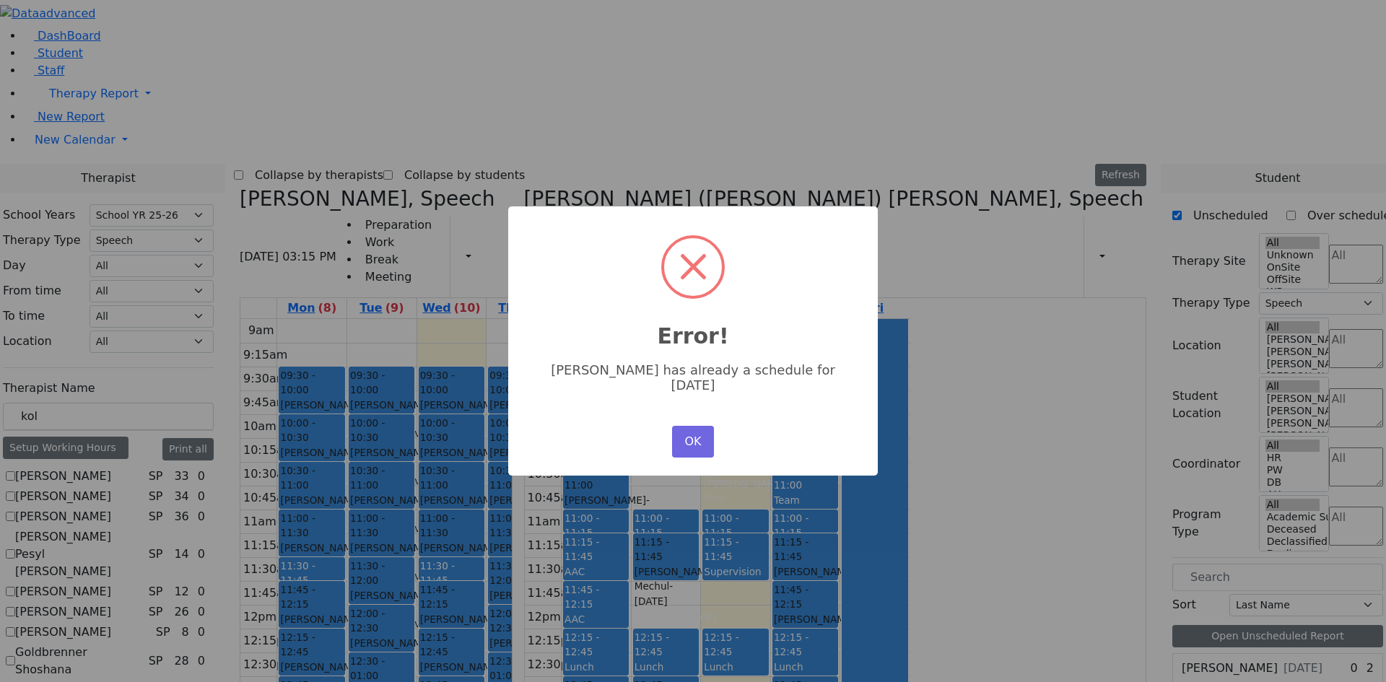
click at [708, 443] on div "OK No Cancel" at bounding box center [693, 441] width 49 height 39
click at [690, 426] on button "OK" at bounding box center [693, 442] width 42 height 32
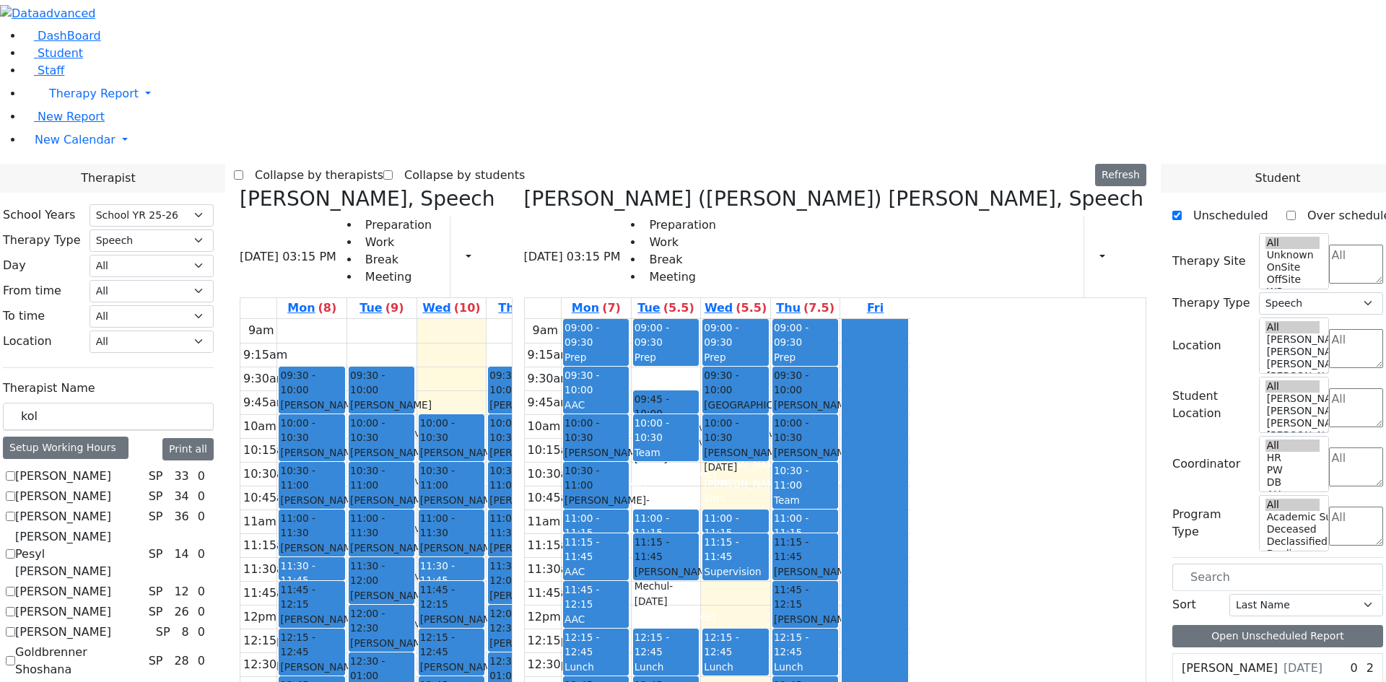
drag, startPoint x: 583, startPoint y: 167, endPoint x: 461, endPoint y: 572, distance: 423.1
click at [461, 572] on tr "09:30 - 10:00 [PERSON_NAME] - [DATE] [PERSON_NAME] 10:00 - 10:30 [PERSON_NAME] …" at bounding box center [433, 605] width 386 height 572
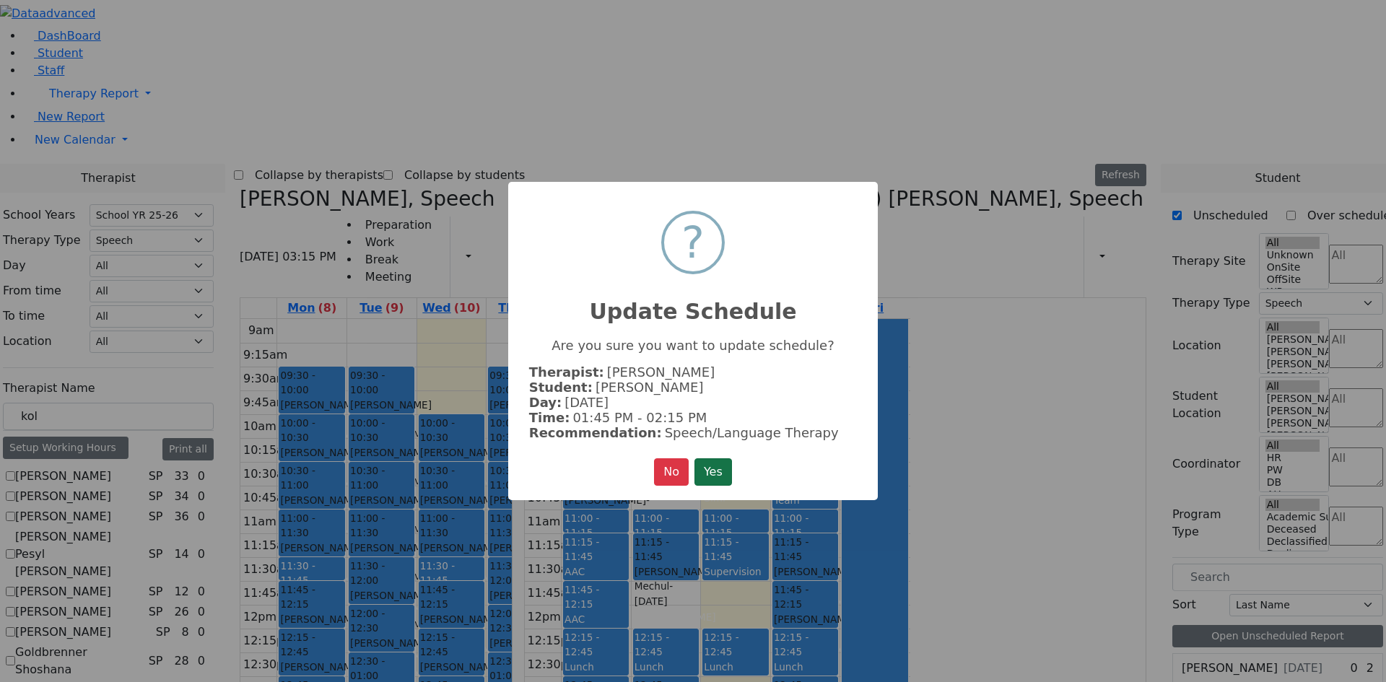
click at [711, 479] on button "Yes" at bounding box center [714, 472] width 38 height 27
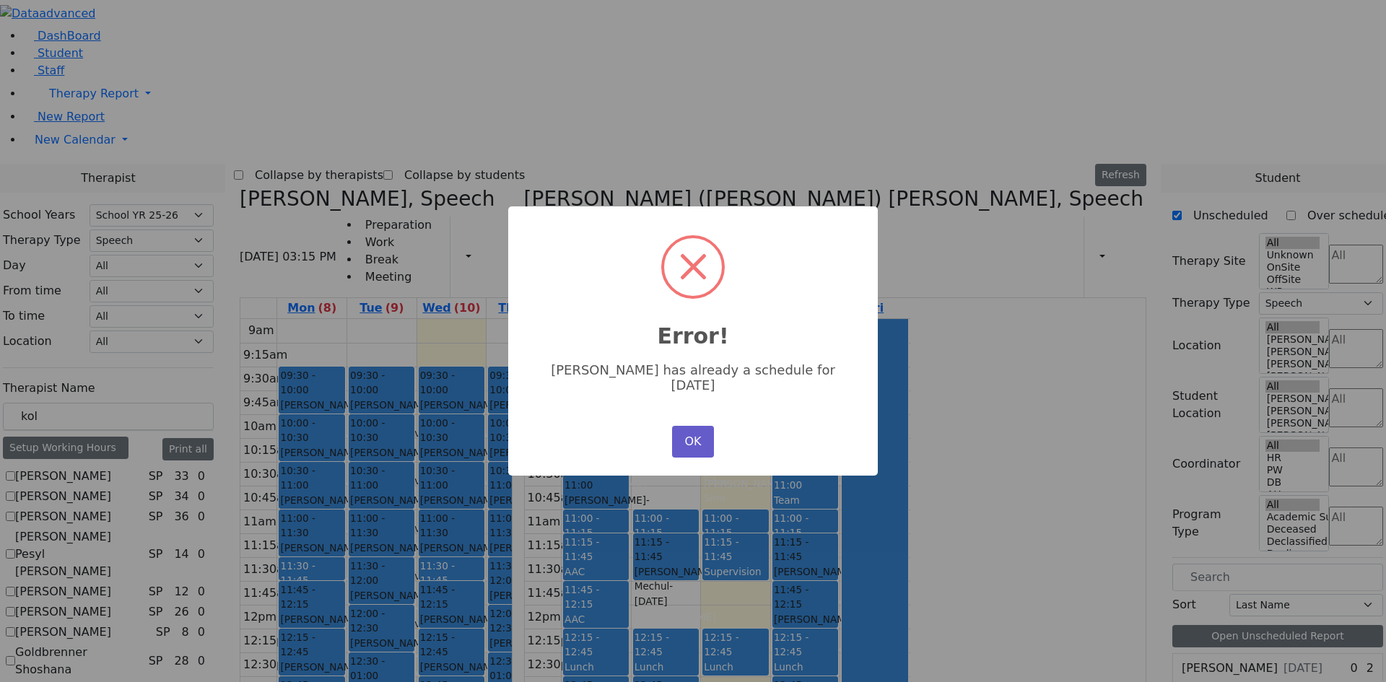
click at [699, 437] on button "OK" at bounding box center [693, 442] width 42 height 32
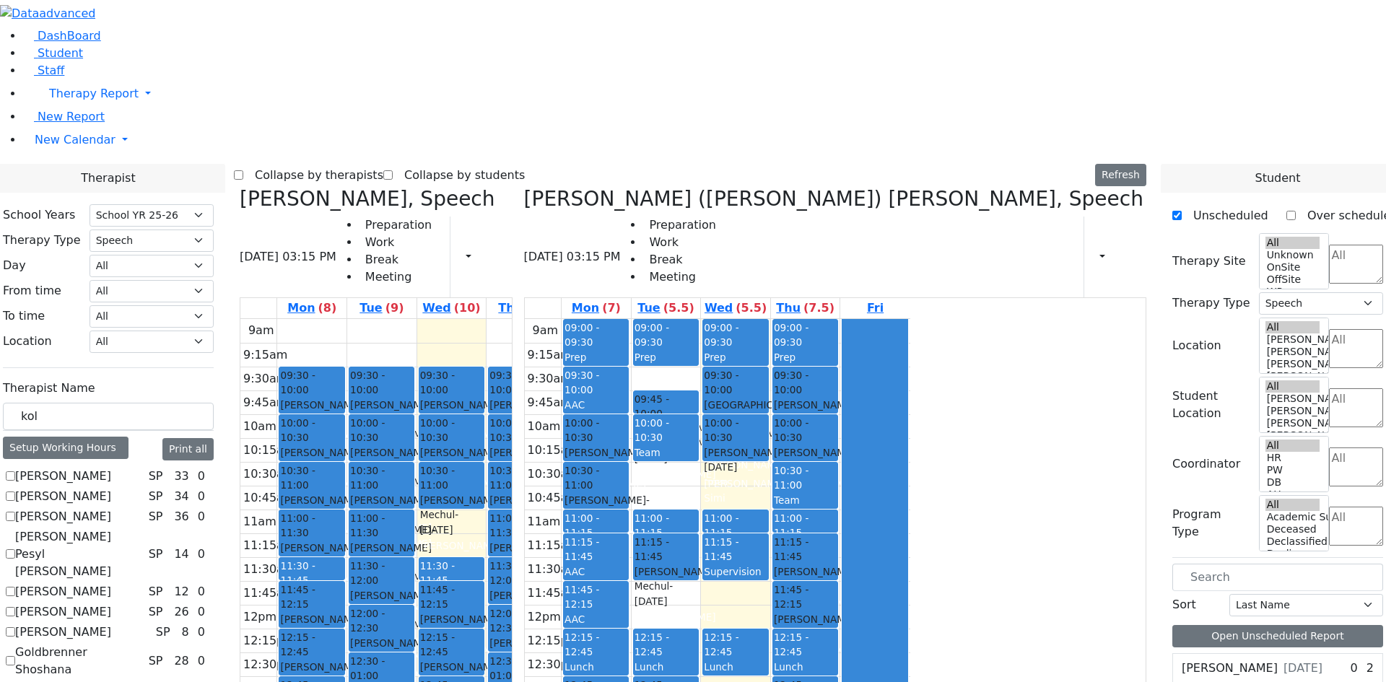
drag, startPoint x: 588, startPoint y: 310, endPoint x: 465, endPoint y: 568, distance: 285.5
click at [465, 568] on tr "09:30 - 10:00 [PERSON_NAME] - [DATE] [PERSON_NAME] 10:00 - 10:30 [PERSON_NAME] …" at bounding box center [433, 605] width 386 height 572
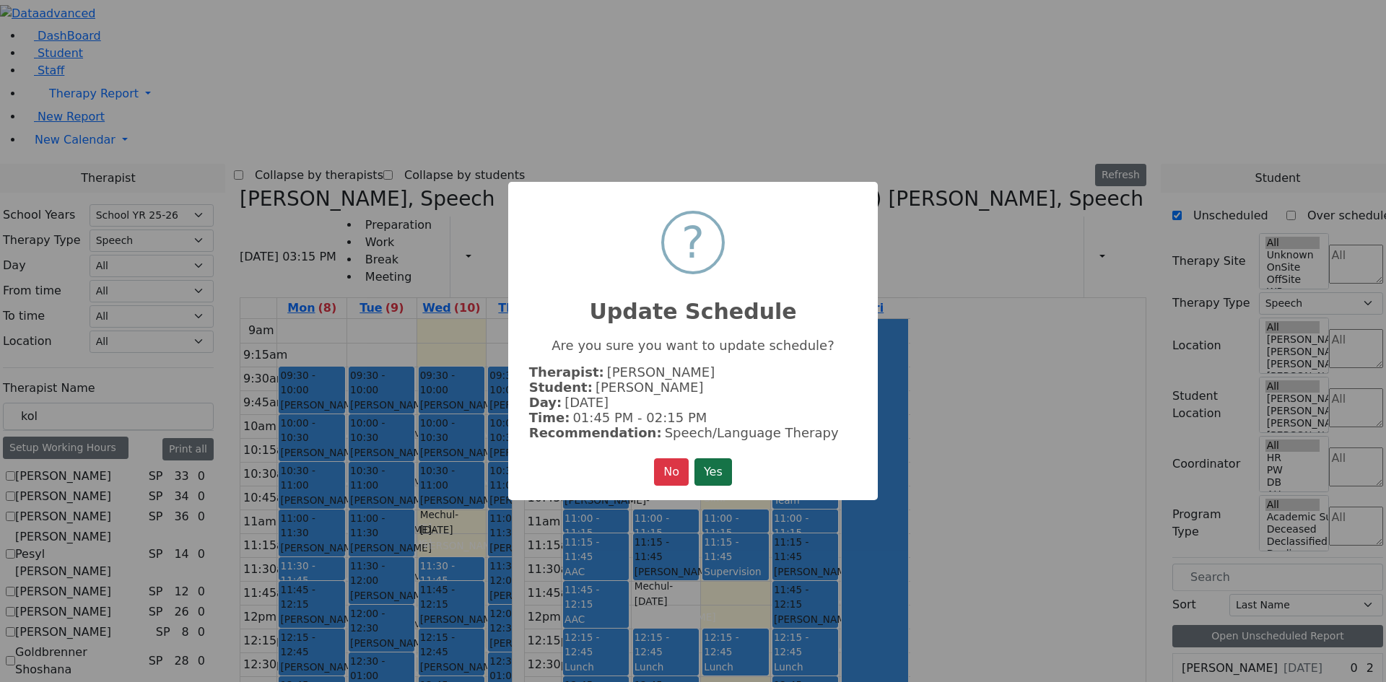
click at [716, 477] on button "Yes" at bounding box center [714, 472] width 38 height 27
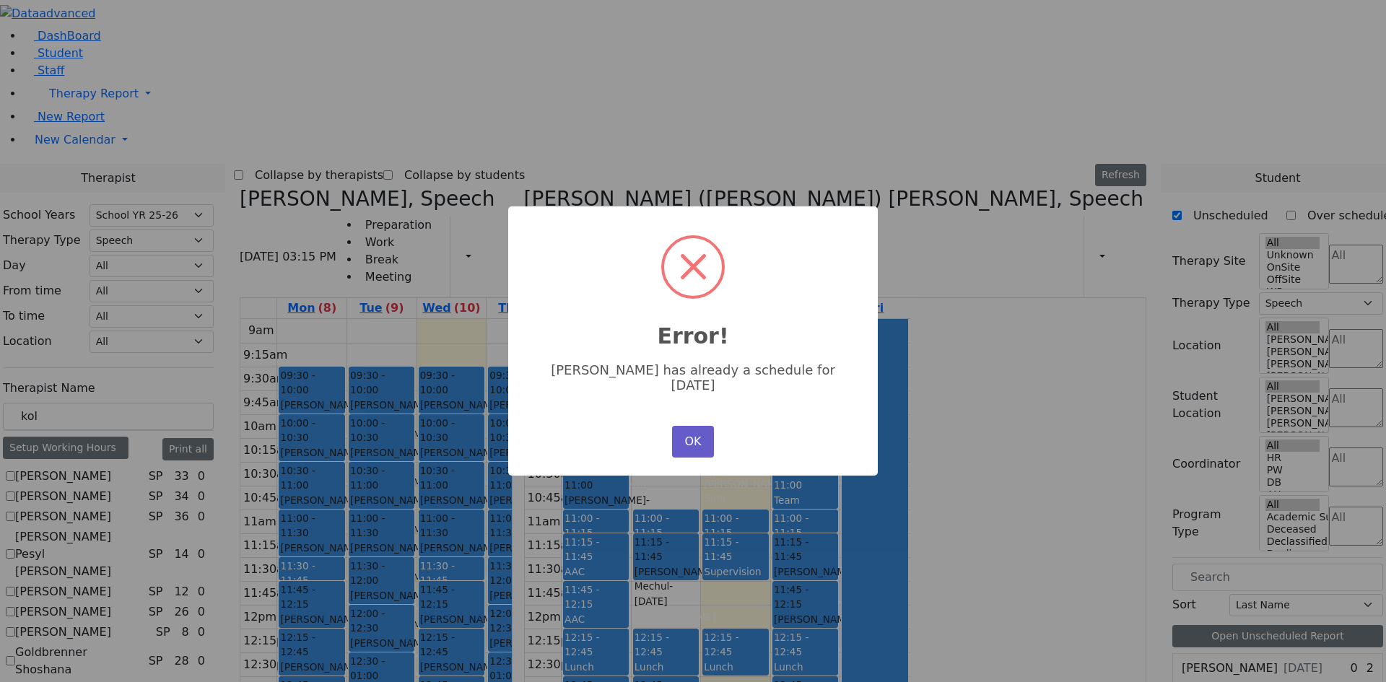
click at [692, 433] on button "OK" at bounding box center [693, 442] width 42 height 32
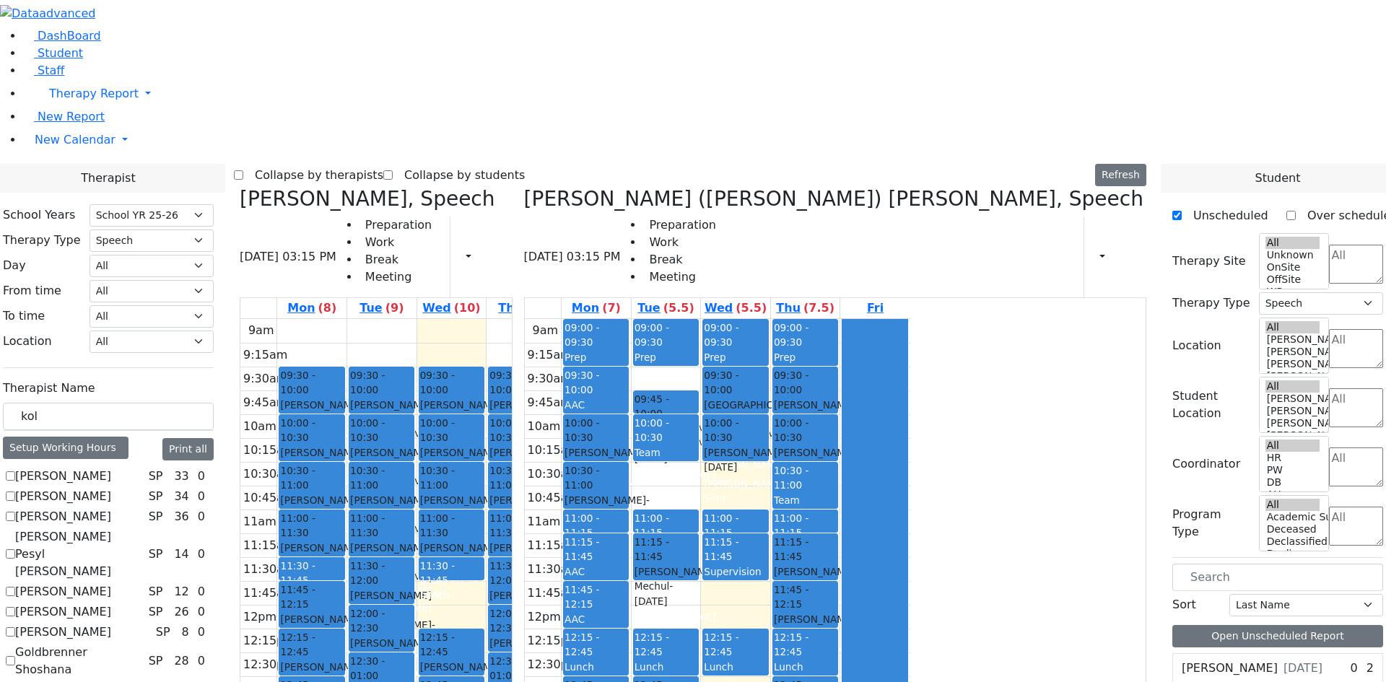
drag, startPoint x: 596, startPoint y: 386, endPoint x: 462, endPoint y: 573, distance: 229.2
click at [462, 573] on tr "09:30 - 10:00 [PERSON_NAME] - [DATE] [PERSON_NAME] 10:00 - 10:30 [PERSON_NAME] …" at bounding box center [433, 605] width 386 height 572
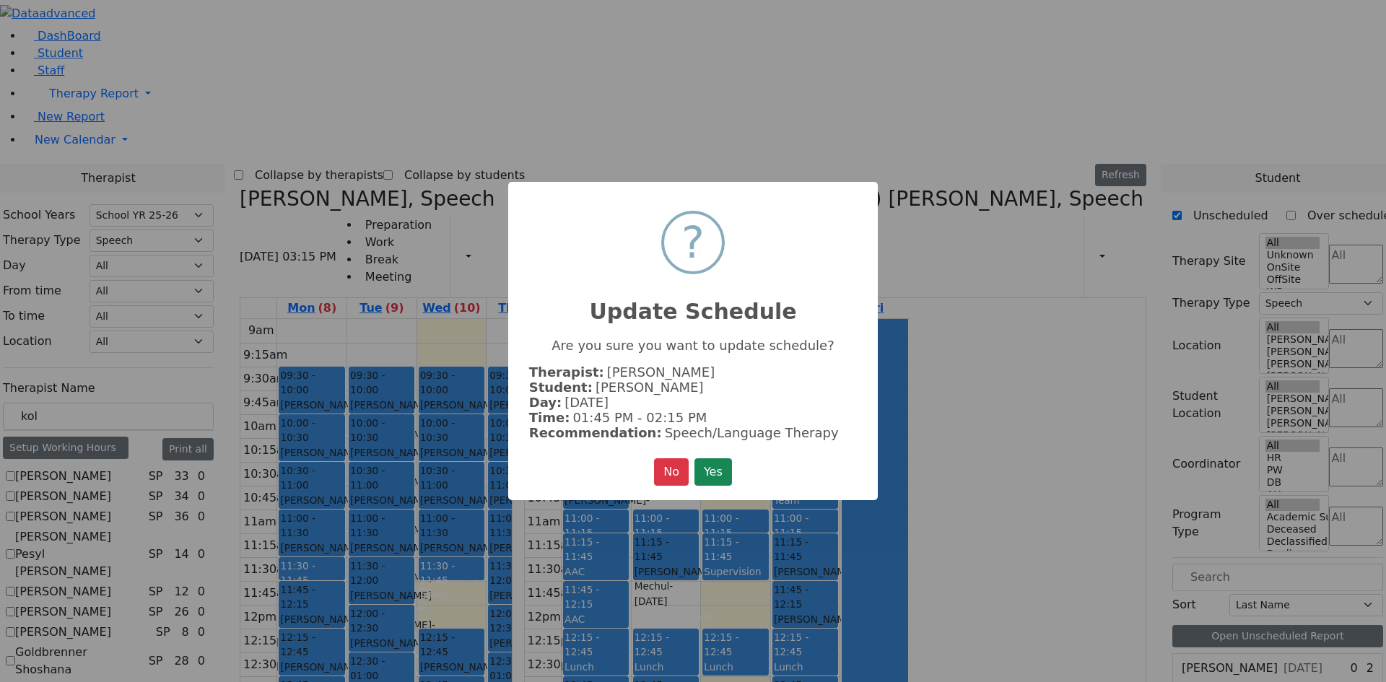
click at [704, 474] on button "Yes" at bounding box center [714, 472] width 38 height 27
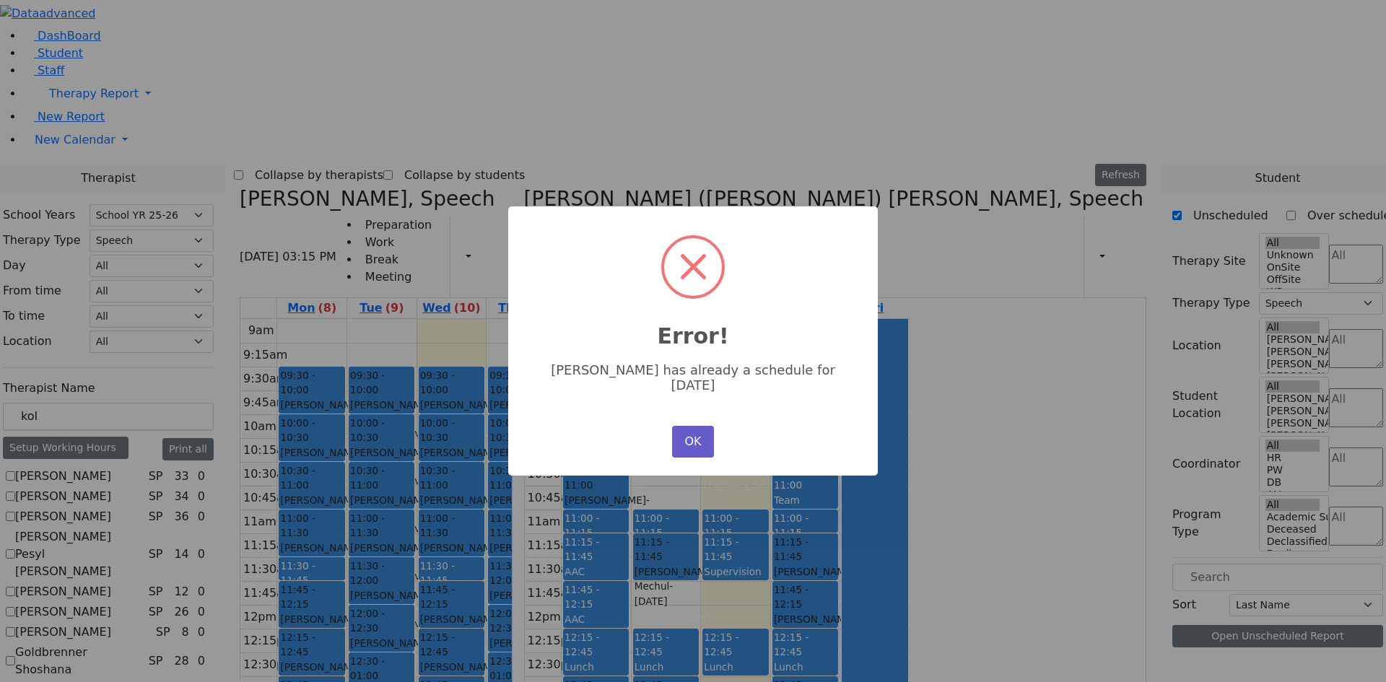
click at [701, 438] on button "OK" at bounding box center [693, 442] width 42 height 32
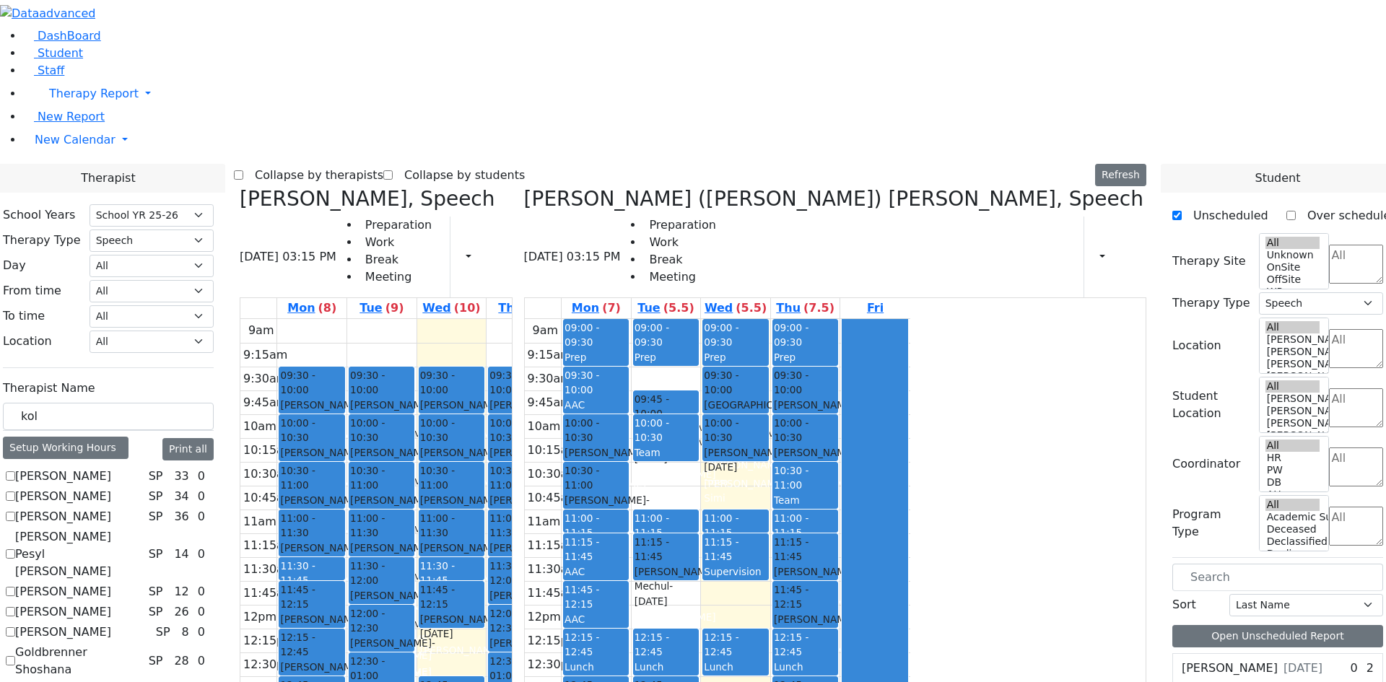
click at [437, 566] on tr "09:30 - 10:00 [PERSON_NAME] - [DATE] [PERSON_NAME] 10:00 - 10:30 [PERSON_NAME] …" at bounding box center [433, 605] width 386 height 572
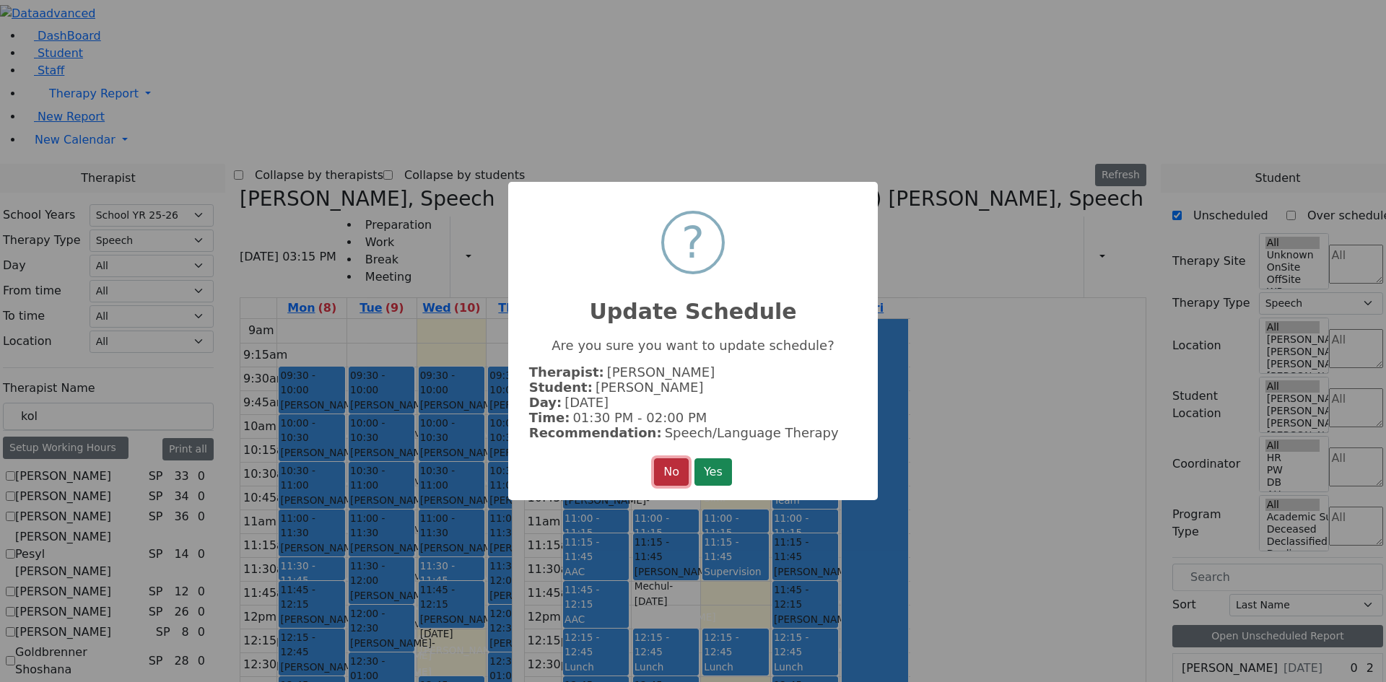
click at [676, 479] on button "No" at bounding box center [671, 472] width 35 height 27
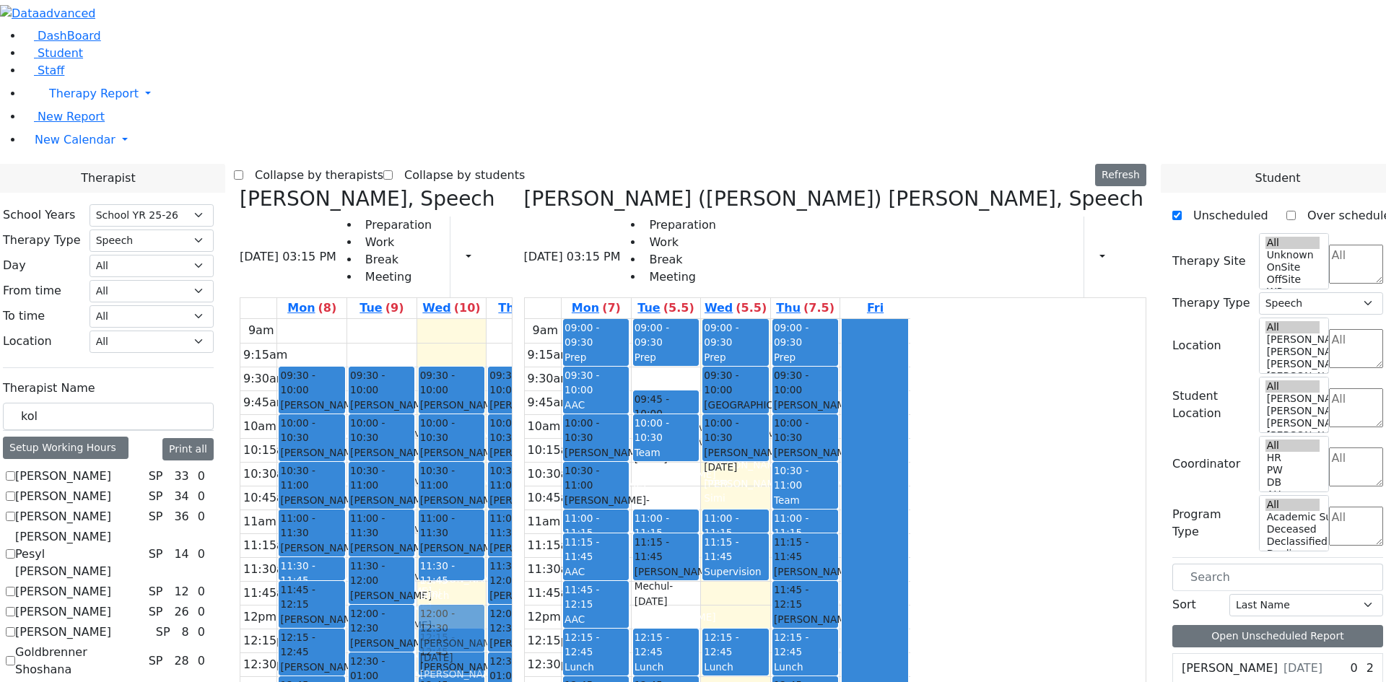
click at [487, 400] on div "09:30 - 10:00 [PERSON_NAME] - [DATE] [PERSON_NAME] 10:00 - 10:30 [PERSON_NAME] …" at bounding box center [451, 605] width 69 height 572
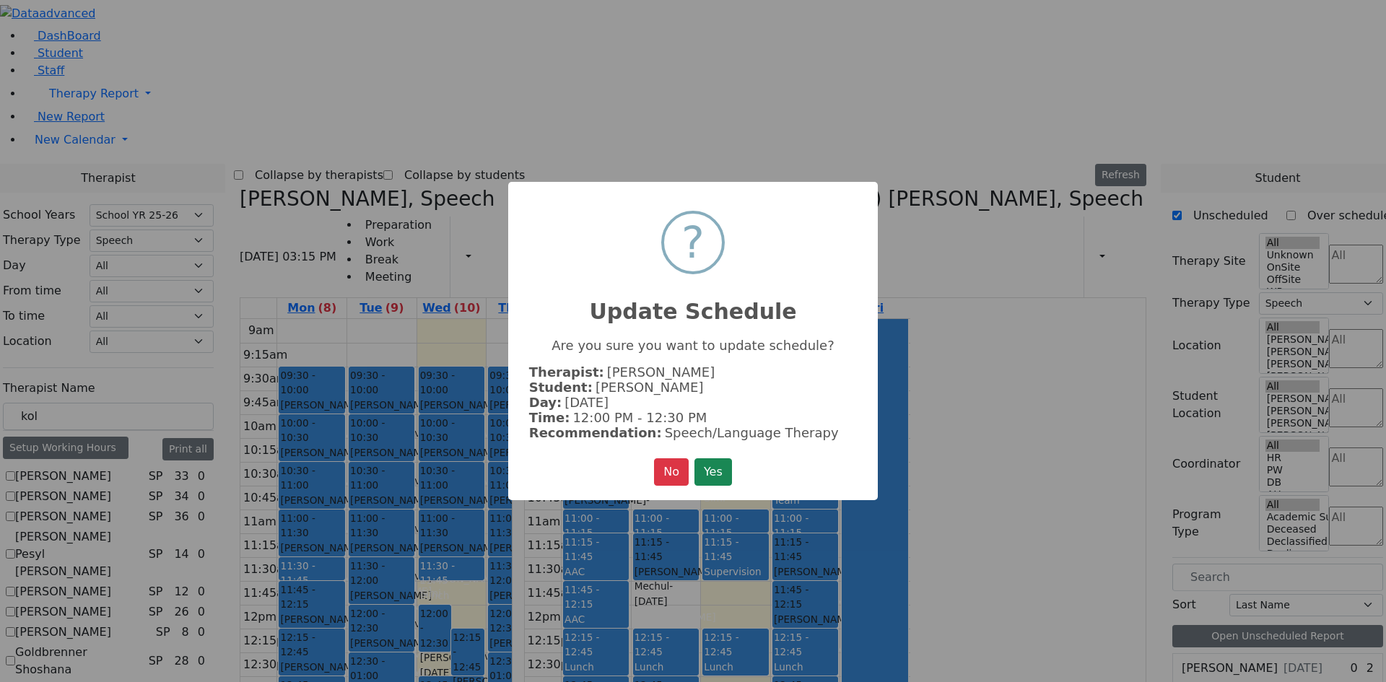
click at [677, 495] on div "× ? Update Schedule Are you sure you want to update schedule? Therapist: [PERSO…" at bounding box center [693, 341] width 370 height 318
click at [675, 484] on button "No" at bounding box center [671, 472] width 35 height 27
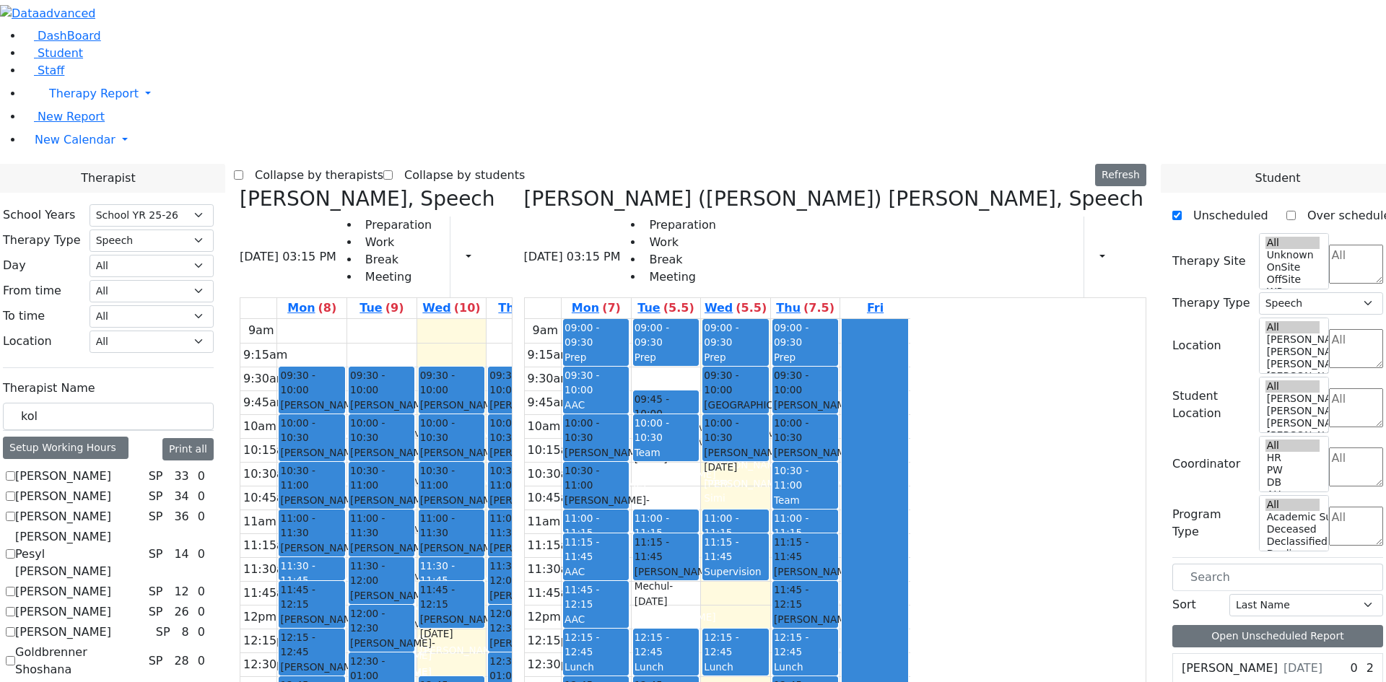
drag, startPoint x: 599, startPoint y: 435, endPoint x: 472, endPoint y: 568, distance: 183.9
click at [472, 568] on tr "09:30 - 10:00 [PERSON_NAME] - [DATE] [PERSON_NAME] 10:00 - 10:30 [PERSON_NAME] …" at bounding box center [433, 605] width 386 height 572
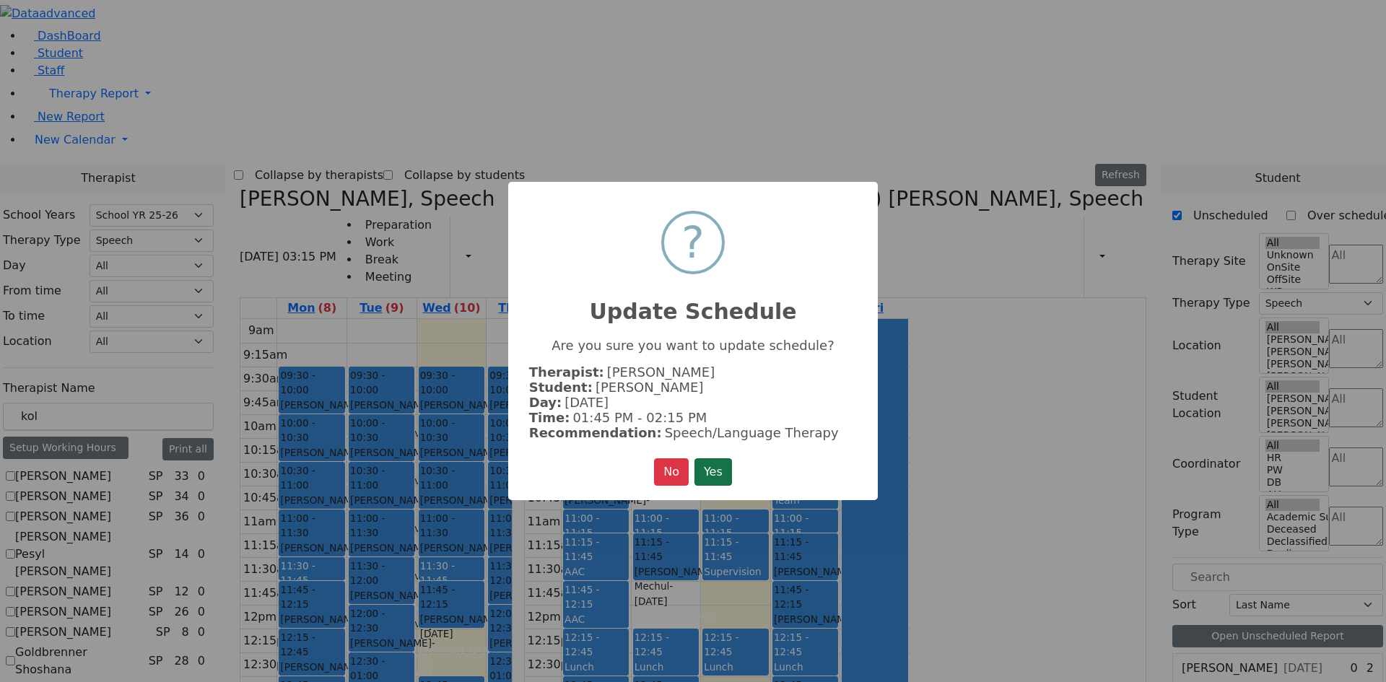
click at [716, 466] on button "Yes" at bounding box center [714, 472] width 38 height 27
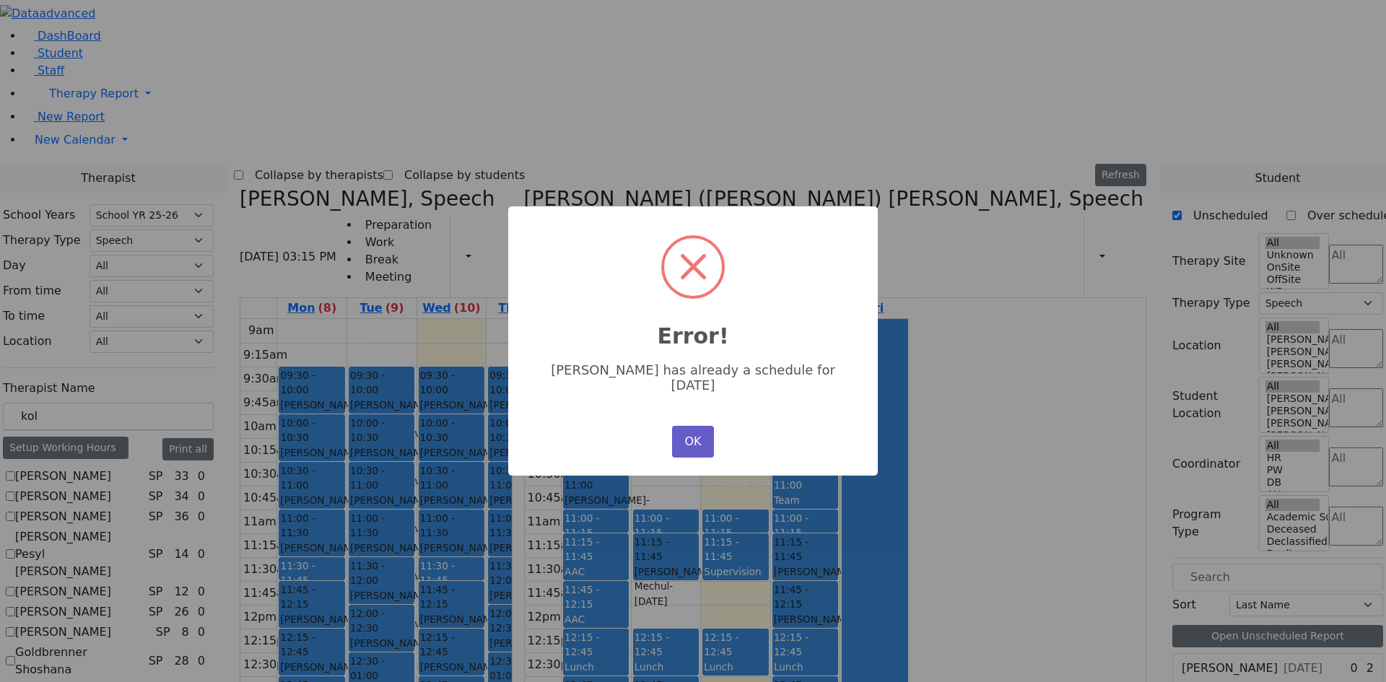
click at [688, 437] on button "OK" at bounding box center [693, 442] width 42 height 32
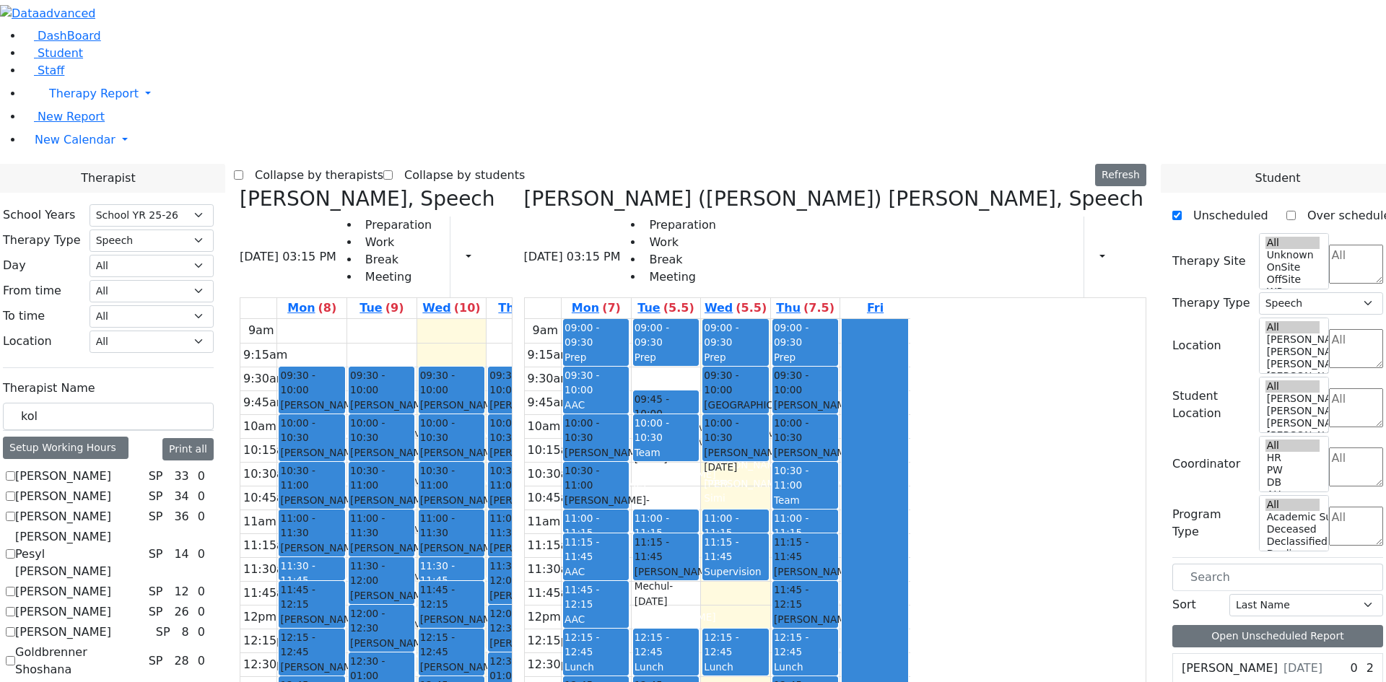
drag, startPoint x: 723, startPoint y: 352, endPoint x: 477, endPoint y: 571, distance: 329.3
click at [463, 578] on tr "09:30 - 10:00 [PERSON_NAME] - [DATE] [PERSON_NAME] 10:00 - 10:30 [PERSON_NAME] …" at bounding box center [433, 605] width 386 height 572
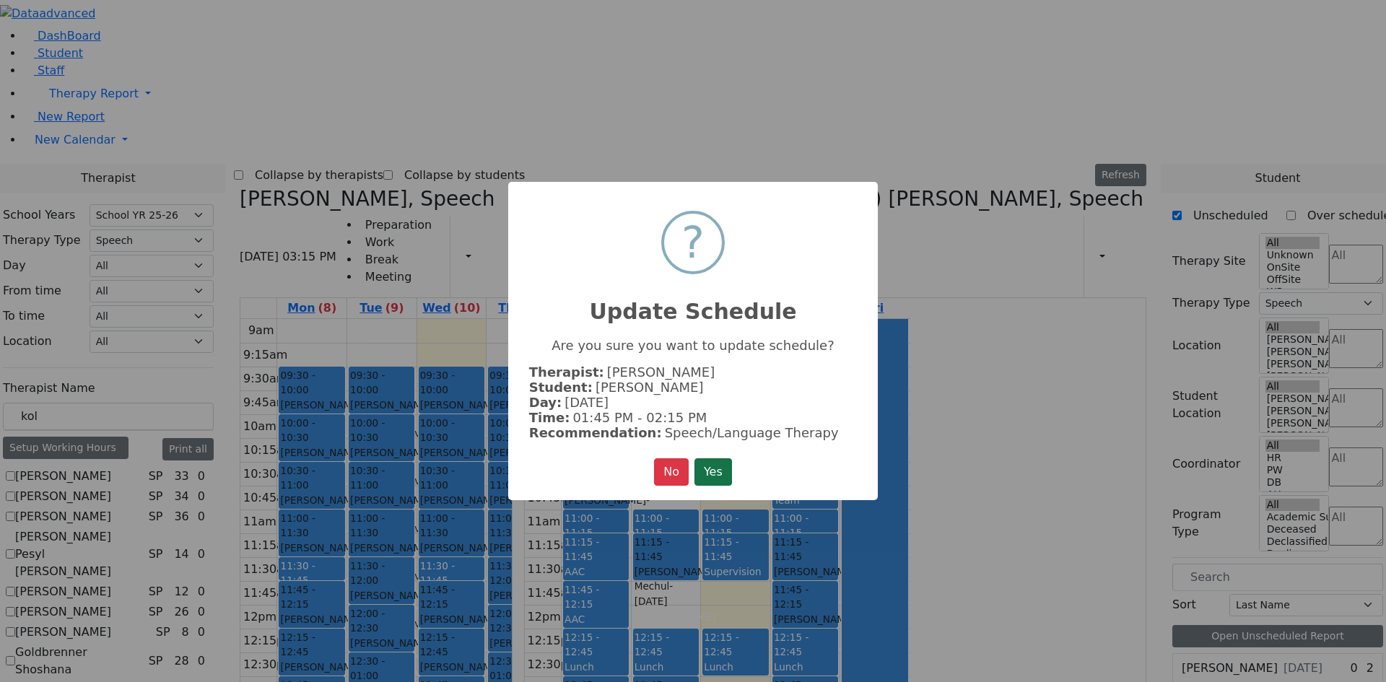
click at [719, 468] on button "Yes" at bounding box center [714, 472] width 38 height 27
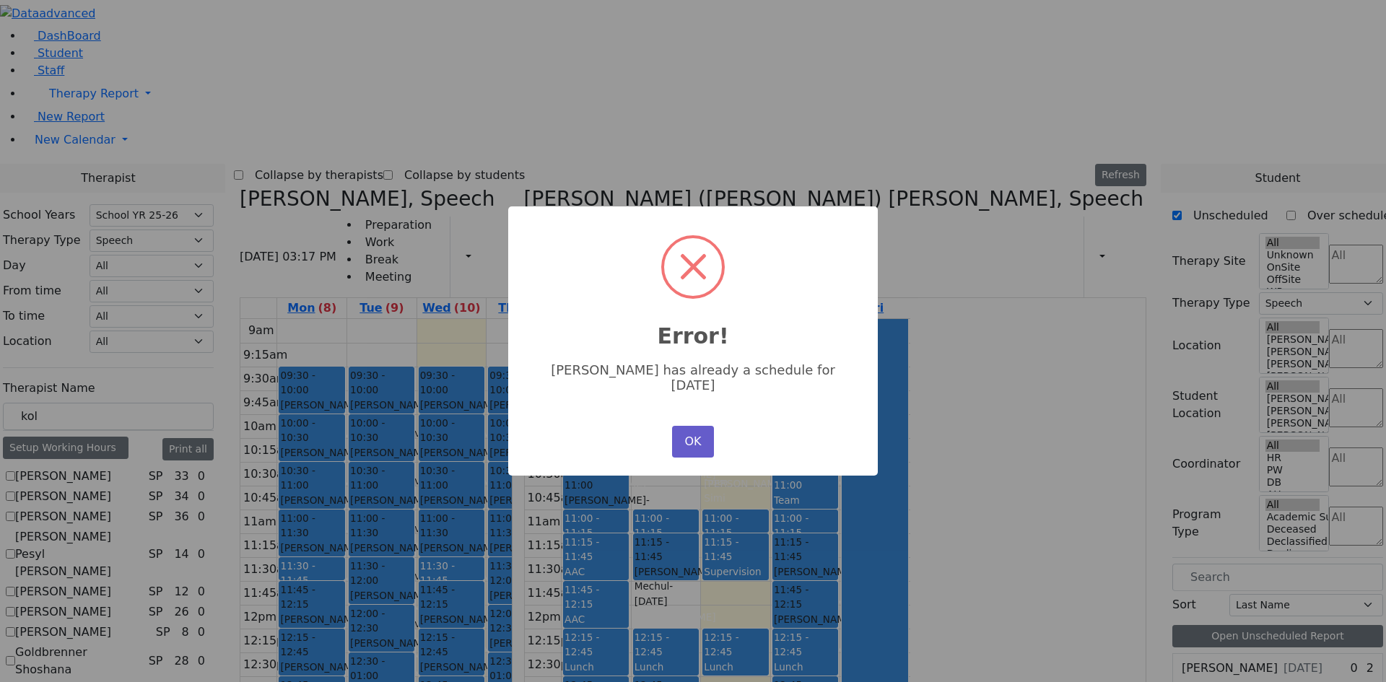
click at [691, 435] on button "OK" at bounding box center [693, 442] width 42 height 32
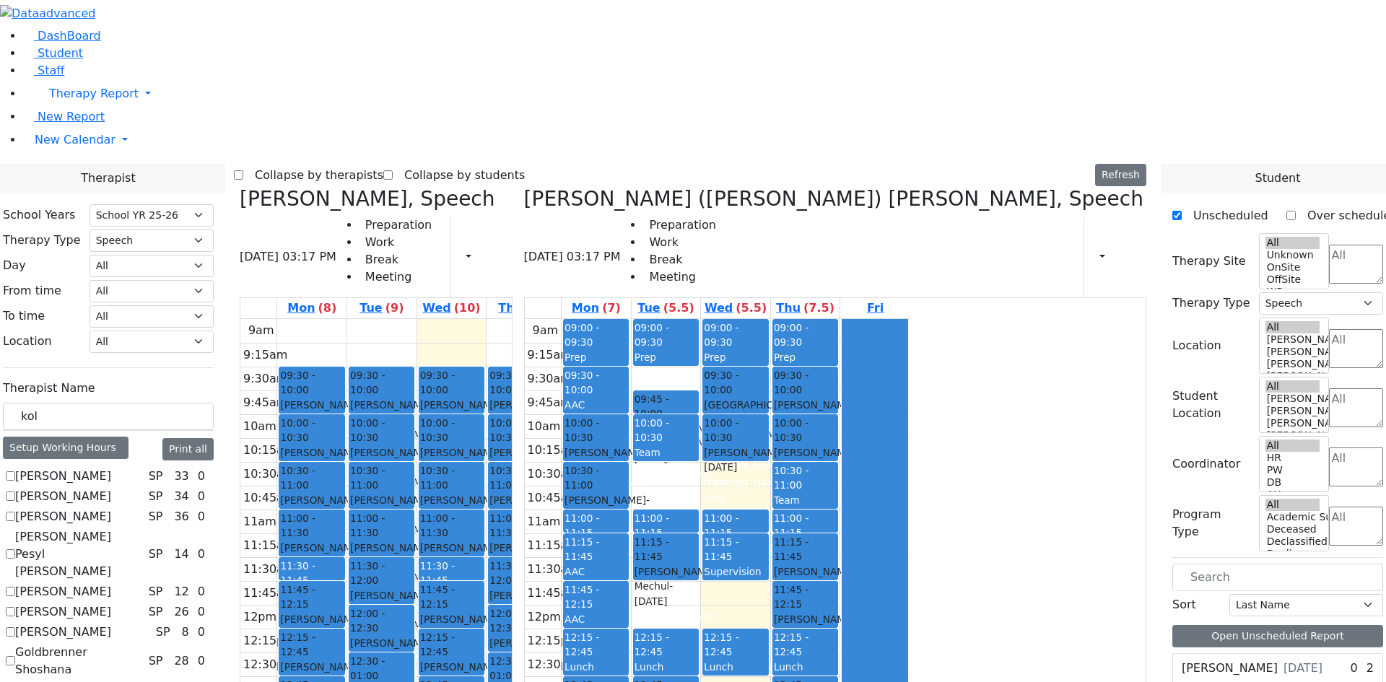
drag, startPoint x: 606, startPoint y: 533, endPoint x: 758, endPoint y: 411, distance: 195.2
click at [626, 411] on tr "09:30 - 10:00 [PERSON_NAME] - [DATE] [PERSON_NAME] 10:00 - 10:30 [PERSON_NAME] …" at bounding box center [433, 605] width 386 height 572
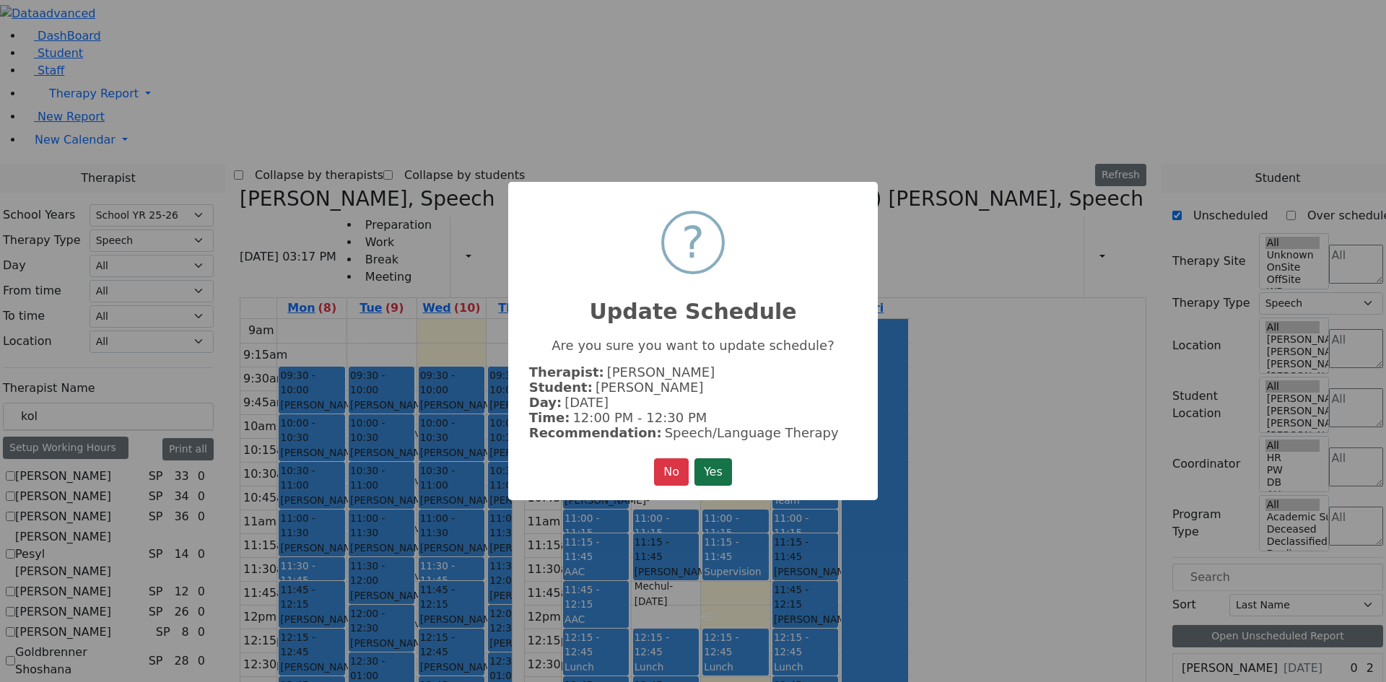
click at [718, 466] on button "Yes" at bounding box center [714, 472] width 38 height 27
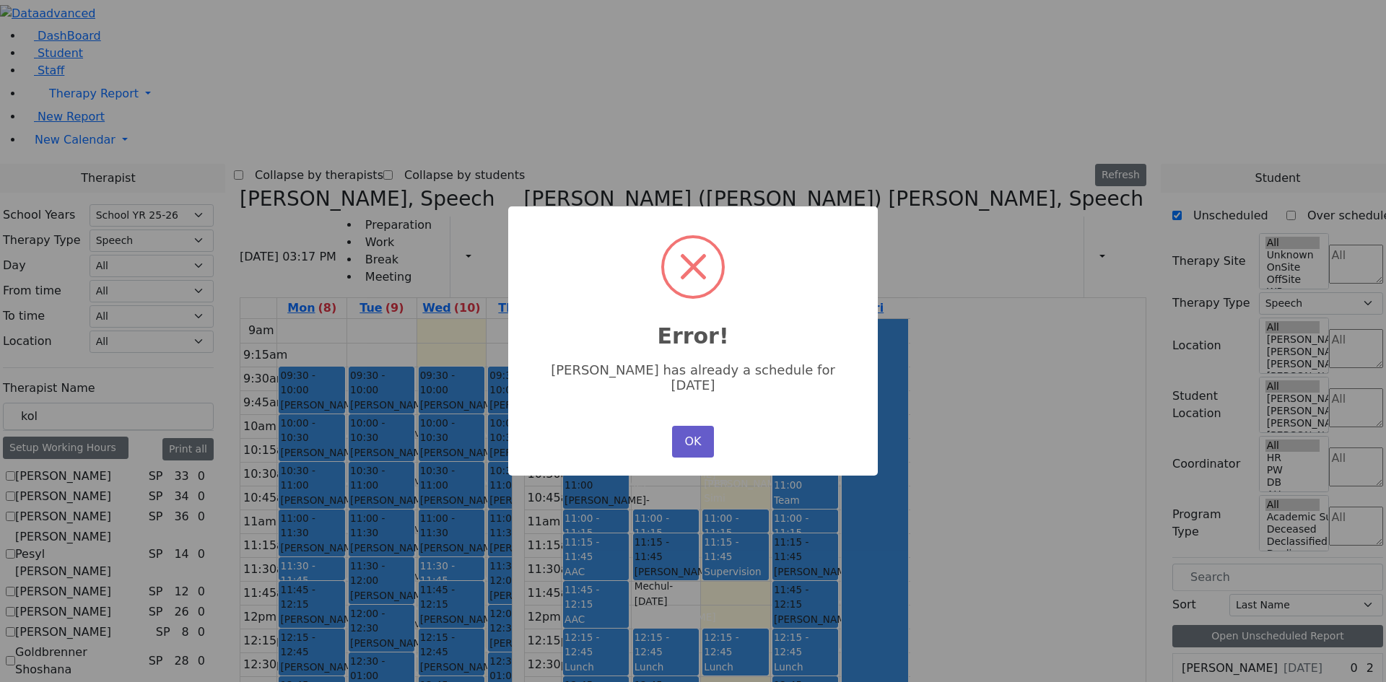
click at [690, 438] on button "OK" at bounding box center [693, 442] width 42 height 32
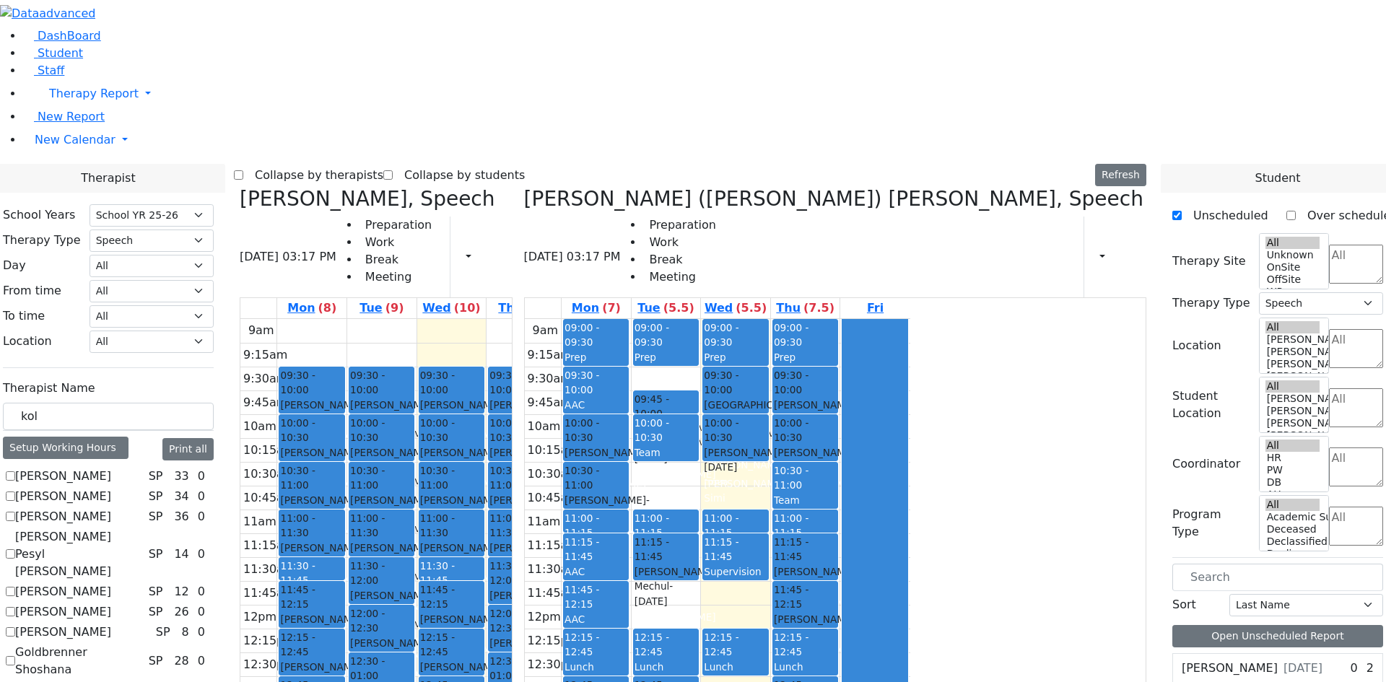
click at [594, 584] on span "11:45 - 12:00" at bounding box center [577, 597] width 35 height 26
click at [483, 398] on div "[PERSON_NAME] - [DATE]" at bounding box center [451, 413] width 63 height 30
drag, startPoint x: 591, startPoint y: 162, endPoint x: 710, endPoint y: 403, distance: 269.0
click at [626, 403] on tr "09:30 - 10:00 [PERSON_NAME] - [DATE] [PERSON_NAME] 10:00 - 10:30 [PERSON_NAME] …" at bounding box center [433, 605] width 386 height 572
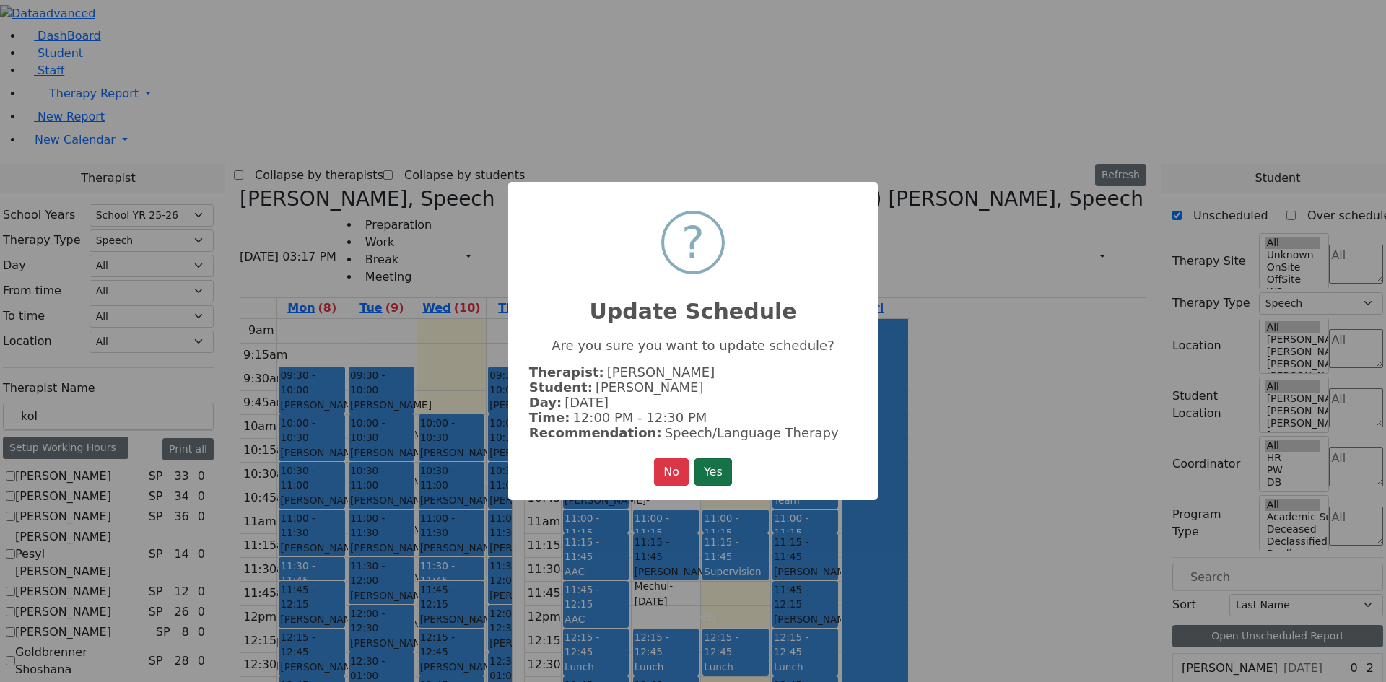
click at [712, 464] on button "Yes" at bounding box center [714, 472] width 38 height 27
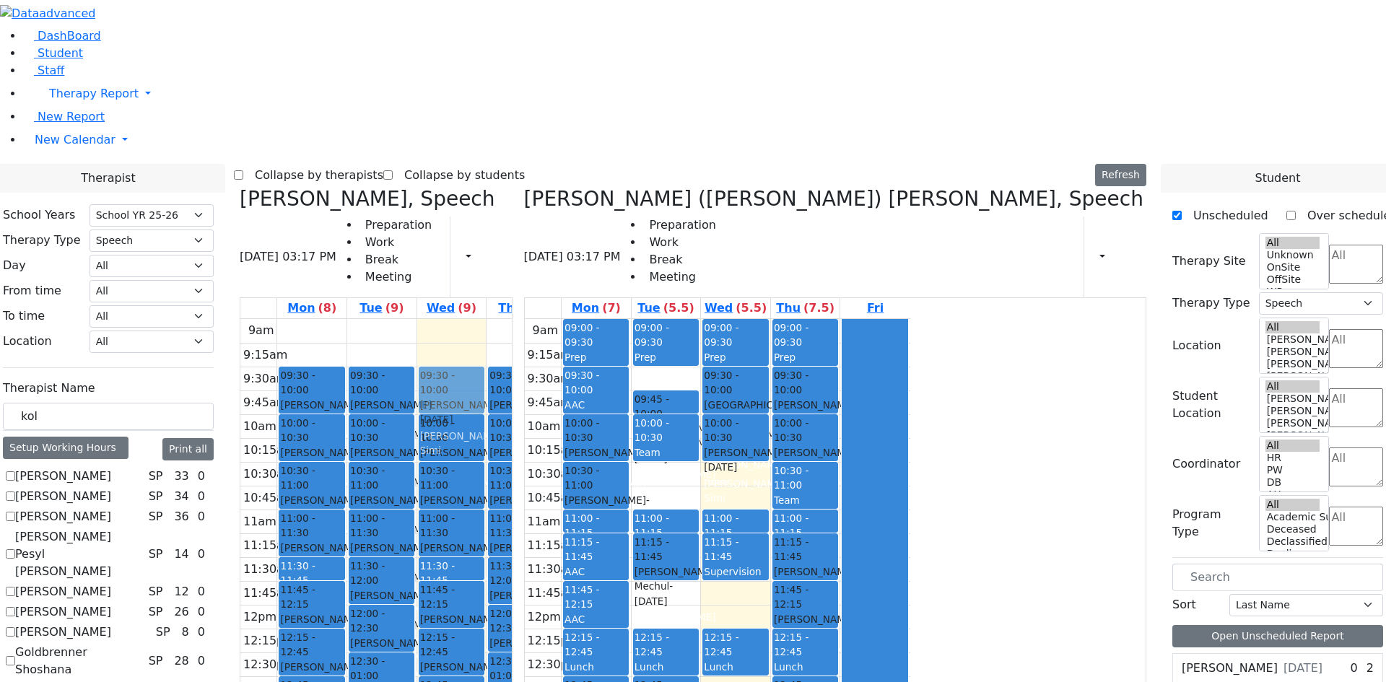
drag, startPoint x: 597, startPoint y: 614, endPoint x: 581, endPoint y: 165, distance: 449.4
click at [487, 319] on div "10:00 - 10:30 [PERSON_NAME] - [DATE] [PERSON_NAME][GEOGRAPHIC_DATA] 10:30 - 11:…" at bounding box center [451, 605] width 69 height 572
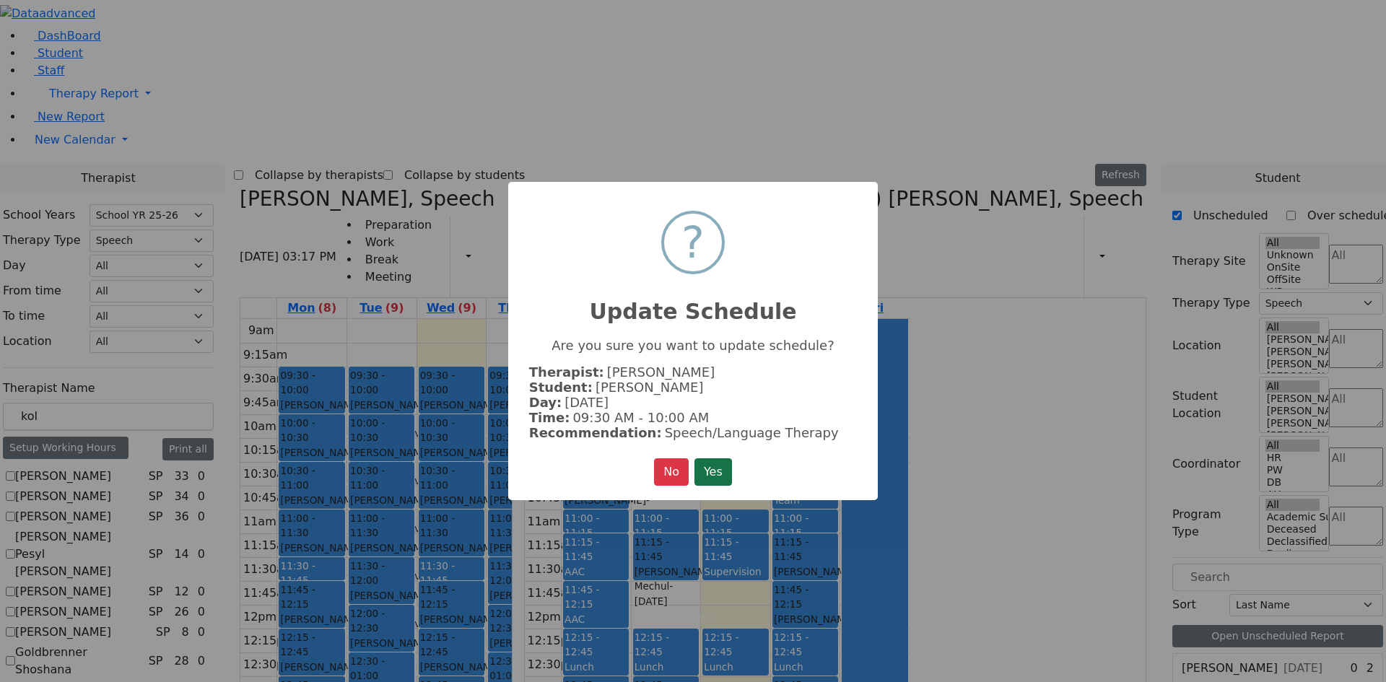
click at [708, 462] on button "Yes" at bounding box center [714, 472] width 38 height 27
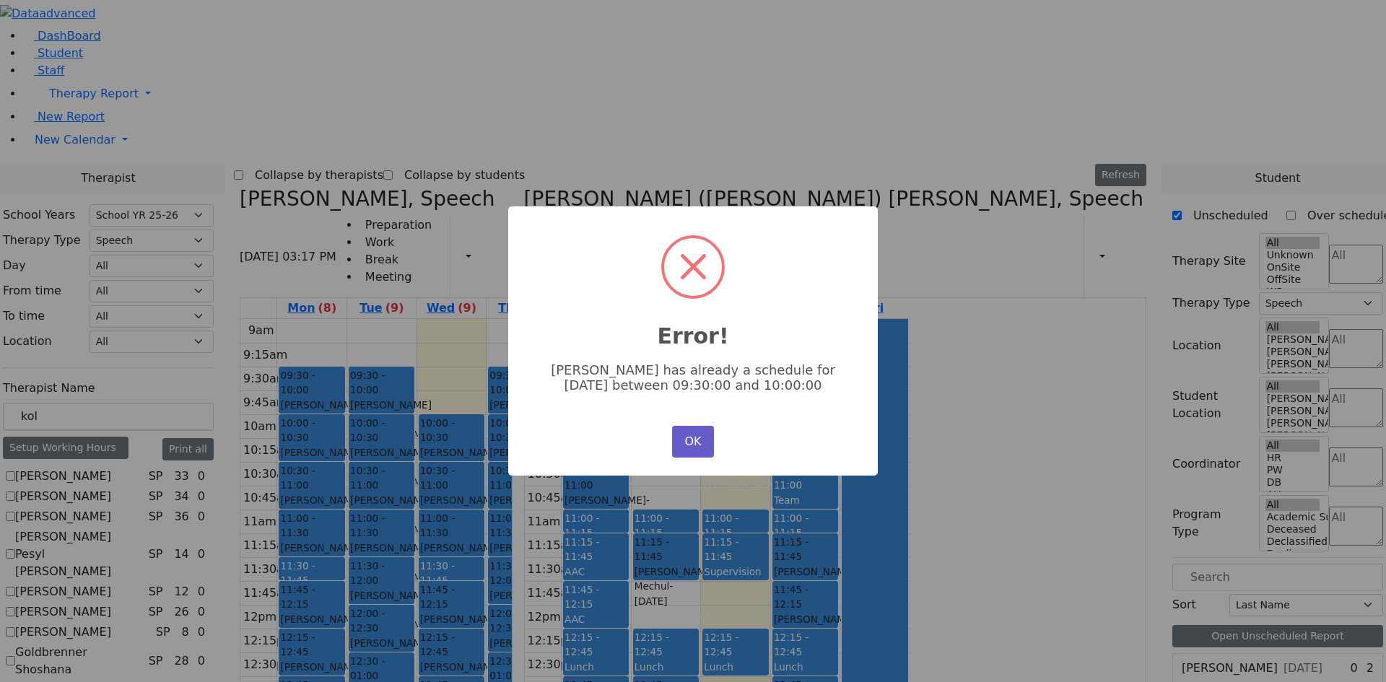
click at [685, 445] on button "OK" at bounding box center [693, 442] width 42 height 32
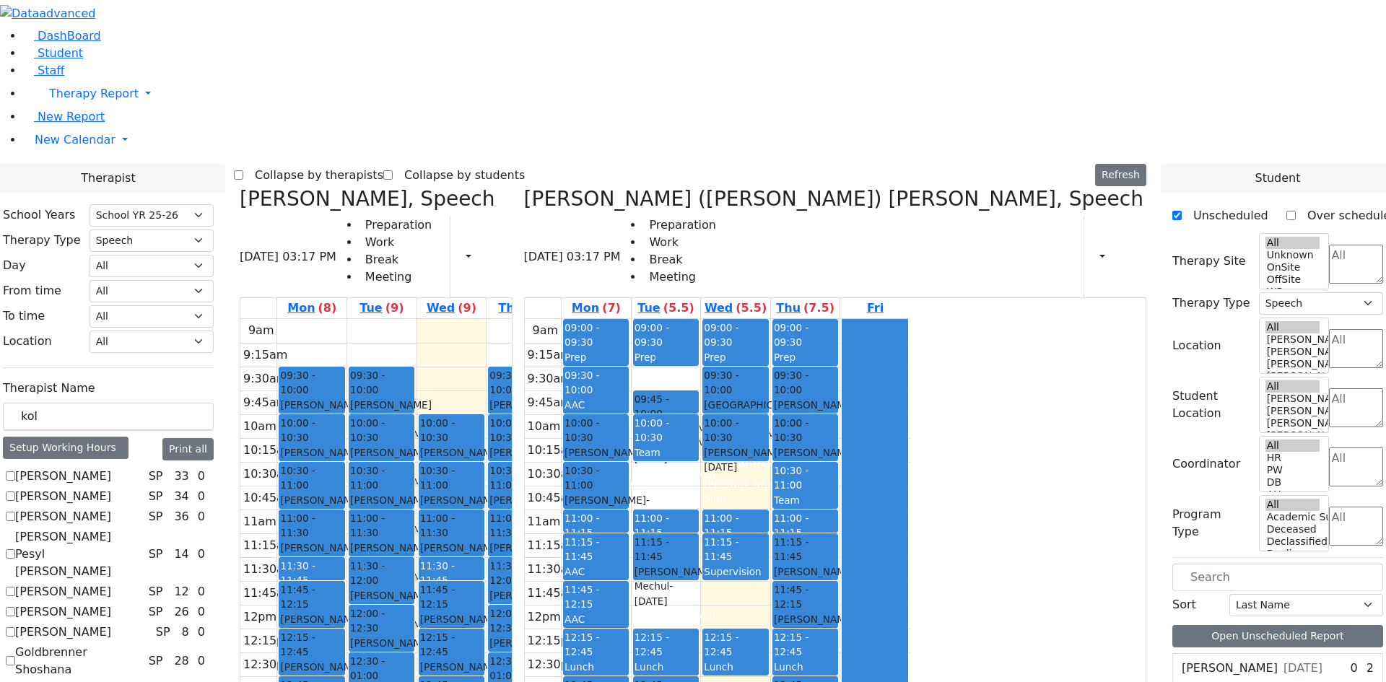
click at [483, 493] on div "[PERSON_NAME] Mechul - [DATE]" at bounding box center [451, 515] width 63 height 44
click at [487, 321] on div "10:00 - 10:30 [PERSON_NAME] - [DATE] [PERSON_NAME][GEOGRAPHIC_DATA] 10:30 - 11:…" at bounding box center [451, 605] width 69 height 572
drag, startPoint x: 596, startPoint y: 500, endPoint x: 568, endPoint y: 195, distance: 306.0
click at [487, 319] on div "10:00 - 10:30 [PERSON_NAME] - [DATE] [PERSON_NAME][GEOGRAPHIC_DATA] 10:30 - 11:…" at bounding box center [451, 605] width 69 height 572
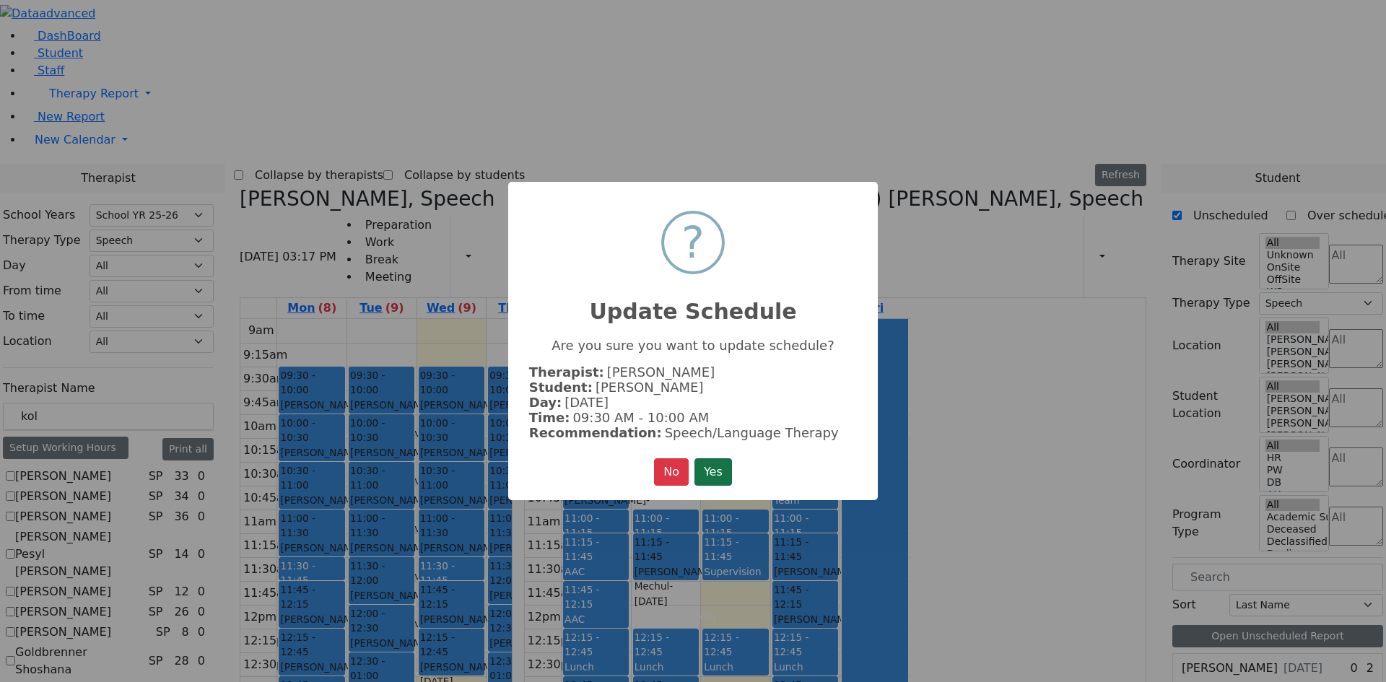
click at [705, 459] on button "Yes" at bounding box center [714, 472] width 38 height 27
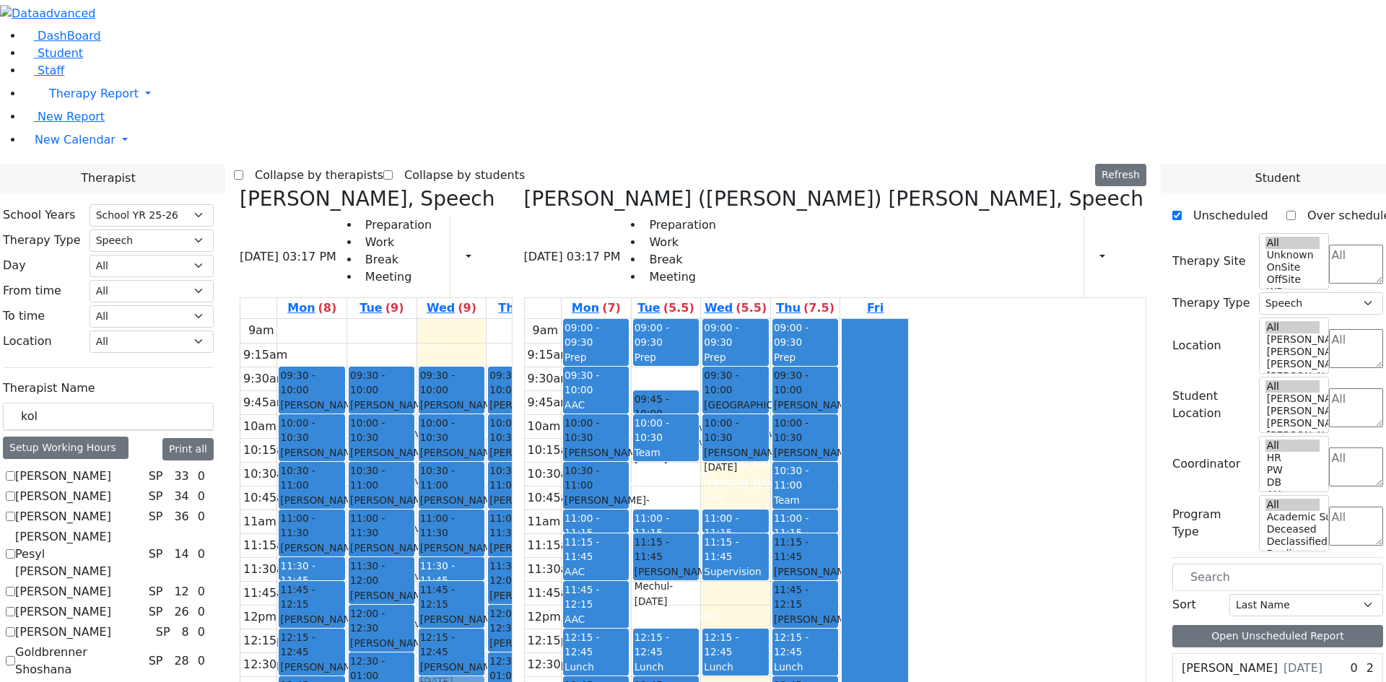
drag, startPoint x: 586, startPoint y: 622, endPoint x: 582, endPoint y: 477, distance: 145.2
click at [487, 477] on div "09:30 - 10:00 [PERSON_NAME] - [DATE] [PERSON_NAME] 10:00 - 10:30 [PERSON_NAME] …" at bounding box center [451, 605] width 69 height 572
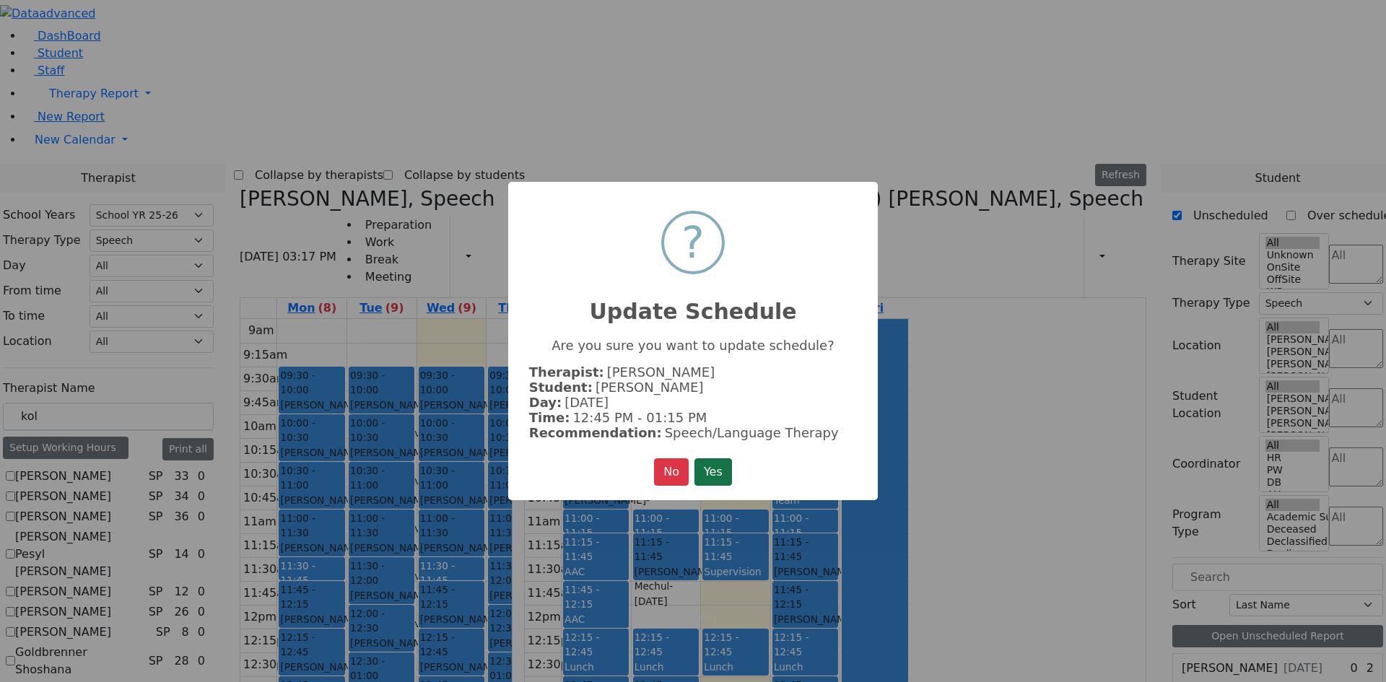
click at [706, 472] on button "Yes" at bounding box center [714, 472] width 38 height 27
